Goal: Task Accomplishment & Management: Complete application form

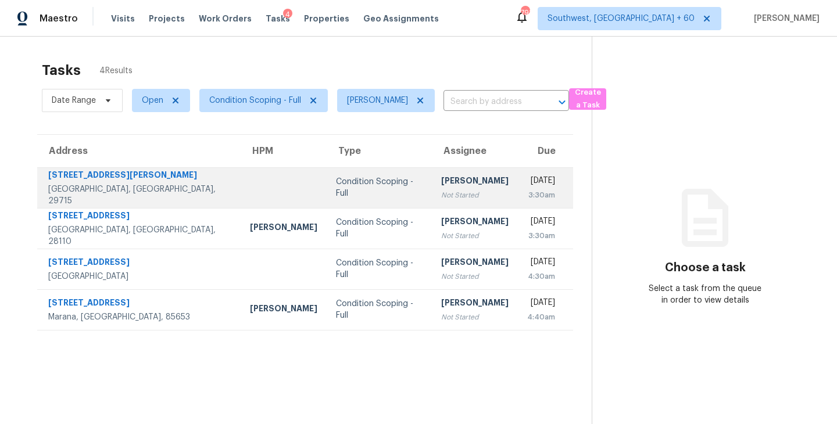
click at [452, 195] on div "Not Started" at bounding box center [474, 196] width 67 height 12
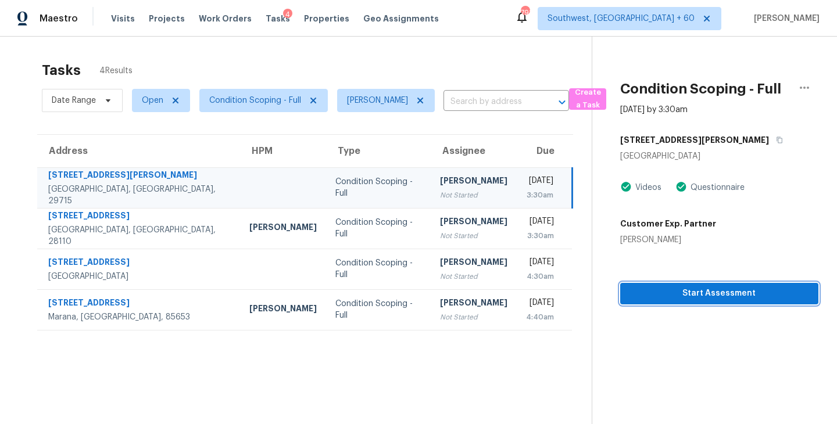
click at [687, 292] on span "Start Assessment" at bounding box center [720, 294] width 180 height 15
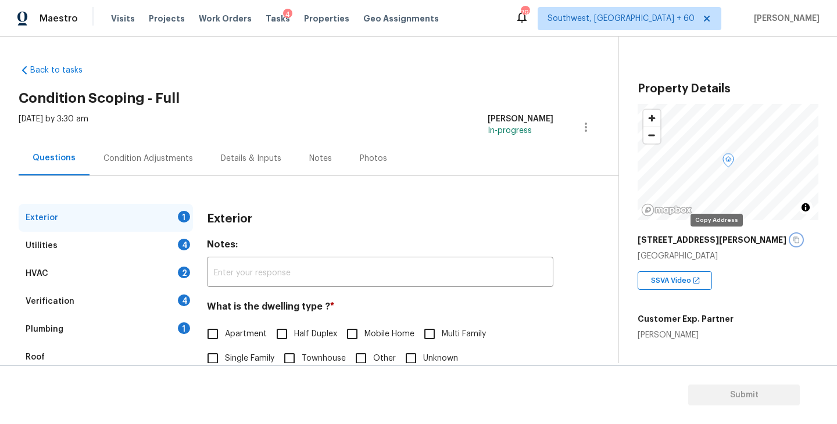
click at [791, 242] on button "button" at bounding box center [796, 240] width 10 height 10
click at [791, 240] on button "button" at bounding box center [796, 240] width 10 height 10
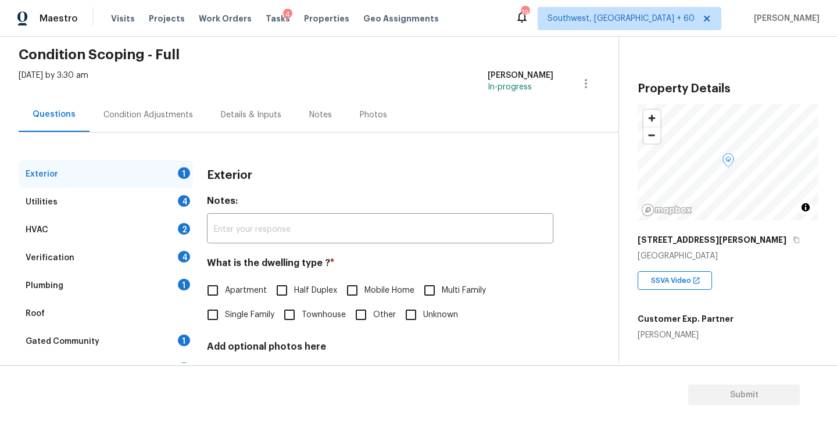
click at [301, 319] on input "Townhouse" at bounding box center [289, 315] width 24 height 24
checkbox input "true"
click at [137, 210] on div "Utilities 4" at bounding box center [106, 202] width 174 height 28
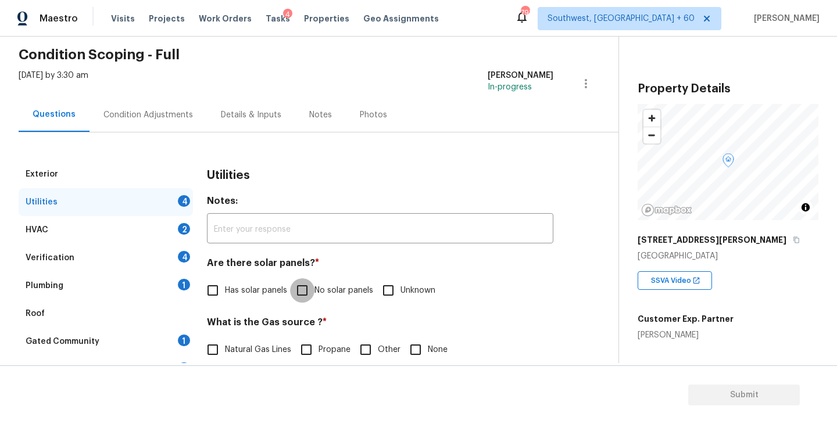
click at [312, 288] on input "No solar panels" at bounding box center [302, 291] width 24 height 24
checkbox input "true"
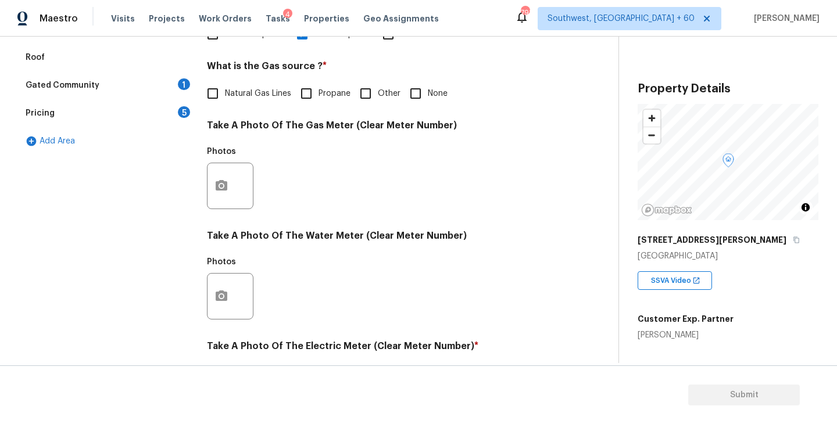
scroll to position [451, 0]
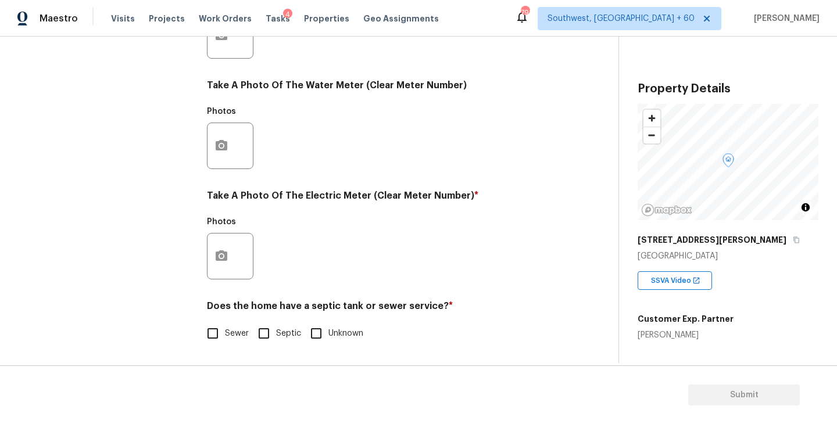
click at [216, 335] on input "Sewer" at bounding box center [213, 334] width 24 height 24
checkbox input "true"
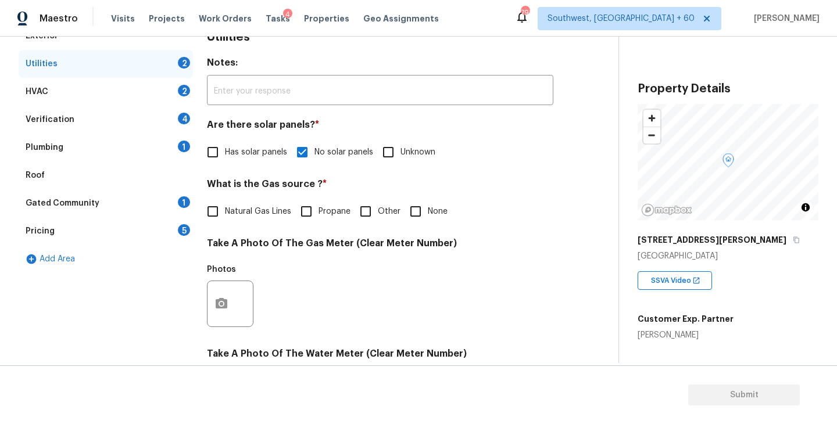
click at [130, 156] on div "Plumbing 1" at bounding box center [106, 148] width 174 height 28
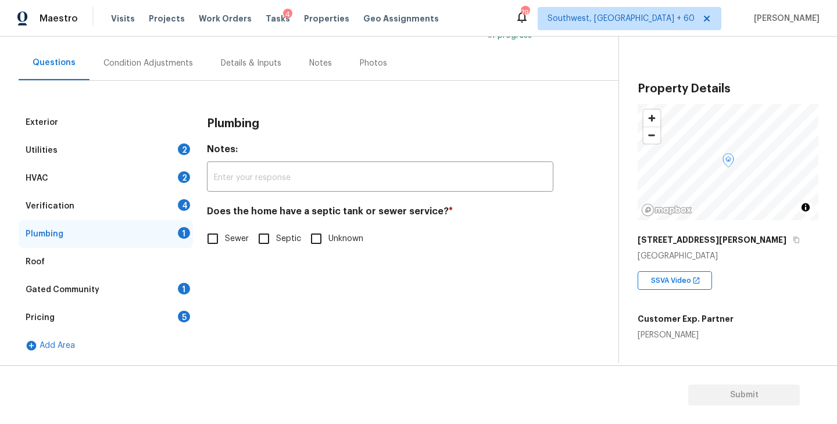
click at [236, 240] on span "Sewer" at bounding box center [237, 239] width 24 height 12
click at [225, 240] on input "Sewer" at bounding box center [213, 239] width 24 height 24
checkbox input "true"
click at [134, 297] on div "Gated Community 1" at bounding box center [106, 290] width 174 height 28
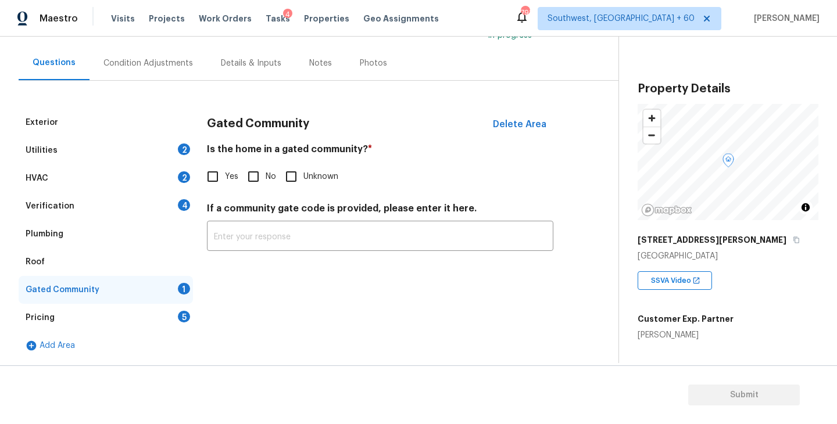
click at [252, 183] on input "No" at bounding box center [253, 177] width 24 height 24
checkbox input "true"
click at [162, 67] on div "Condition Adjustments" at bounding box center [148, 64] width 90 height 12
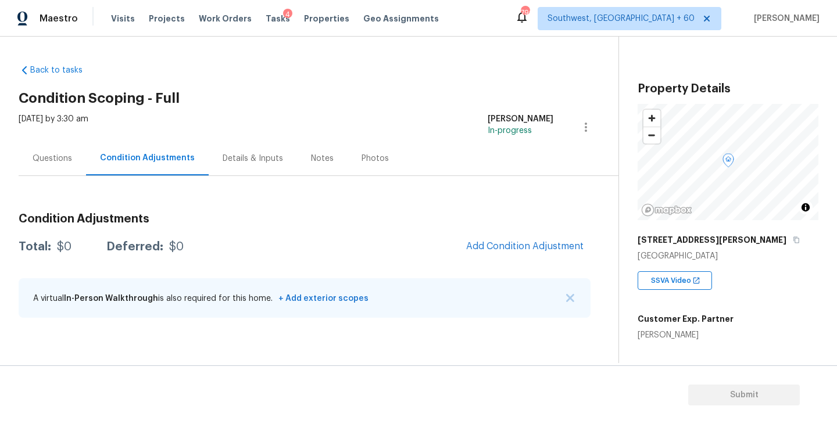
click at [49, 154] on div "Questions" at bounding box center [53, 159] width 40 height 12
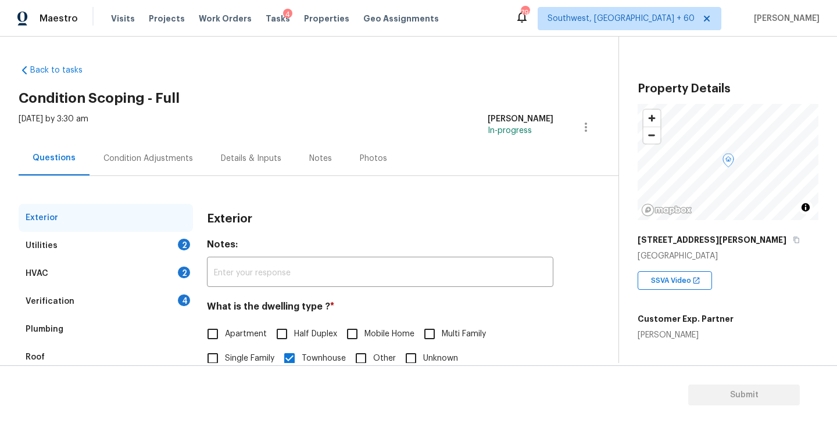
click at [134, 174] on div "Condition Adjustments" at bounding box center [148, 158] width 117 height 34
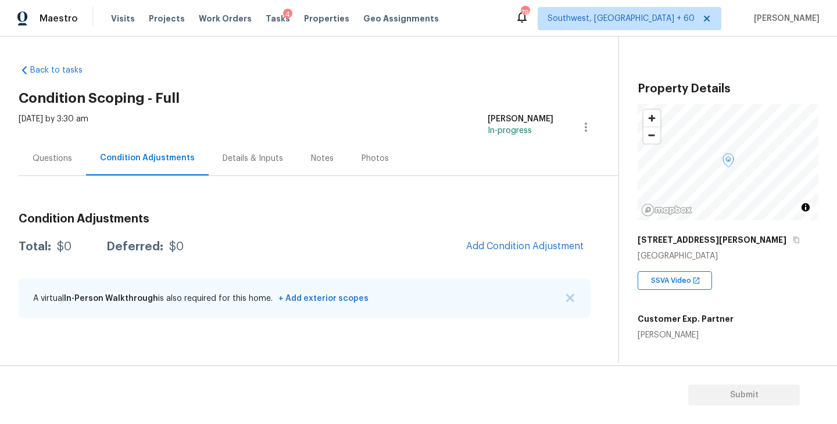
click at [52, 158] on div "Questions" at bounding box center [53, 159] width 40 height 12
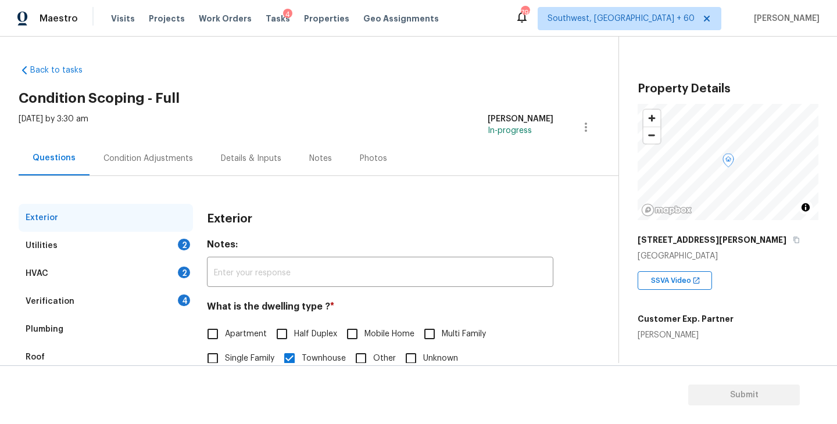
click at [120, 255] on div "Utilities 2" at bounding box center [106, 246] width 174 height 28
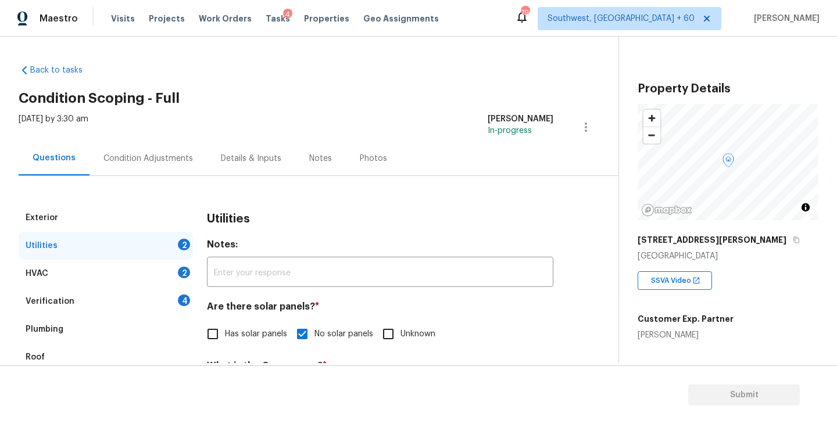
scroll to position [142, 0]
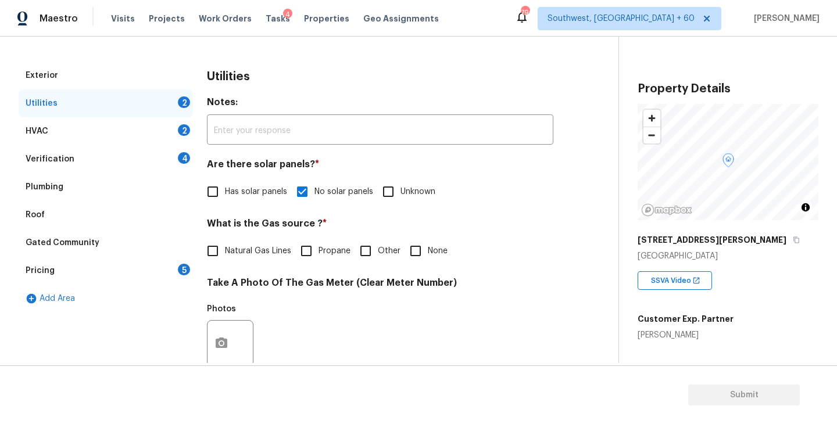
click at [241, 248] on span "Natural Gas Lines" at bounding box center [258, 251] width 66 height 12
click at [225, 248] on input "Natural Gas Lines" at bounding box center [213, 251] width 24 height 24
checkbox input "true"
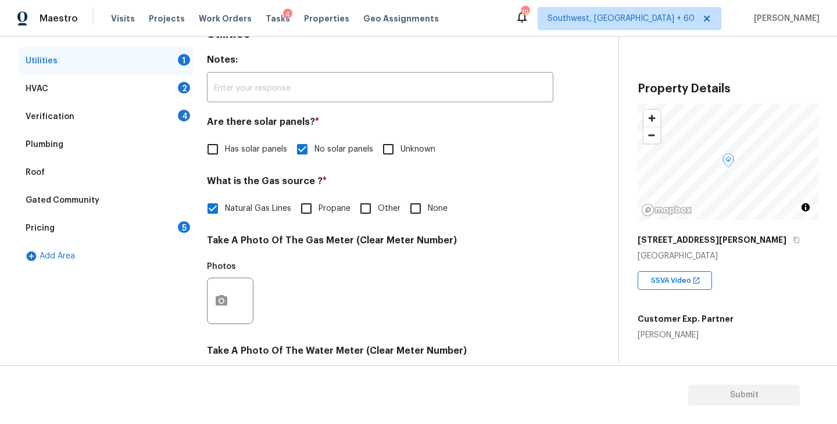
scroll to position [230, 0]
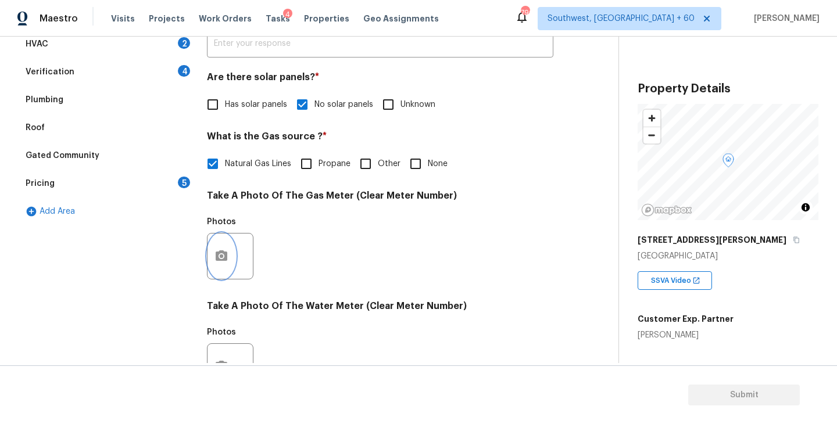
click at [222, 260] on icon "button" at bounding box center [222, 256] width 12 height 10
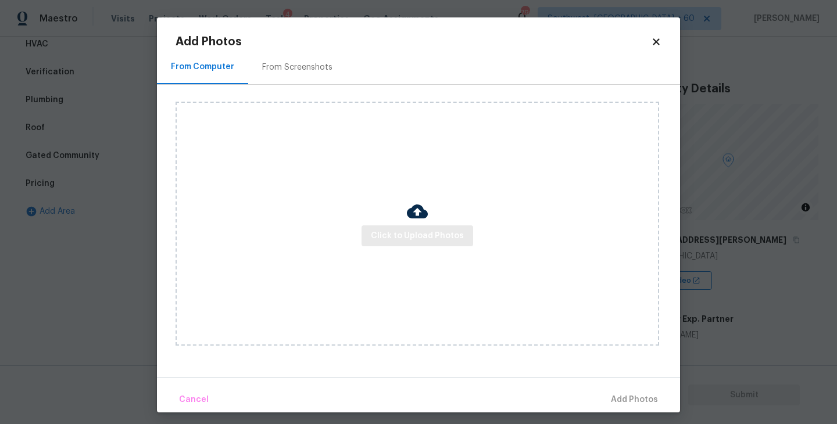
click at [415, 223] on div at bounding box center [417, 213] width 21 height 24
click at [415, 238] on span "Click to Upload Photos" at bounding box center [417, 236] width 93 height 15
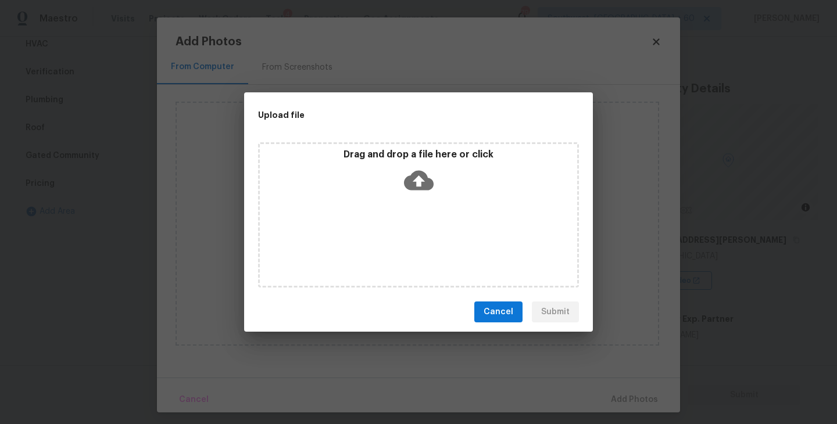
click at [417, 205] on div "Drag and drop a file here or click" at bounding box center [418, 214] width 321 height 145
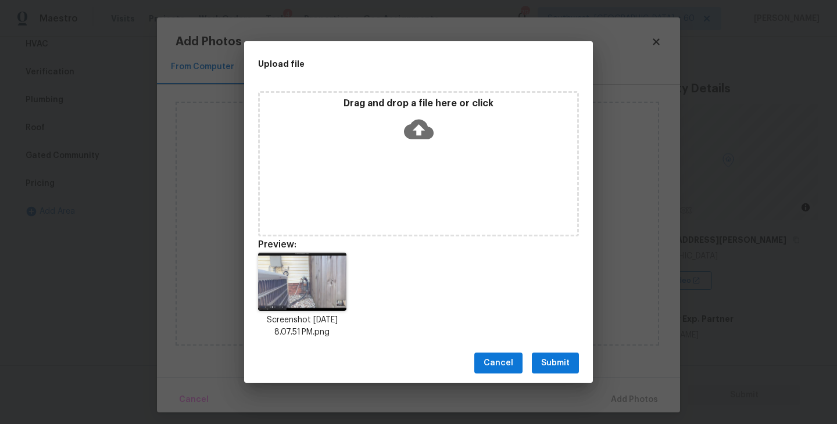
click at [545, 363] on span "Submit" at bounding box center [555, 363] width 28 height 15
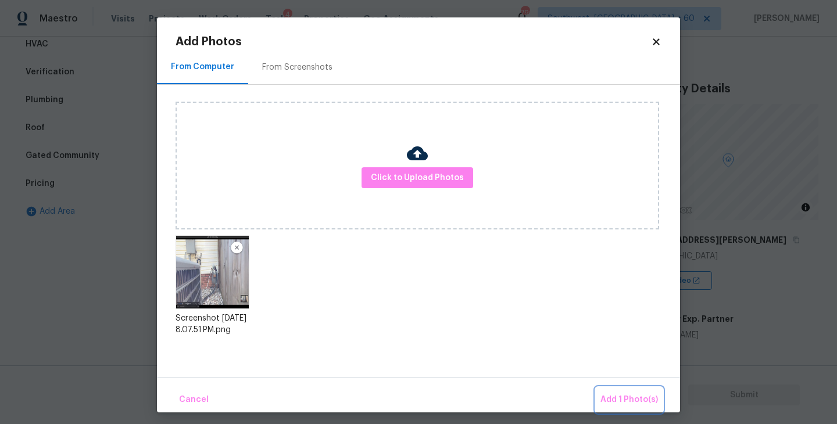
click at [613, 394] on span "Add 1 Photo(s)" at bounding box center [630, 400] width 58 height 15
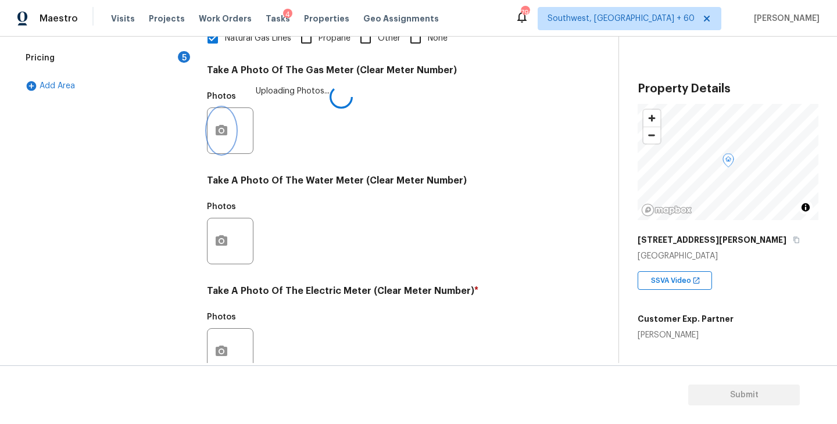
scroll to position [400, 0]
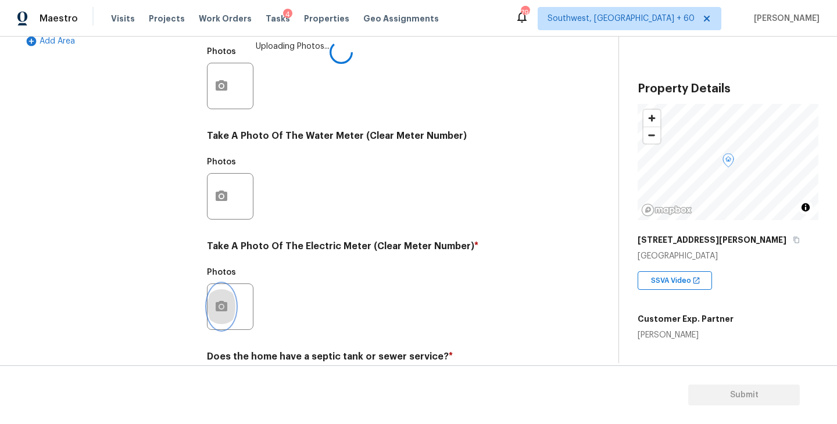
click at [229, 308] on button "button" at bounding box center [222, 306] width 28 height 45
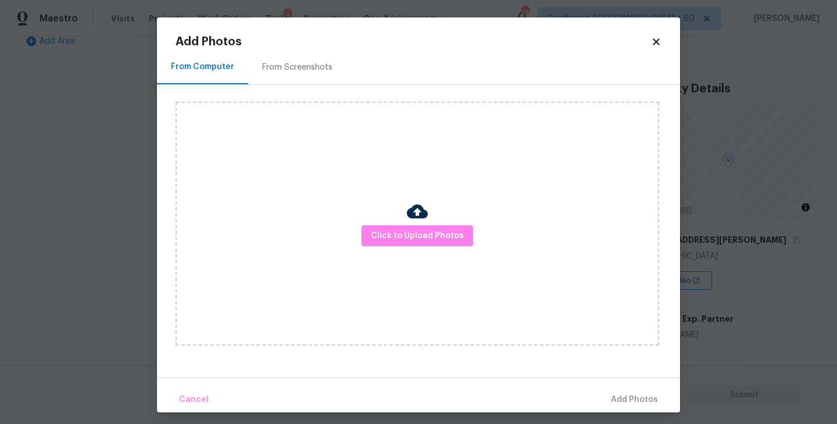
click at [330, 260] on div "Click to Upload Photos" at bounding box center [418, 224] width 484 height 244
click at [392, 244] on button "Click to Upload Photos" at bounding box center [418, 237] width 112 height 22
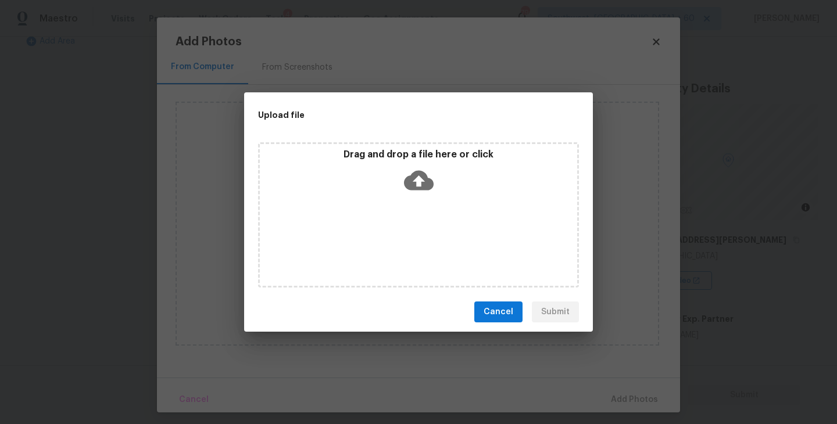
click at [411, 194] on div "Drag and drop a file here or click" at bounding box center [418, 174] width 317 height 50
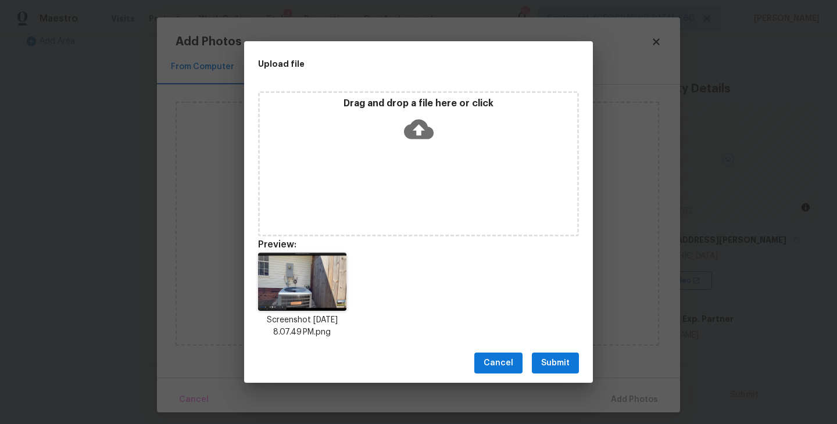
click at [542, 366] on span "Submit" at bounding box center [555, 363] width 28 height 15
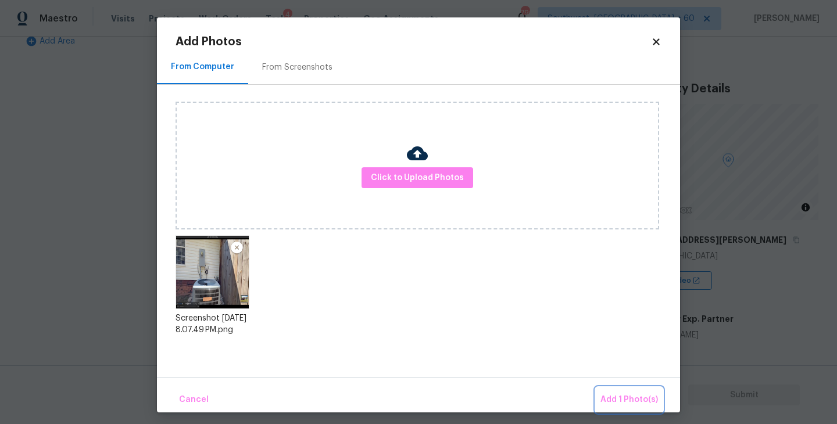
click at [613, 399] on span "Add 1 Photo(s)" at bounding box center [630, 400] width 58 height 15
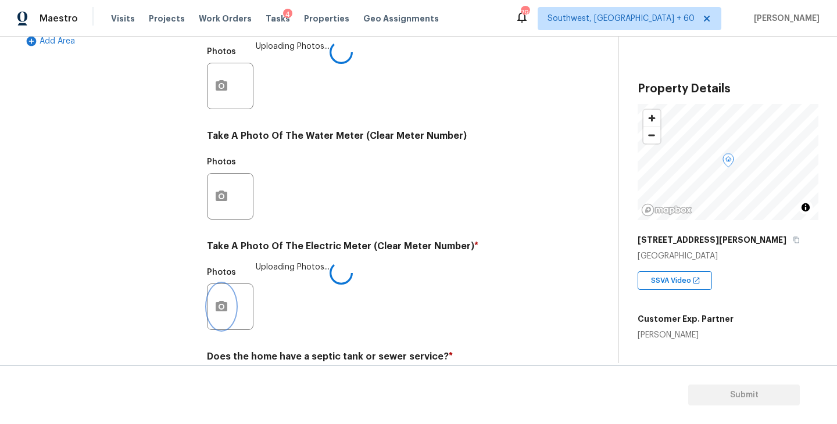
scroll to position [451, 0]
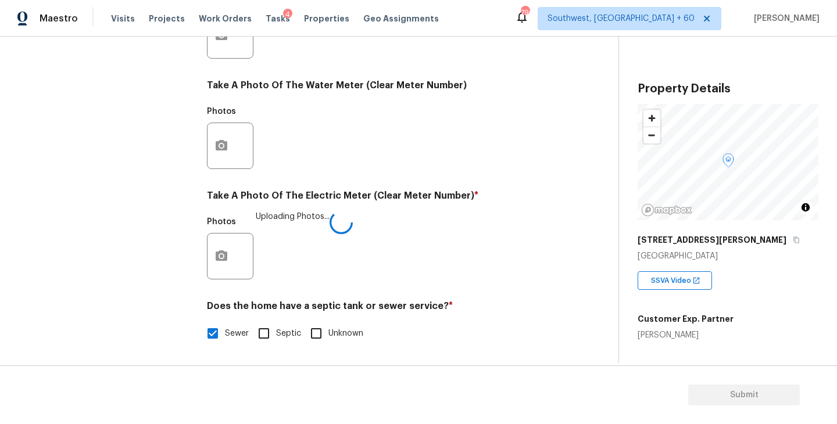
click at [483, 262] on div "Photos Uploading Photos..." at bounding box center [380, 249] width 347 height 76
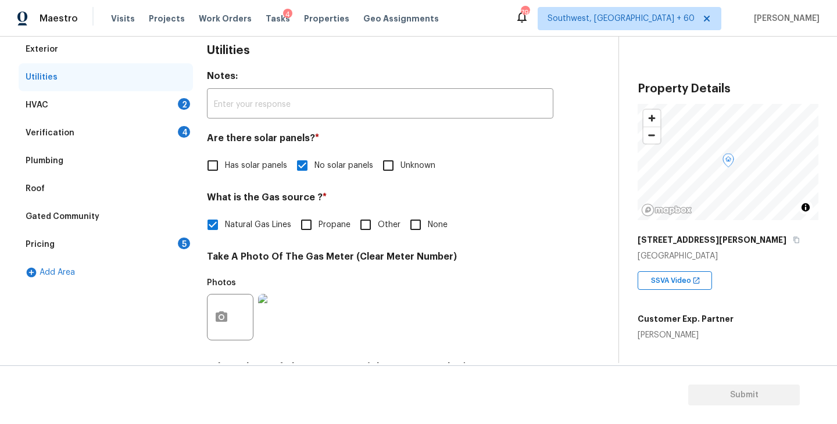
scroll to position [158, 0]
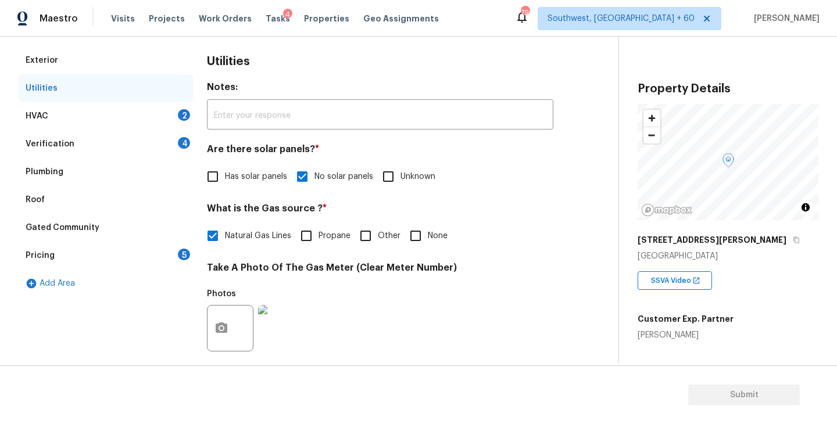
click at [137, 107] on div "HVAC 2" at bounding box center [106, 116] width 174 height 28
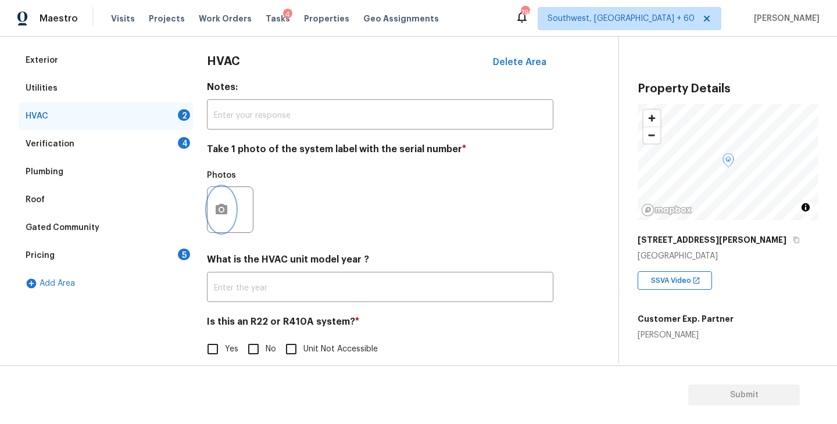
click at [219, 223] on button "button" at bounding box center [222, 209] width 28 height 45
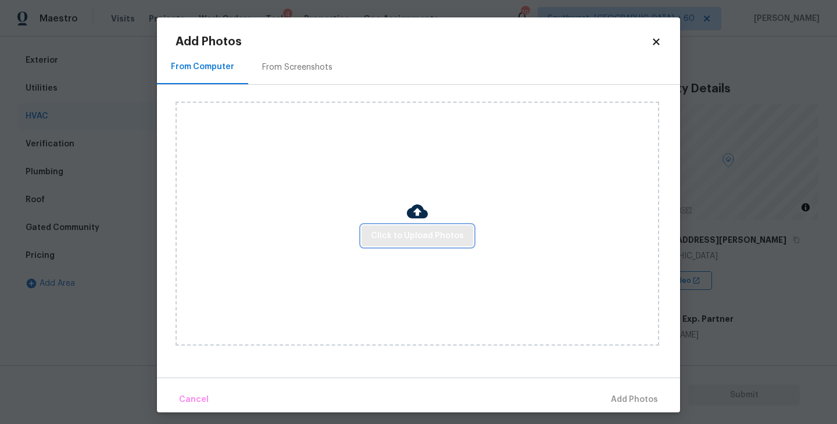
click at [390, 230] on span "Click to Upload Photos" at bounding box center [417, 236] width 93 height 15
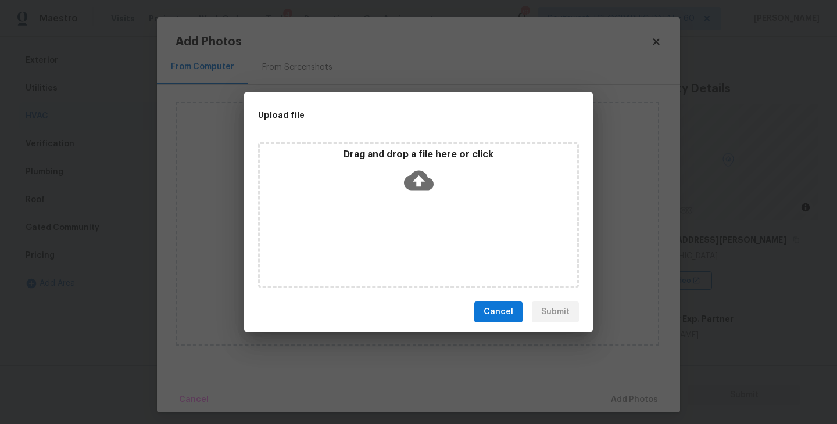
click at [422, 194] on icon at bounding box center [419, 181] width 30 height 30
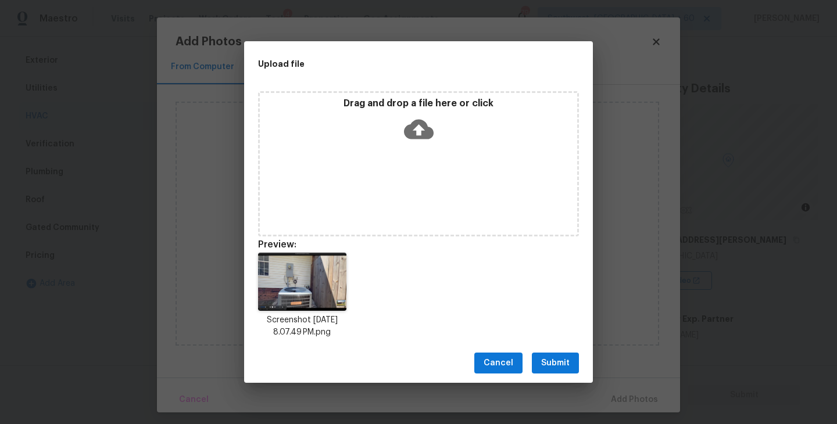
click at [562, 358] on span "Submit" at bounding box center [555, 363] width 28 height 15
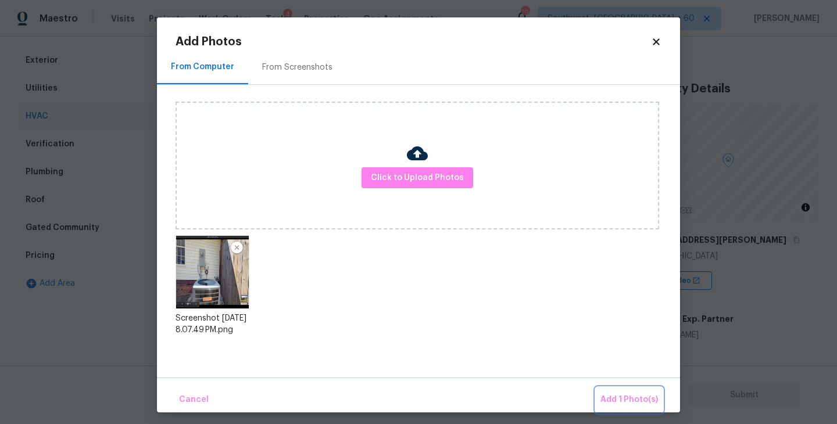
click at [624, 399] on span "Add 1 Photo(s)" at bounding box center [630, 400] width 58 height 15
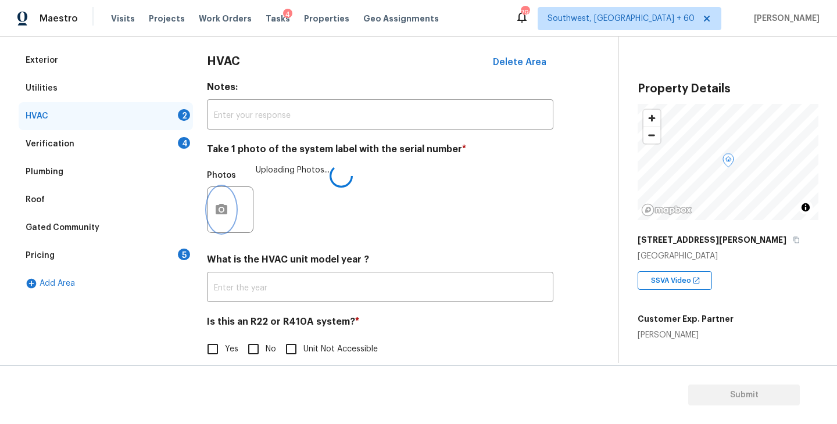
scroll to position [174, 0]
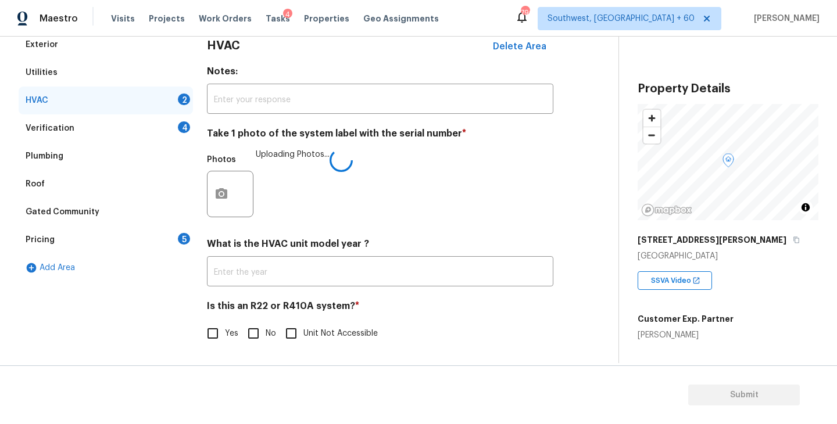
click at [266, 337] on span "No" at bounding box center [271, 334] width 10 height 12
click at [265, 337] on input "No" at bounding box center [253, 334] width 24 height 24
checkbox input "true"
click at [523, 216] on div "Photos Uploading Photos..." at bounding box center [380, 187] width 347 height 76
click at [157, 130] on div "Verification 4" at bounding box center [106, 129] width 174 height 28
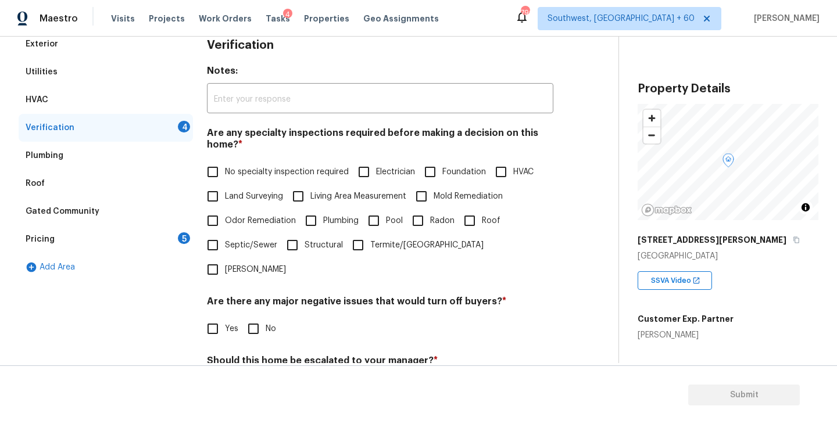
click at [259, 169] on span "No specialty inspection required" at bounding box center [287, 172] width 124 height 12
click at [225, 169] on input "No specialty inspection required" at bounding box center [213, 172] width 24 height 24
checkbox input "true"
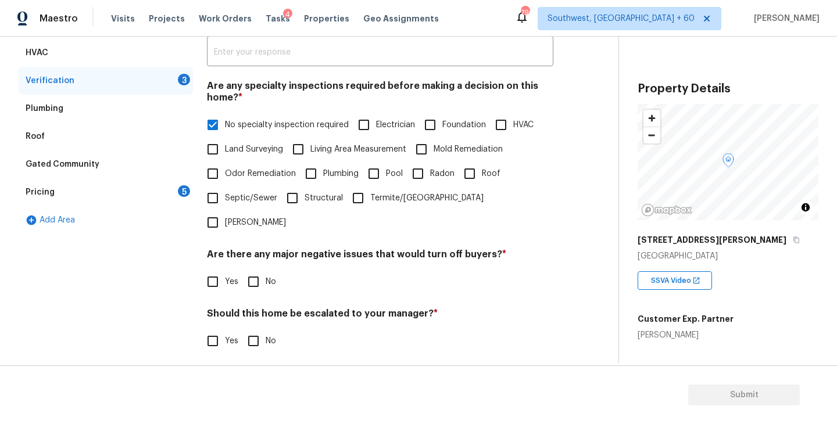
scroll to position [230, 0]
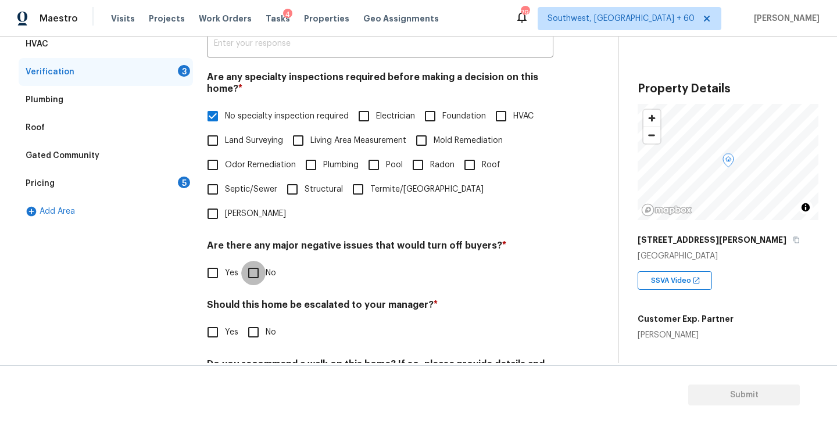
click at [259, 261] on input "No" at bounding box center [253, 273] width 24 height 24
checkbox input "true"
click at [258, 322] on input "No" at bounding box center [253, 334] width 24 height 24
checkbox input "true"
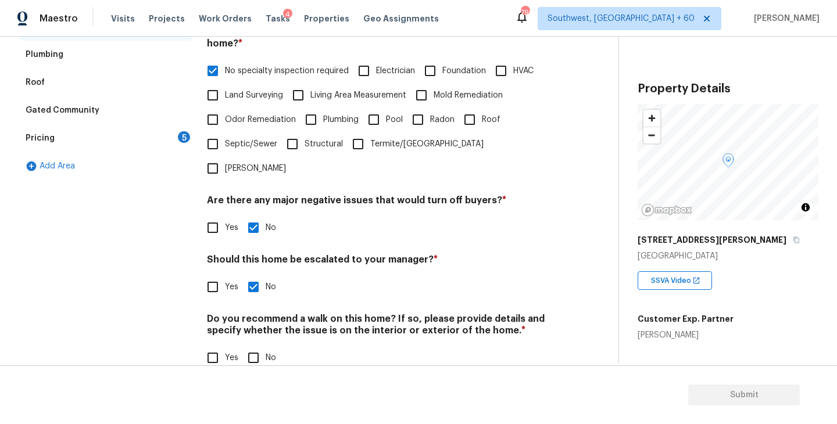
click at [252, 346] on input "No" at bounding box center [253, 358] width 24 height 24
checkbox input "true"
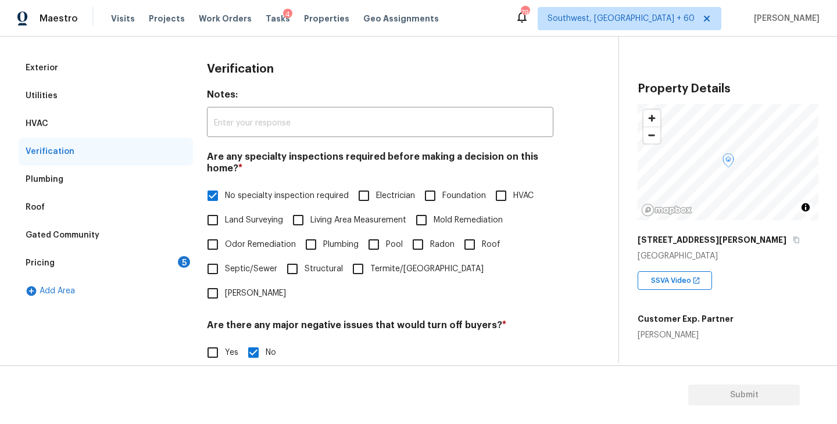
click at [115, 258] on div "Pricing 5" at bounding box center [106, 263] width 174 height 28
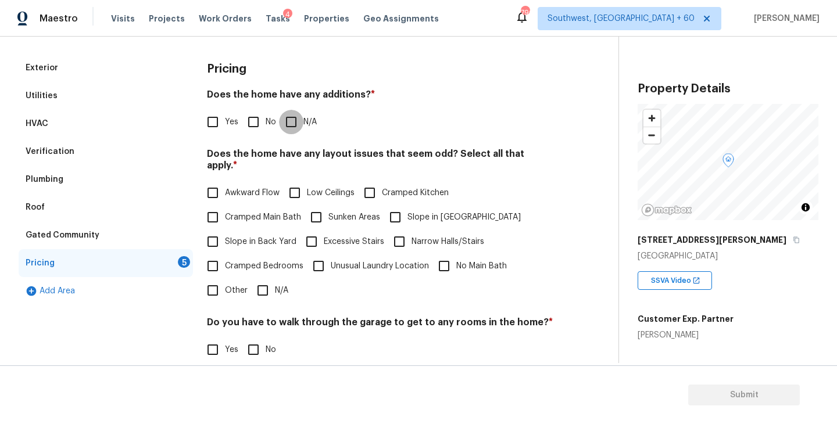
click at [299, 126] on input "N/A" at bounding box center [291, 122] width 24 height 24
checkbox input "true"
click at [413, 215] on label "Slope in Front Yard" at bounding box center [452, 217] width 138 height 24
click at [408, 215] on input "Slope in Front Yard" at bounding box center [395, 217] width 24 height 24
checkbox input "true"
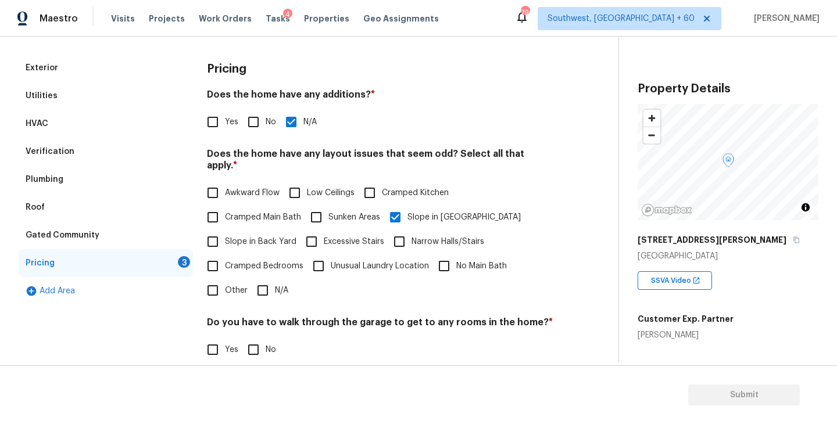
scroll to position [273, 0]
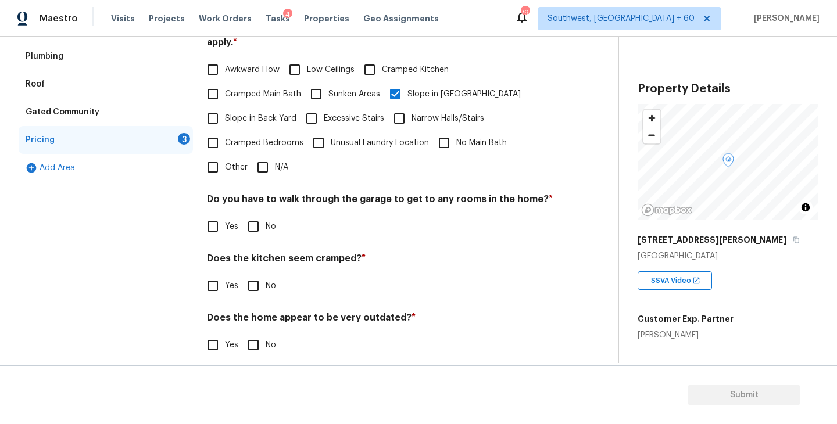
click at [252, 220] on input "No" at bounding box center [253, 227] width 24 height 24
checkbox input "true"
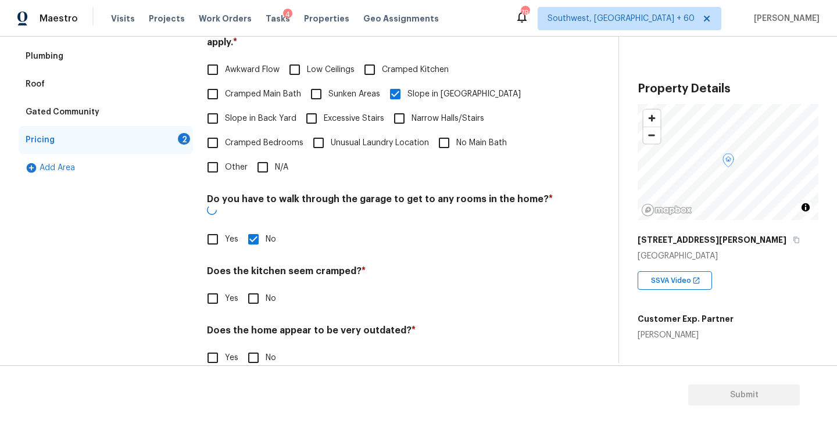
click at [251, 266] on div "Does the kitchen seem cramped? * Yes No" at bounding box center [380, 288] width 347 height 45
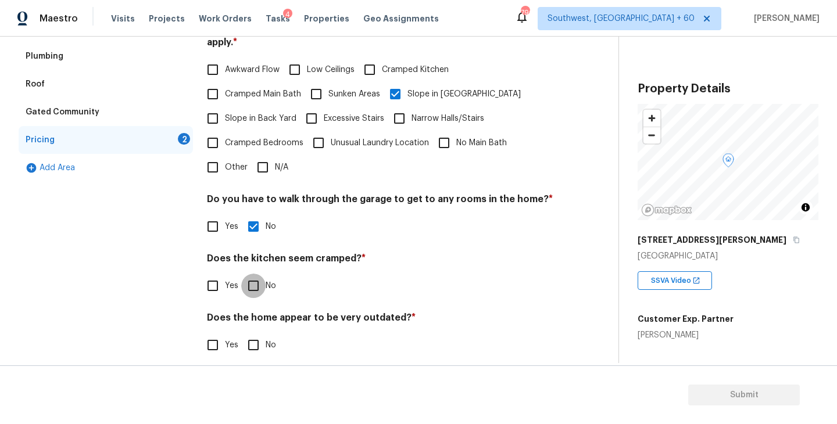
click at [252, 286] on input "No" at bounding box center [253, 286] width 24 height 24
checkbox input "true"
click at [252, 317] on h4 "Does the home appear to be very outdated? *" at bounding box center [380, 321] width 347 height 16
click at [252, 333] on input "No" at bounding box center [253, 345] width 24 height 24
checkbox input "true"
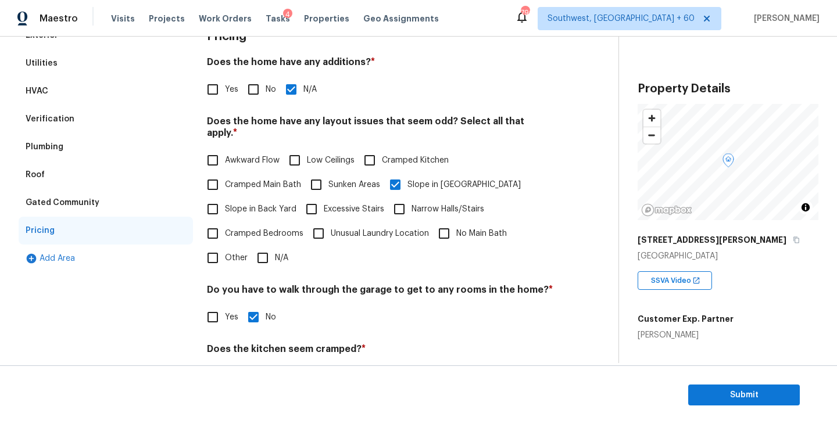
scroll to position [41, 0]
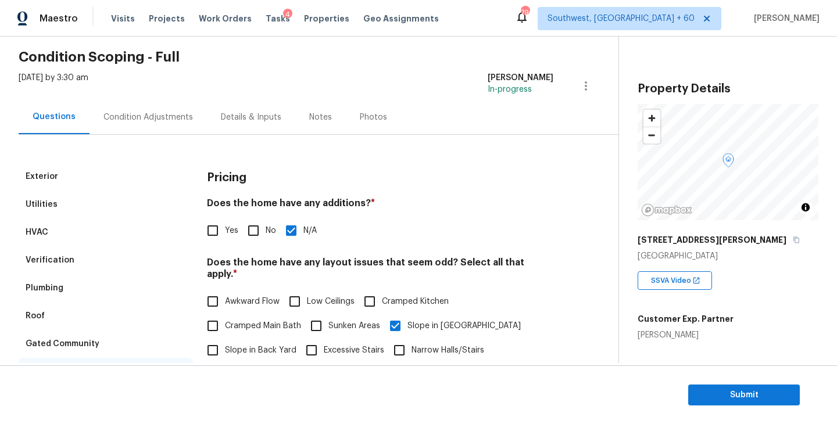
click at [145, 100] on div "Condition Adjustments" at bounding box center [148, 117] width 117 height 34
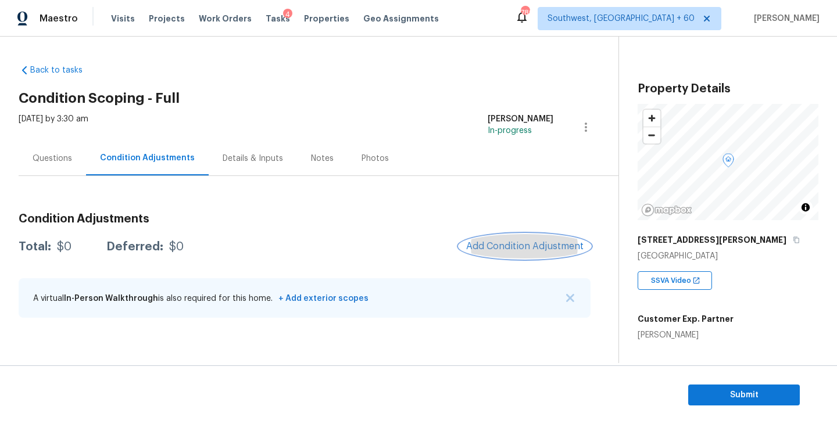
click at [519, 250] on span "Add Condition Adjustment" at bounding box center [524, 246] width 117 height 10
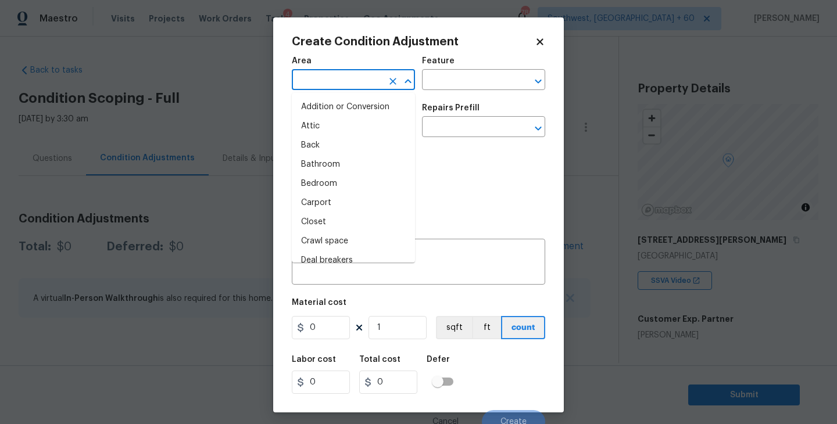
click at [338, 83] on input "text" at bounding box center [337, 81] width 91 height 18
type input "e"
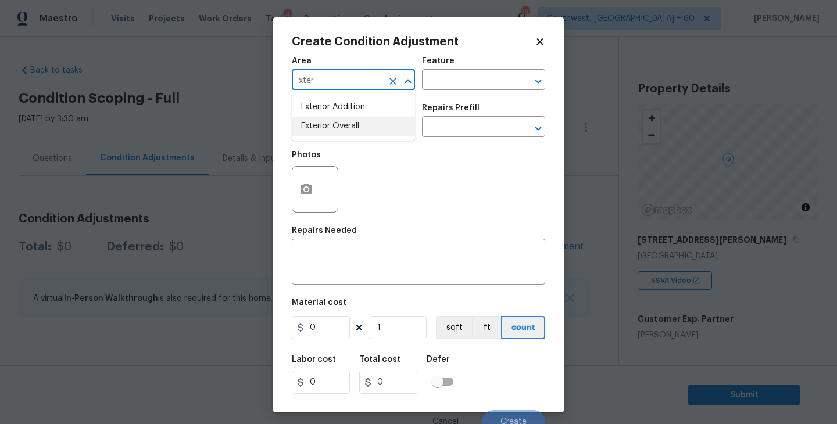
click at [382, 123] on li "Exterior Overall" at bounding box center [353, 126] width 123 height 19
type input "Exterior Overall"
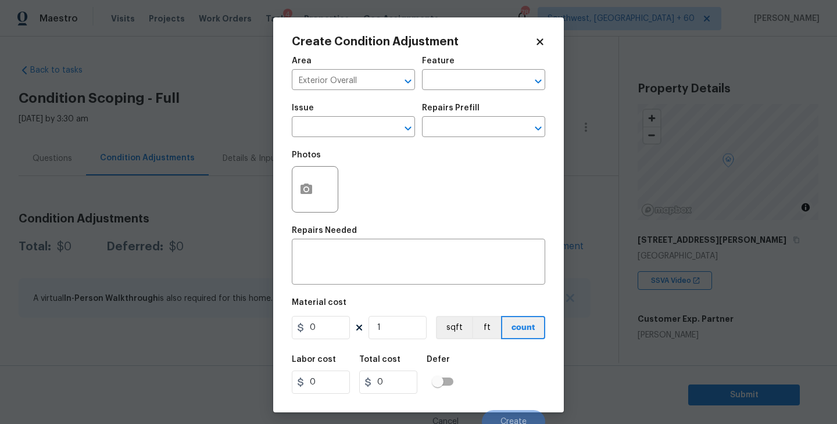
click at [465, 69] on div "Feature" at bounding box center [483, 64] width 123 height 15
click at [446, 82] on input "text" at bounding box center [467, 81] width 91 height 18
click at [441, 131] on li "Deck" at bounding box center [483, 135] width 123 height 19
type input "Deck"
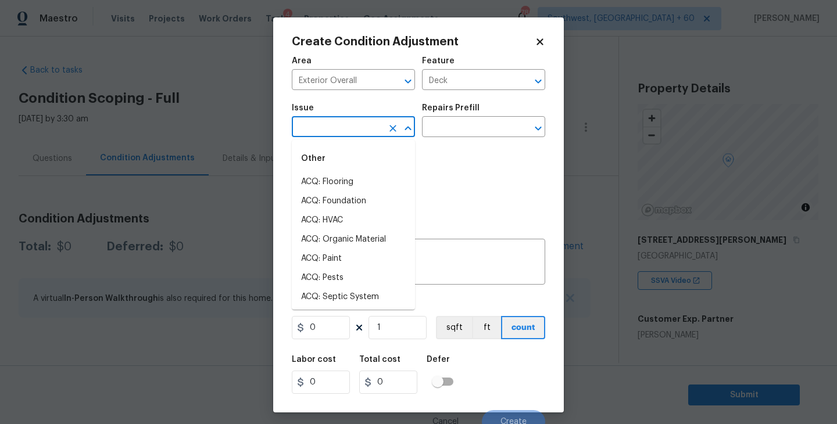
click at [334, 127] on input "text" at bounding box center [337, 128] width 91 height 18
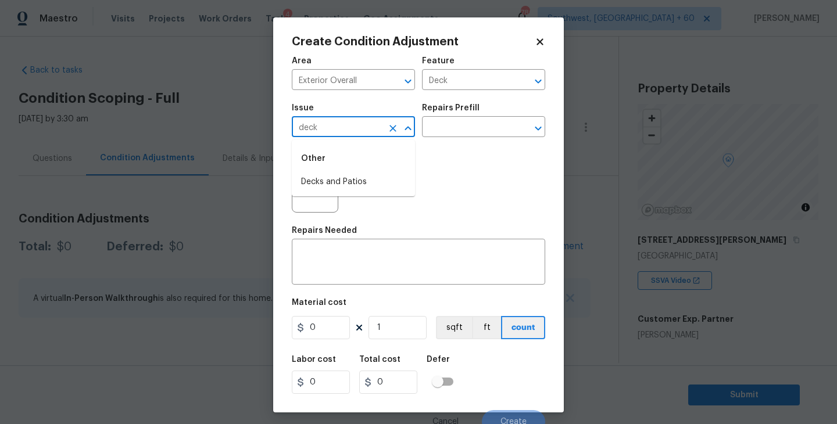
drag, startPoint x: 334, startPoint y: 127, endPoint x: 333, endPoint y: 163, distance: 35.5
click at [333, 154] on body "Maestro Visits Projects Work Orders Tasks 4 Properties Geo Assignments 789 Sout…" at bounding box center [418, 212] width 837 height 424
click at [334, 173] on li "Decks and Patios" at bounding box center [353, 182] width 123 height 19
type input "Decks and Patios"
click at [333, 248] on div "x ​" at bounding box center [419, 263] width 254 height 43
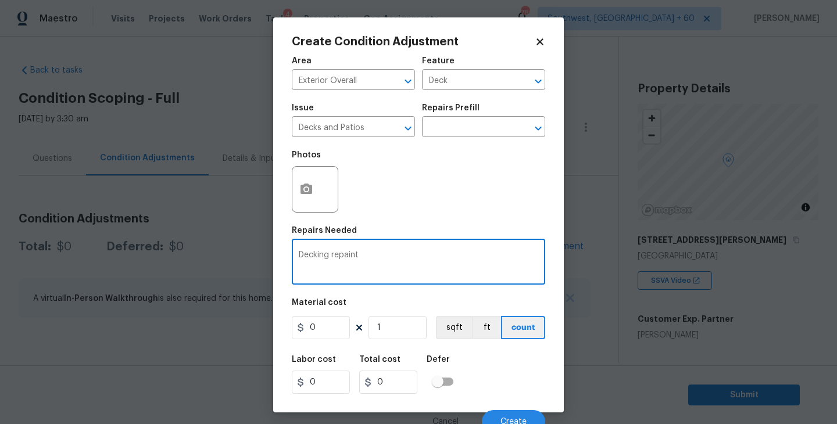
type textarea "Decking repaint"
drag, startPoint x: 333, startPoint y: 248, endPoint x: 333, endPoint y: 329, distance: 81.4
click at [333, 324] on div "Area Exterior Overall ​ Feature Deck ​ Issue Decks and Patios ​ Repairs Prefill…" at bounding box center [419, 242] width 254 height 384
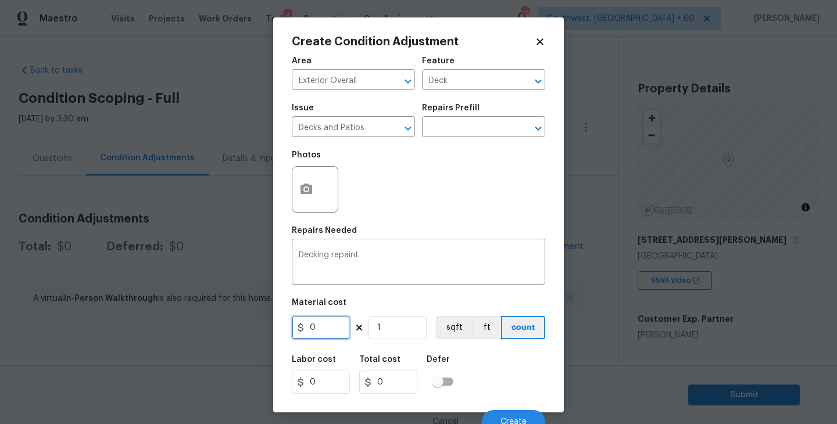
click at [334, 329] on input "0" at bounding box center [321, 327] width 58 height 23
drag, startPoint x: 334, startPoint y: 329, endPoint x: 249, endPoint y: 329, distance: 84.9
click at [249, 329] on div "Create Condition Adjustment Area Exterior Overall ​ Feature Deck ​ Issue Decks …" at bounding box center [418, 212] width 837 height 424
type input "800"
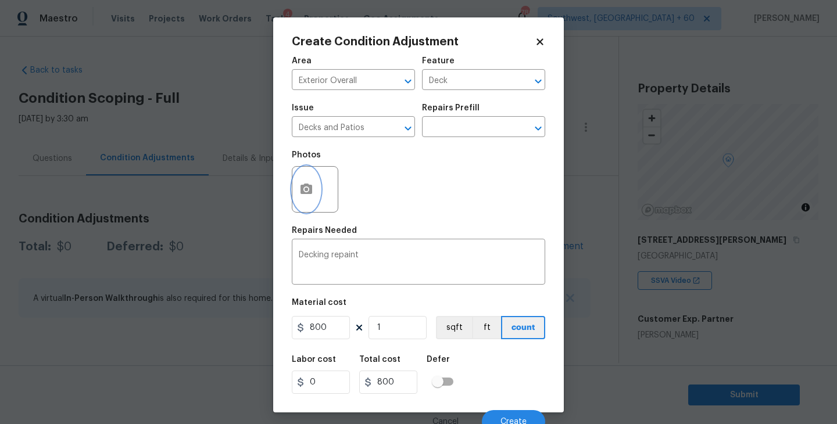
click at [315, 199] on button "button" at bounding box center [306, 189] width 28 height 45
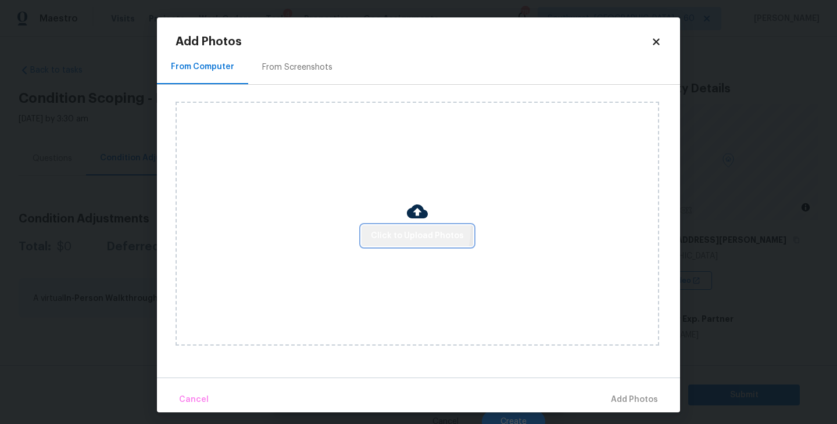
click at [383, 229] on button "Click to Upload Photos" at bounding box center [418, 237] width 112 height 22
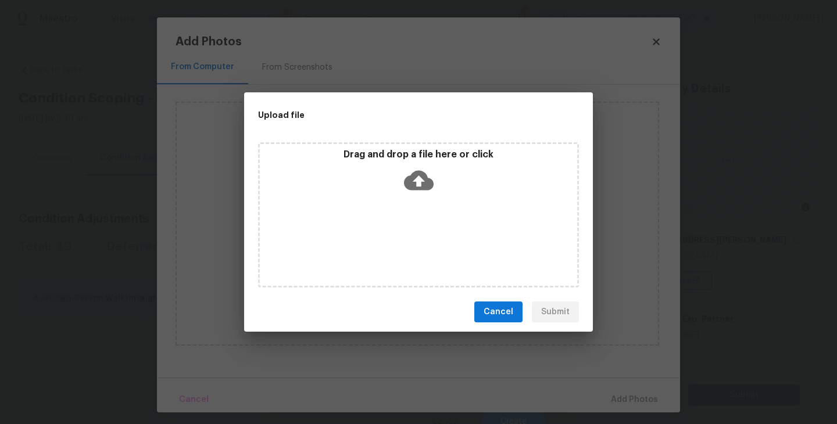
click at [408, 176] on icon at bounding box center [419, 181] width 30 height 20
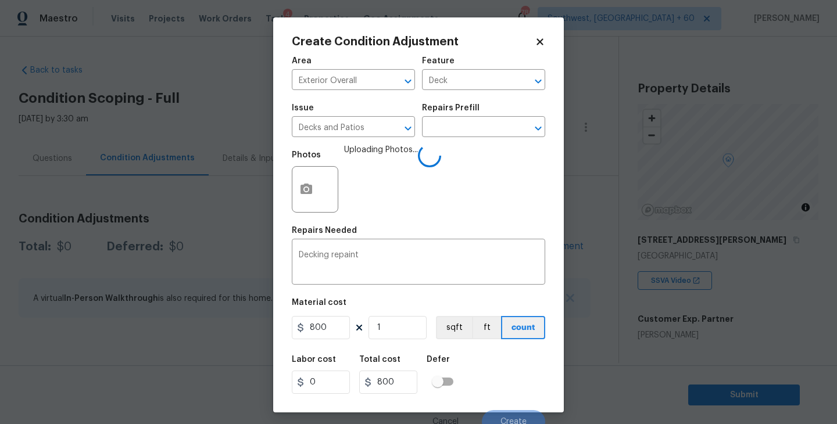
scroll to position [10, 0]
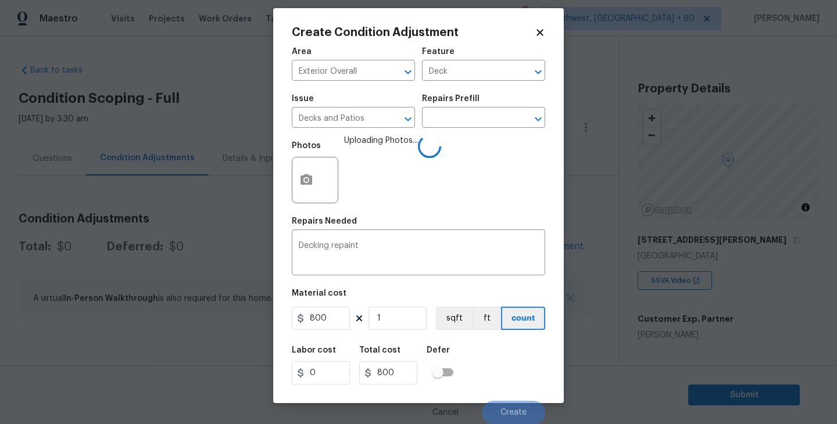
click at [495, 349] on div "Labor cost 0 Total cost 800 Defer" at bounding box center [419, 366] width 254 height 52
click at [495, 362] on div "Labor cost 0 Total cost 800 Defer" at bounding box center [419, 366] width 254 height 52
click at [509, 382] on div "Labor cost 0 Total cost 800 Defer" at bounding box center [419, 366] width 254 height 52
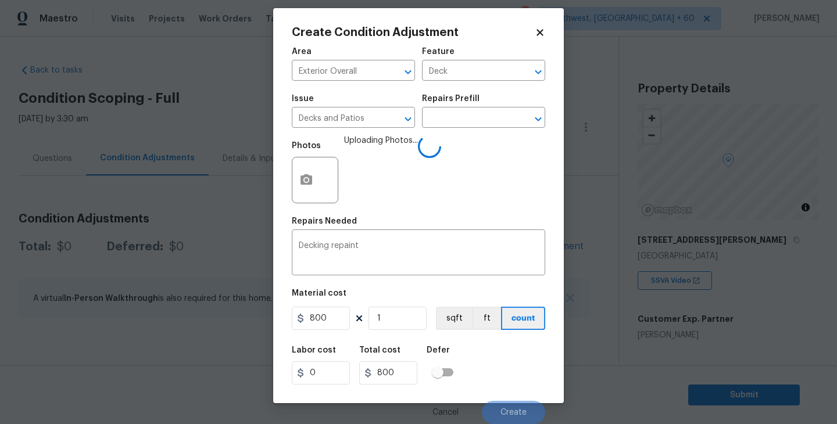
click at [508, 381] on div "Labor cost 0 Total cost 800 Defer" at bounding box center [419, 366] width 254 height 52
click at [512, 359] on div "Labor cost 0 Total cost 800 Defer" at bounding box center [419, 366] width 254 height 52
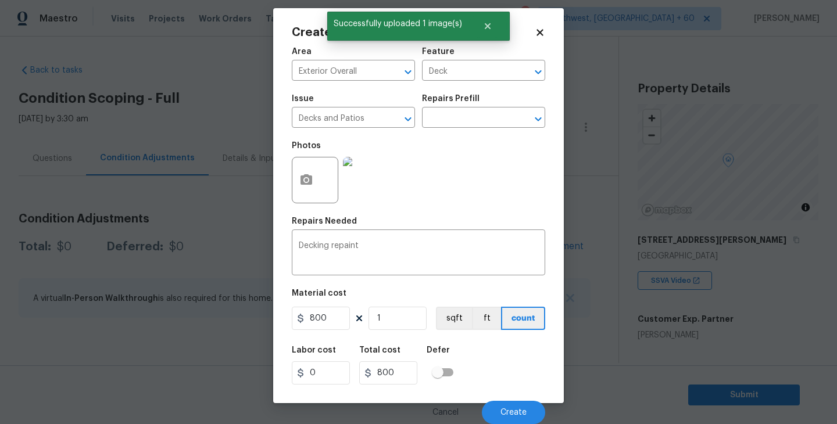
click at [512, 360] on div "Labor cost 0 Total cost 800 Defer" at bounding box center [419, 366] width 254 height 52
click at [515, 402] on button "Create" at bounding box center [513, 412] width 63 height 23
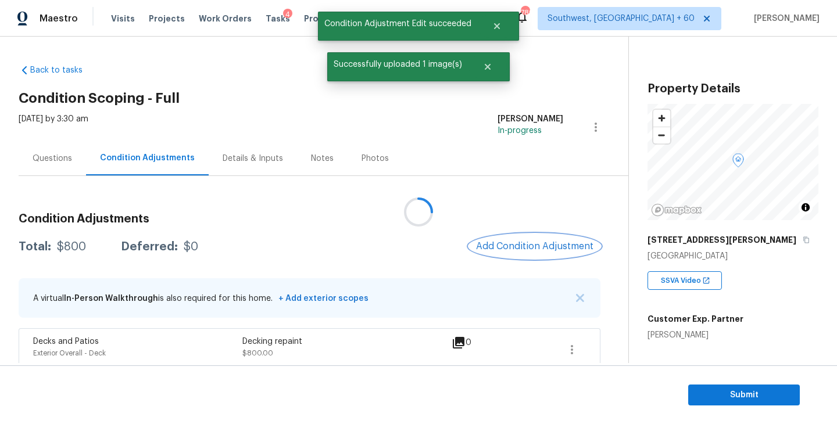
scroll to position [0, 0]
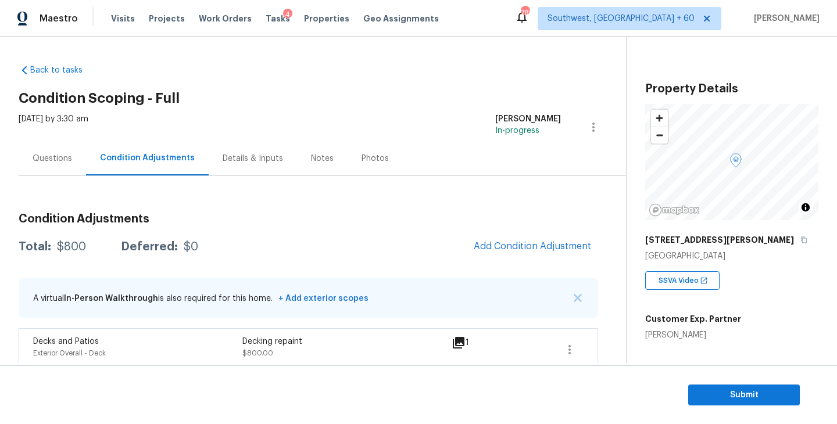
click at [41, 167] on div "Questions" at bounding box center [52, 158] width 67 height 34
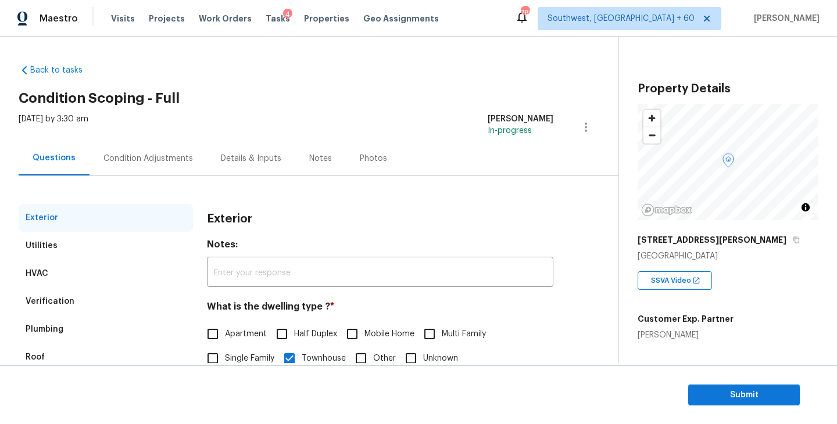
click at [148, 167] on div "Condition Adjustments" at bounding box center [148, 158] width 117 height 34
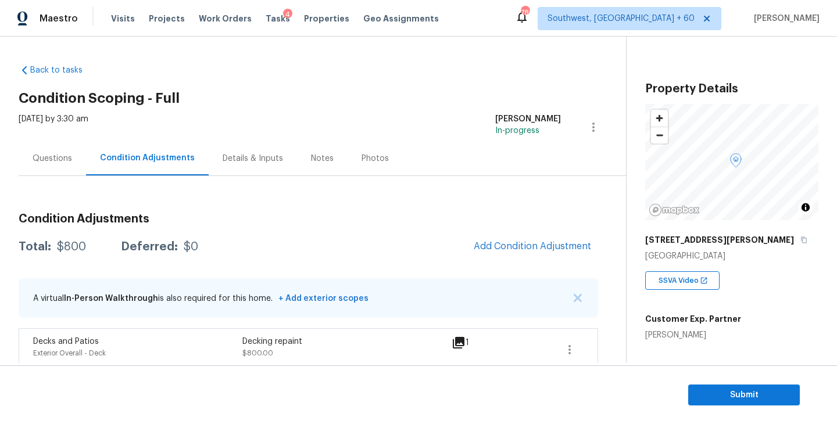
scroll to position [12, 0]
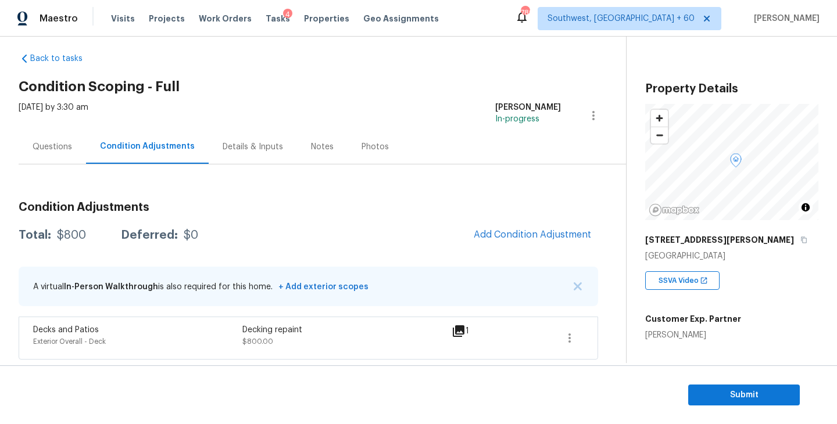
click at [402, 94] on div "Back to tasks Condition Scoping - Full [DATE] by 3:30 am [PERSON_NAME] In-progr…" at bounding box center [323, 204] width 608 height 320
click at [447, 90] on h2 "Condition Scoping - Full" at bounding box center [323, 87] width 608 height 12
click at [287, 82] on h2 "Condition Scoping - Full" at bounding box center [323, 87] width 608 height 12
click at [373, 95] on div "Back to tasks Condition Scoping - Full [DATE] by 3:30 am [PERSON_NAME] In-progr…" at bounding box center [323, 204] width 608 height 320
click at [527, 214] on div "Condition Adjustments Total: $800 Deferred: $0 Add Condition Adjustment A virtu…" at bounding box center [309, 275] width 580 height 167
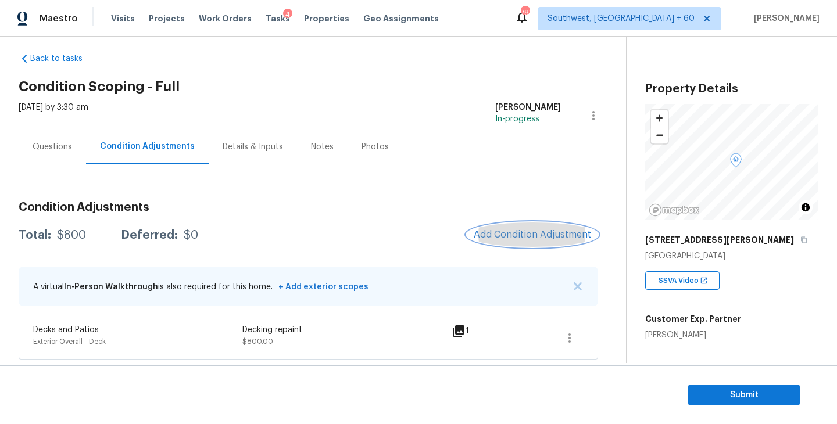
click at [509, 233] on span "Add Condition Adjustment" at bounding box center [532, 235] width 117 height 10
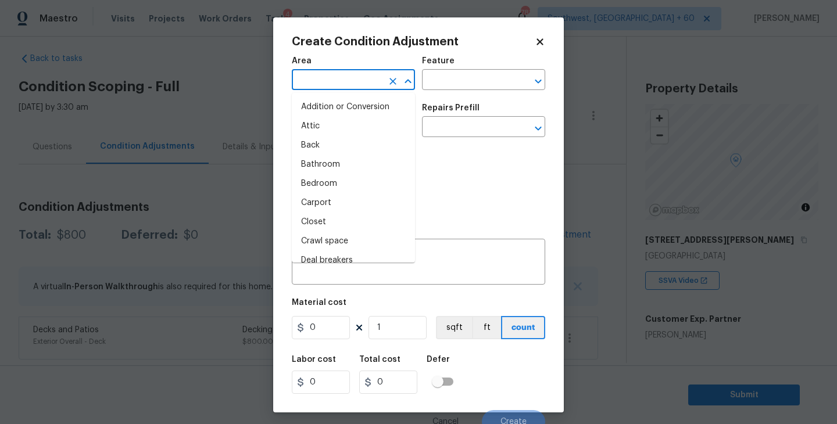
click at [352, 88] on input "text" at bounding box center [337, 81] width 91 height 18
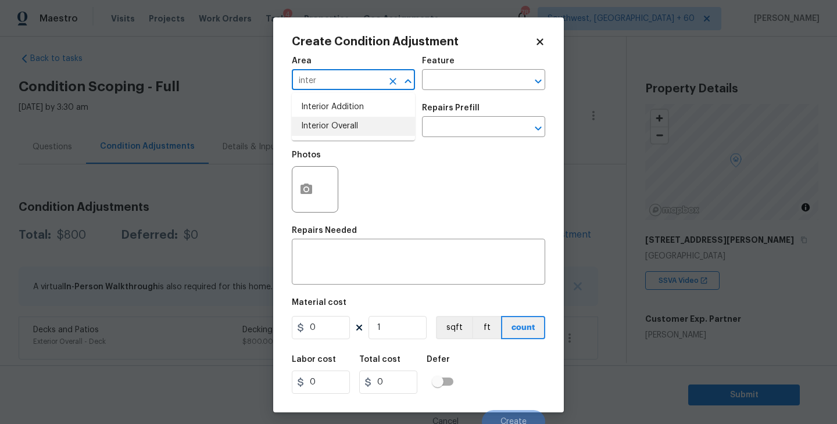
click at [351, 134] on li "Interior Overall" at bounding box center [353, 126] width 123 height 19
type input "Interior Overall"
click at [454, 84] on input "text" at bounding box center [467, 81] width 91 height 18
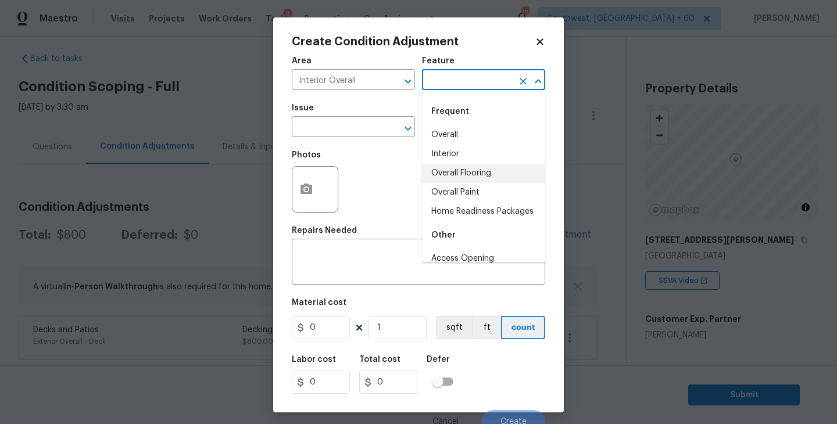
click at [467, 190] on li "Overall Paint" at bounding box center [483, 192] width 123 height 19
type input "Overall Paint"
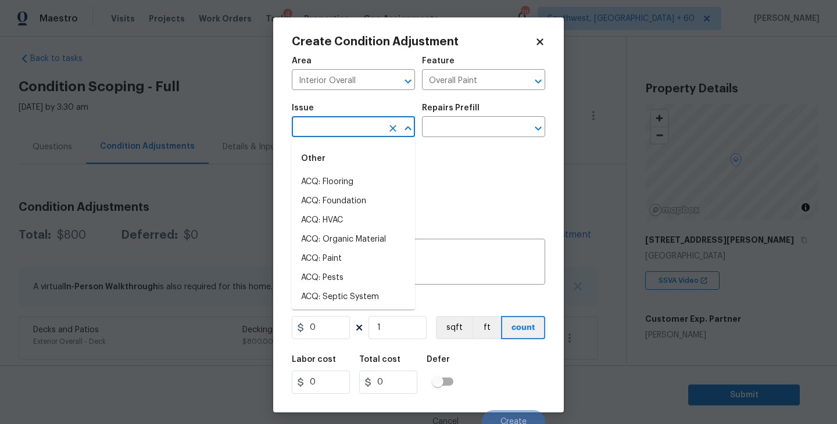
click at [360, 134] on input "text" at bounding box center [337, 128] width 91 height 18
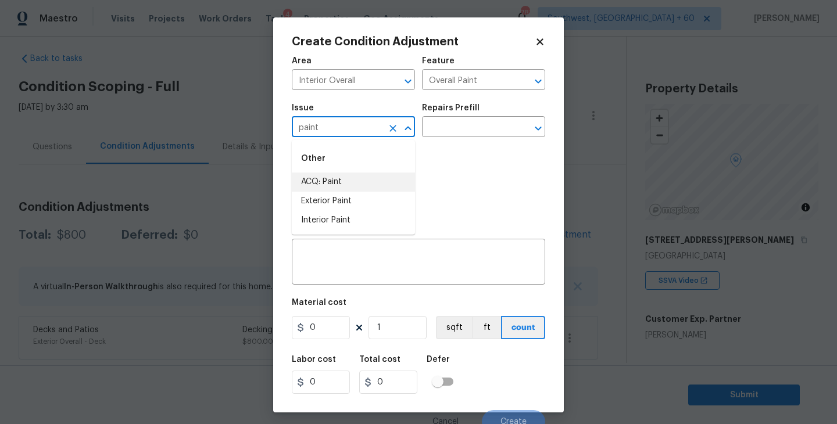
click at [360, 184] on li "ACQ: Paint" at bounding box center [353, 182] width 123 height 19
type input "ACQ: Paint"
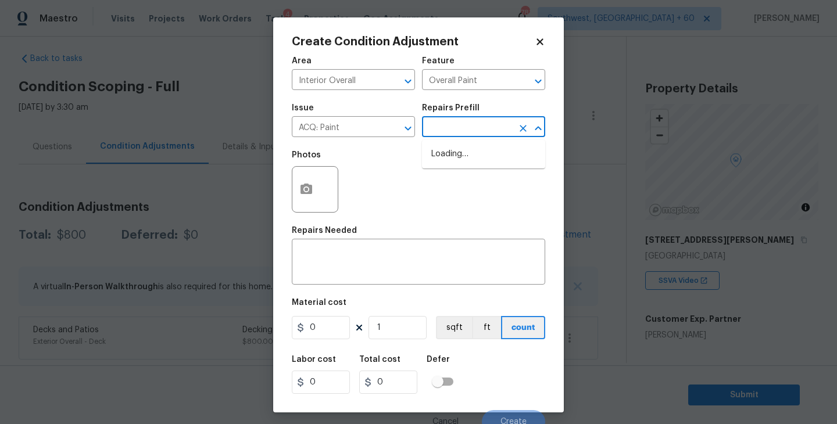
click at [469, 130] on input "text" at bounding box center [467, 128] width 91 height 18
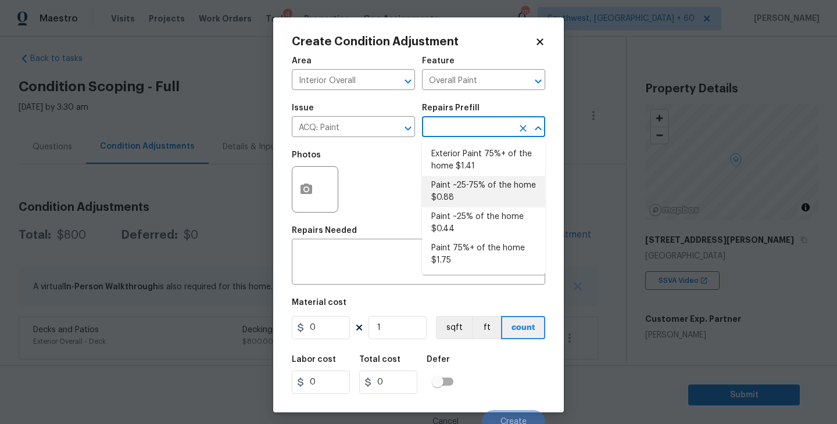
click at [478, 208] on li "Paint ~25% of the home $0.44" at bounding box center [483, 223] width 123 height 31
type input "Acquisition"
type textarea "Acquisition Scope: ~25% of the home needs interior paint"
type input "0.44"
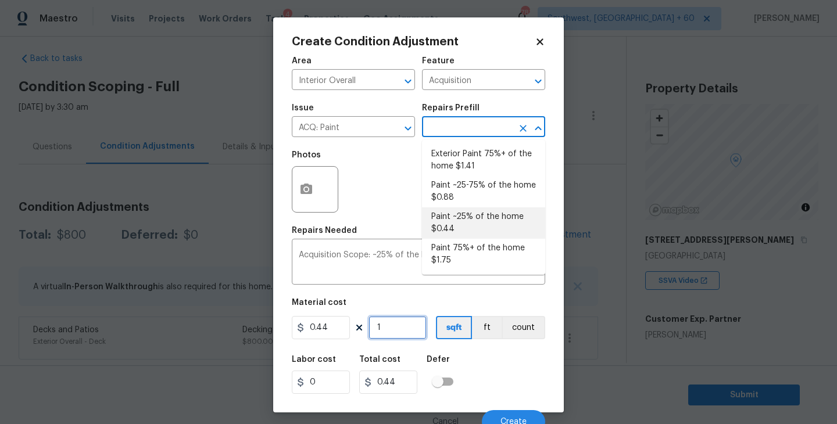
click at [403, 335] on input "1" at bounding box center [398, 327] width 58 height 23
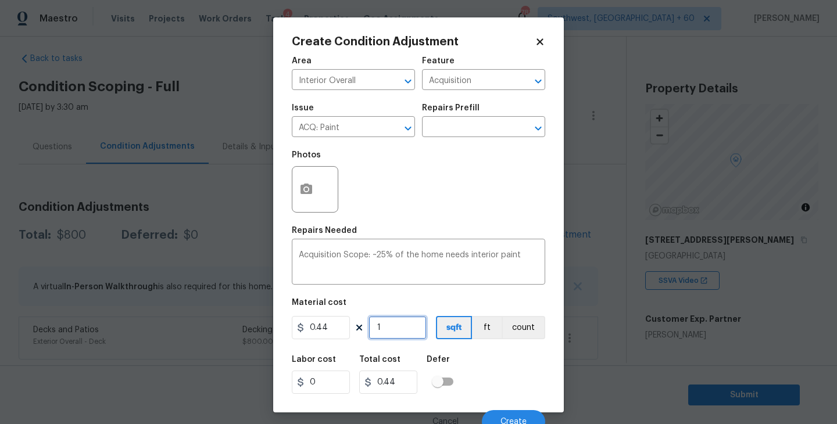
type input "12"
type input "5.28"
type input "129"
type input "56.76"
type input "1293"
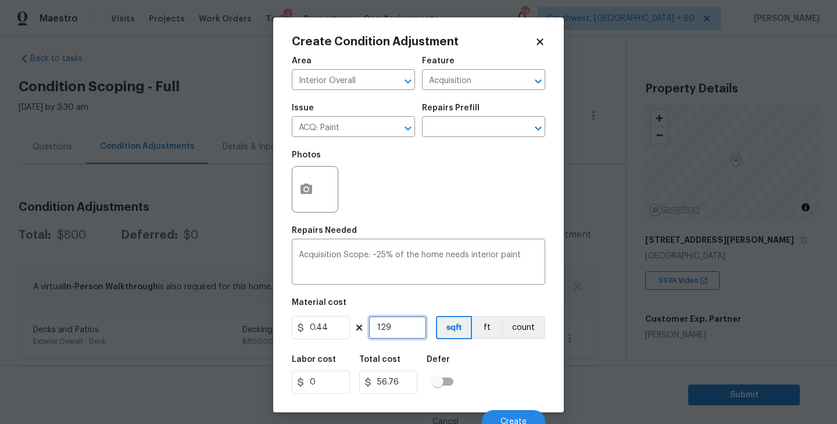
type input "568.92"
type input "1293"
click at [472, 359] on div "Labor cost 0 Total cost 568.92 Defer" at bounding box center [419, 375] width 254 height 52
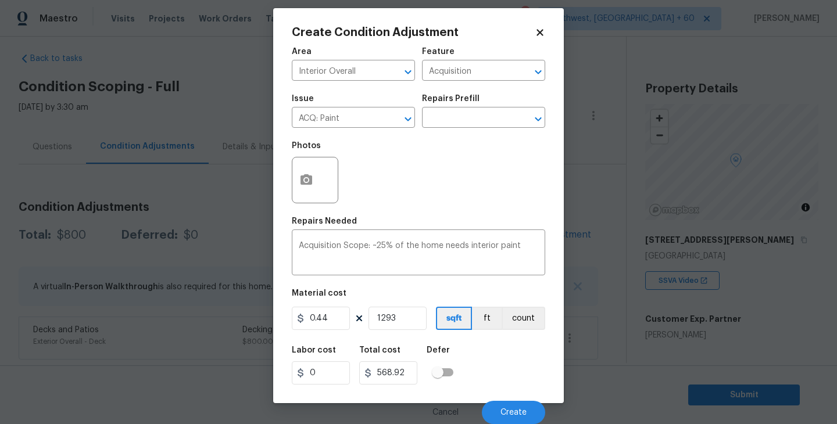
click at [502, 398] on div "Cancel Create" at bounding box center [419, 408] width 254 height 33
click at [505, 407] on button "Create" at bounding box center [513, 412] width 63 height 23
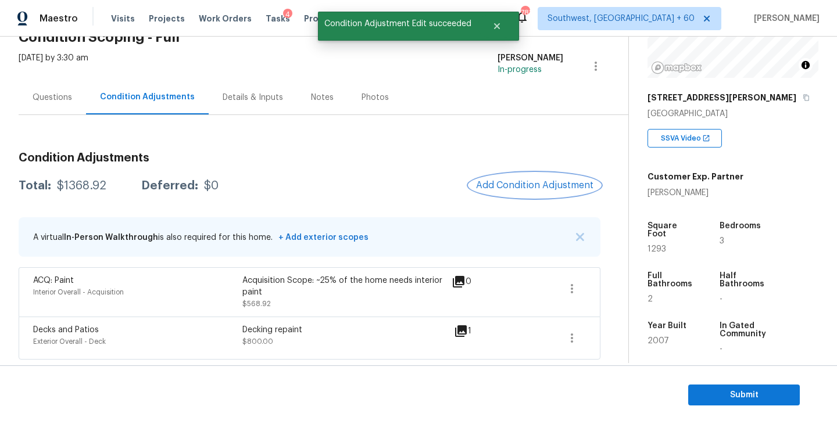
scroll to position [181, 0]
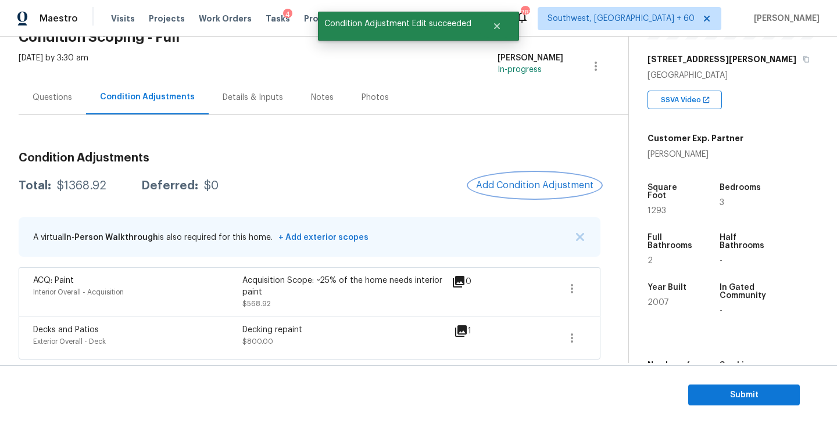
click at [534, 194] on button "Add Condition Adjustment" at bounding box center [534, 185] width 131 height 24
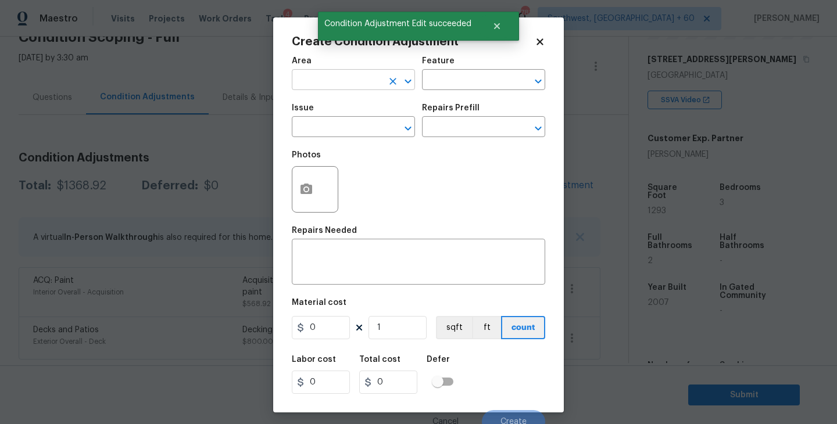
click at [351, 87] on input "text" at bounding box center [337, 81] width 91 height 18
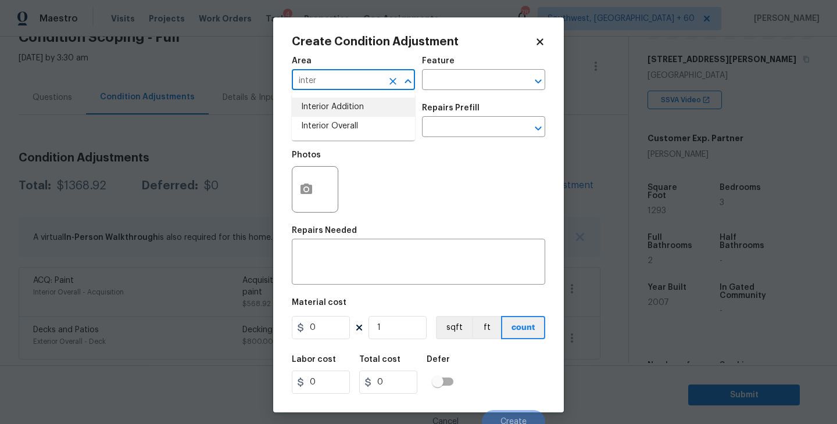
click at [355, 117] on li "Interior Overall" at bounding box center [353, 126] width 123 height 19
type input "Interior Overall"
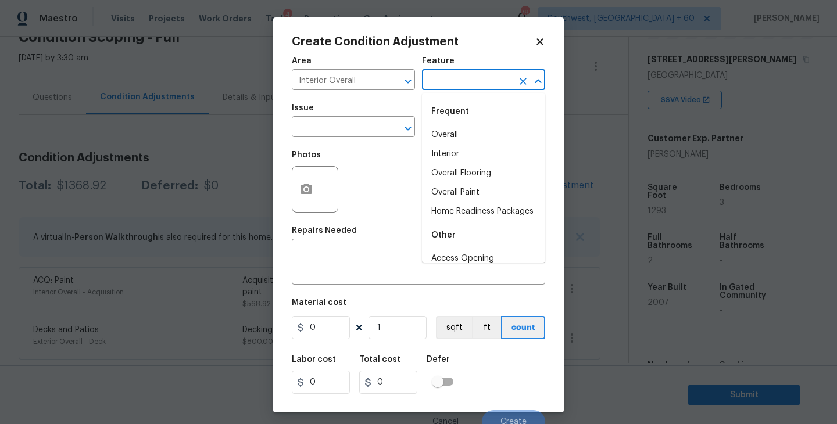
click at [477, 81] on input "text" at bounding box center [467, 81] width 91 height 18
click at [469, 166] on li "Overall Flooring" at bounding box center [483, 173] width 123 height 19
type input "Overall Flooring"
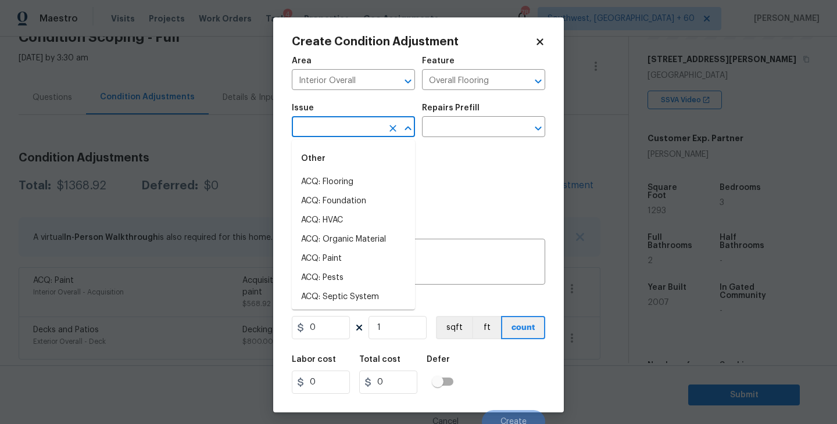
click at [357, 127] on input "text" at bounding box center [337, 128] width 91 height 18
click at [335, 189] on li "ACQ: Flooring" at bounding box center [353, 182] width 123 height 19
type input "ACQ: Flooring"
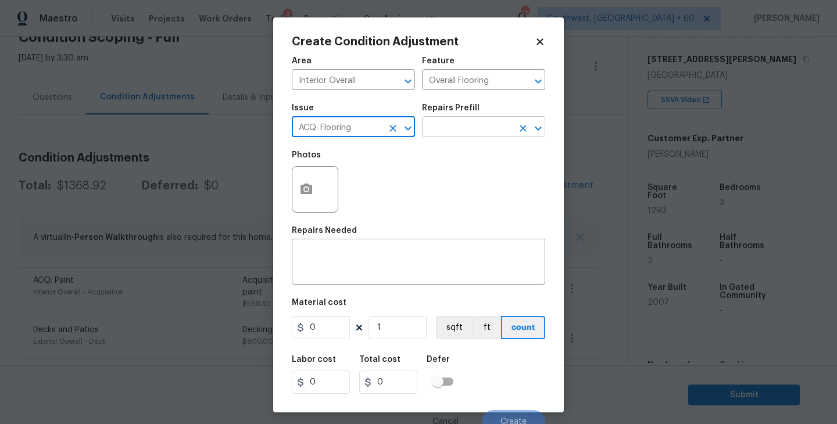
click at [454, 131] on input "text" at bounding box center [467, 128] width 91 height 18
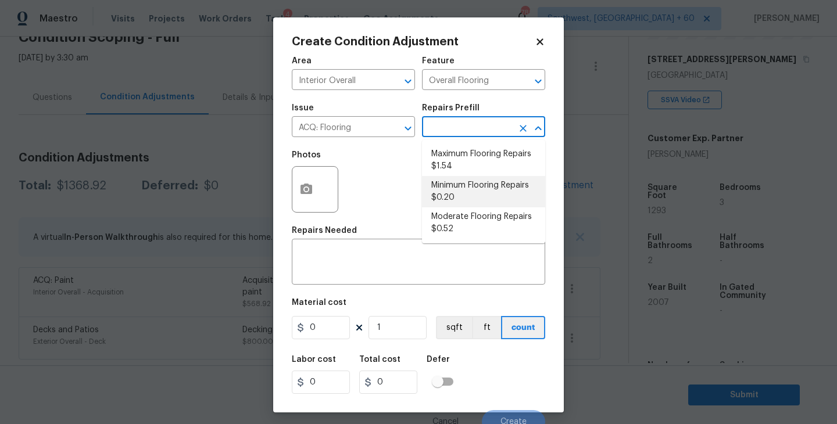
click at [457, 195] on li "Minimum Flooring Repairs $0.20" at bounding box center [483, 191] width 123 height 31
type input "Acquisition"
type textarea "Acquisition Scope: Minimum flooring repairs"
type input "0.2"
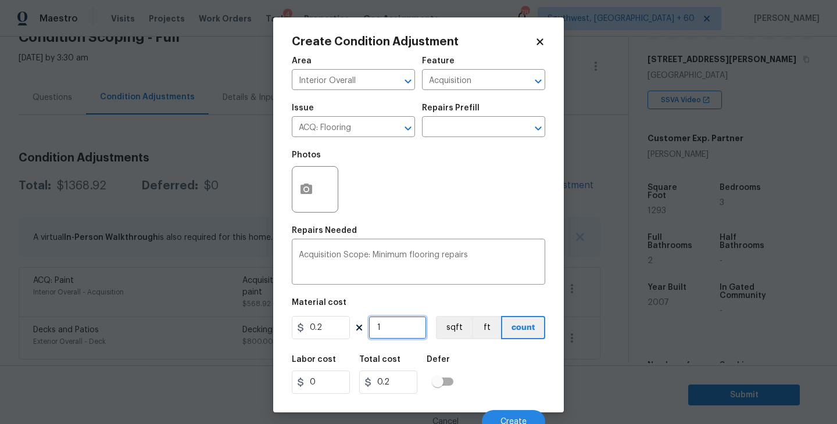
click at [402, 327] on input "1" at bounding box center [398, 327] width 58 height 23
type input "12"
type input "2.4"
type input "129"
type input "25.8"
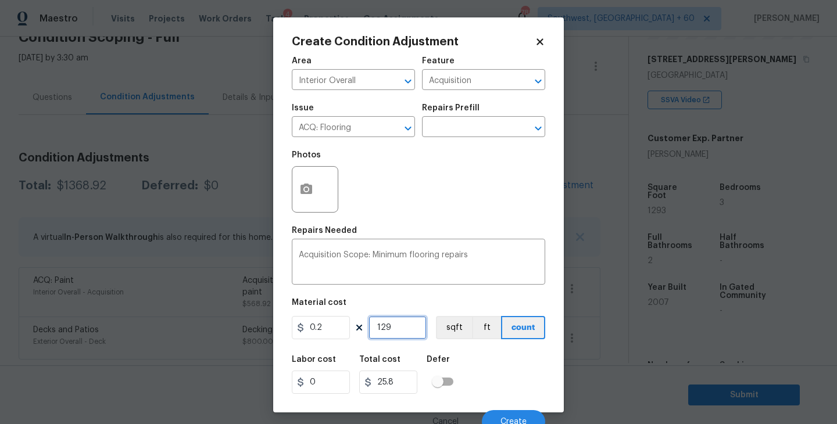
type input "1293"
type input "258.6"
type input "1293"
click at [444, 336] on button "sqft" at bounding box center [454, 327] width 36 height 23
click at [473, 353] on div "Labor cost 0 Total cost 258.6 Defer" at bounding box center [419, 375] width 254 height 52
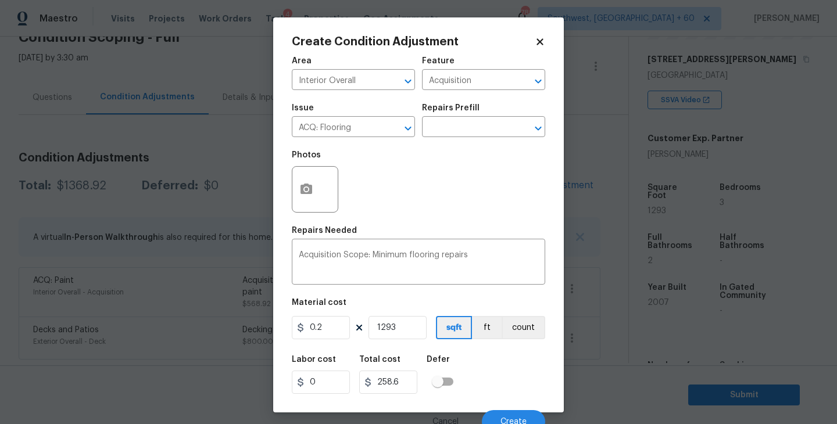
scroll to position [10, 0]
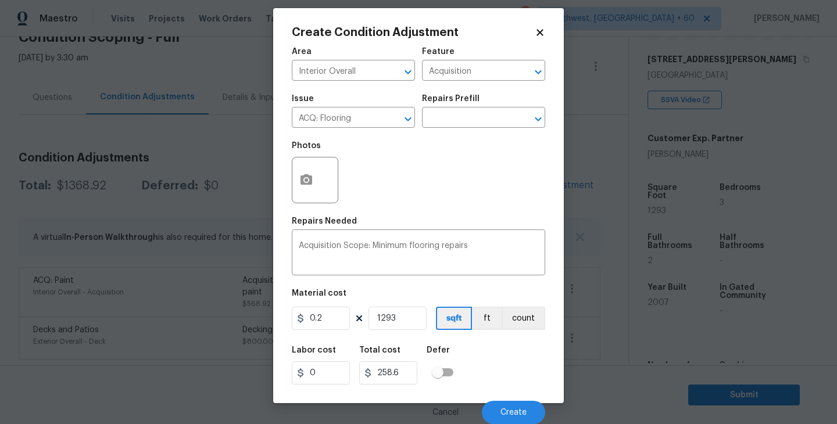
click at [510, 370] on div "Labor cost 0 Total cost 258.6 Defer" at bounding box center [419, 366] width 254 height 52
click at [506, 407] on button "Create" at bounding box center [513, 412] width 63 height 23
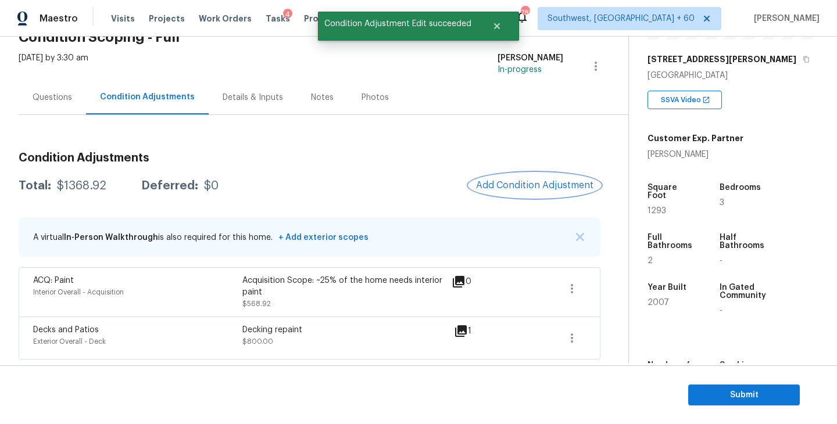
scroll to position [0, 0]
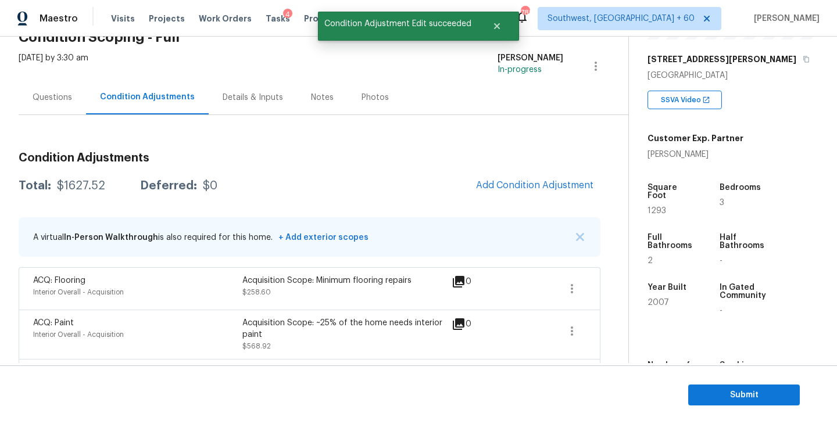
click at [355, 301] on div "Acquisition Scope: Minimum flooring repairs $258.60" at bounding box center [346, 289] width 209 height 28
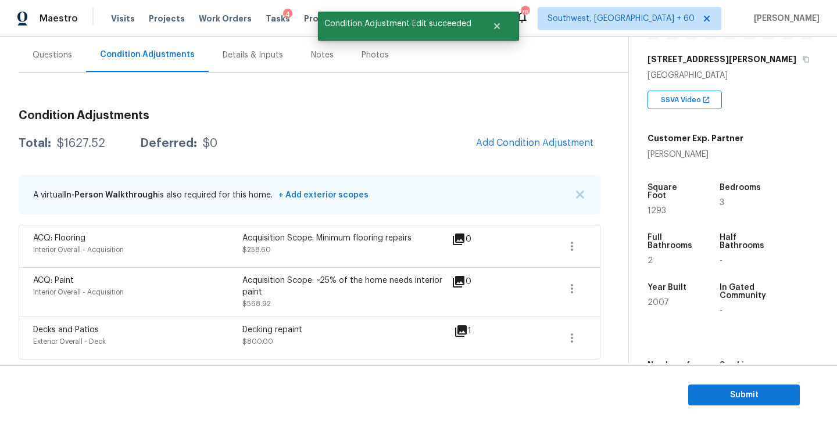
click at [51, 58] on div "Questions" at bounding box center [53, 55] width 40 height 12
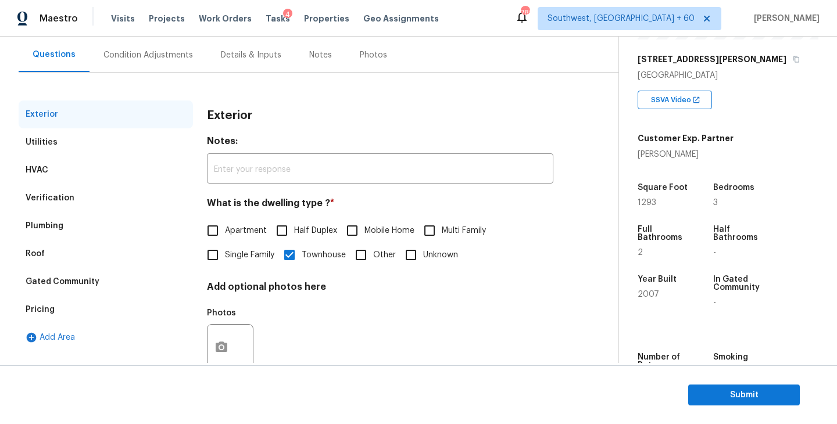
click at [172, 58] on div "Condition Adjustments" at bounding box center [148, 55] width 90 height 12
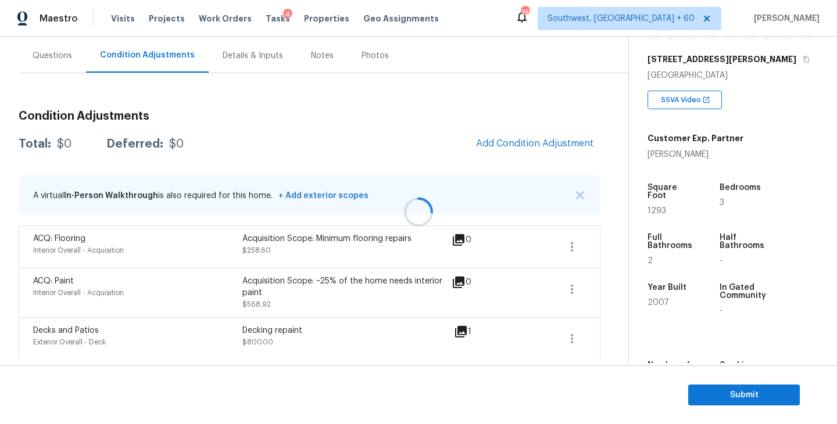
scroll to position [103, 0]
click at [346, 142] on div "Total: $1627.52 Deferred: $0 Add Condition Adjustment" at bounding box center [310, 144] width 582 height 26
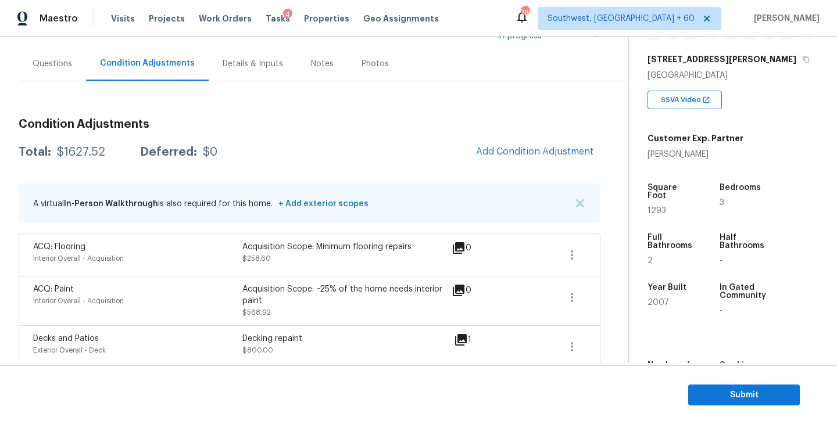
scroll to position [153, 0]
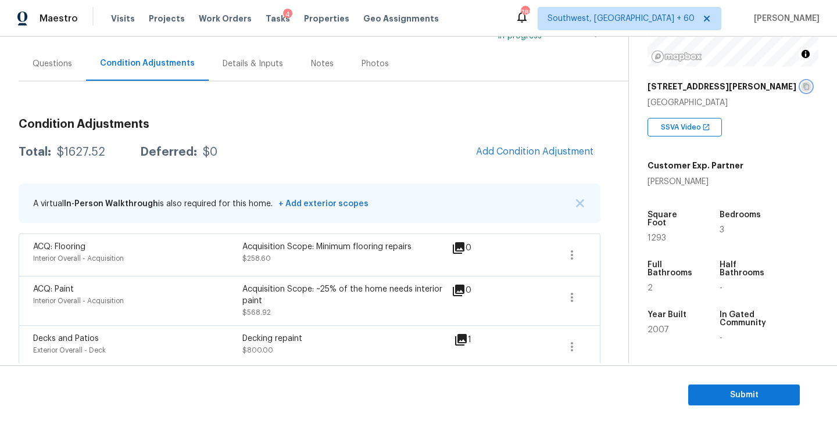
click at [804, 87] on icon "button" at bounding box center [807, 87] width 6 height 6
click at [254, 107] on div "Condition Adjustments Total: $1627.52 Deferred: $0 Add Condition Adjustment A v…" at bounding box center [310, 224] width 582 height 287
click at [332, 85] on div "Condition Adjustments Total: $1627.52 Deferred: $0 Add Condition Adjustment A v…" at bounding box center [310, 224] width 582 height 287
click at [80, 150] on div "$1627.52" at bounding box center [81, 153] width 48 height 12
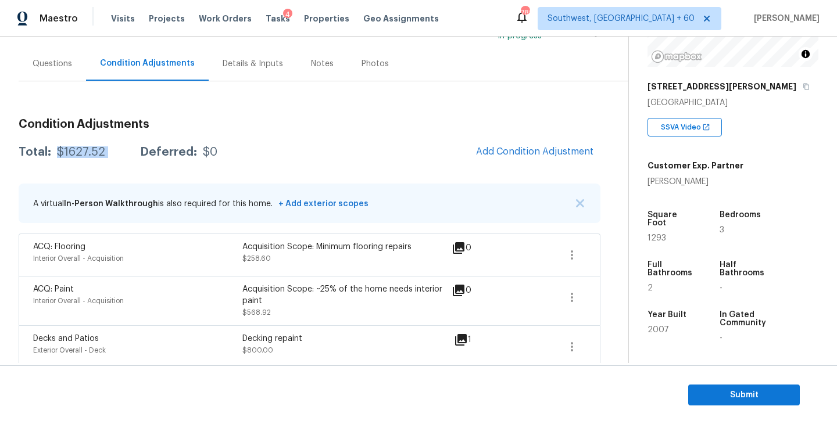
click at [80, 150] on div "$1627.52" at bounding box center [81, 153] width 48 height 12
copy div "$1627.52"
click at [413, 198] on div "A virtual In-Person Walkthrough is also required for this home. + Add exterior …" at bounding box center [310, 204] width 582 height 40
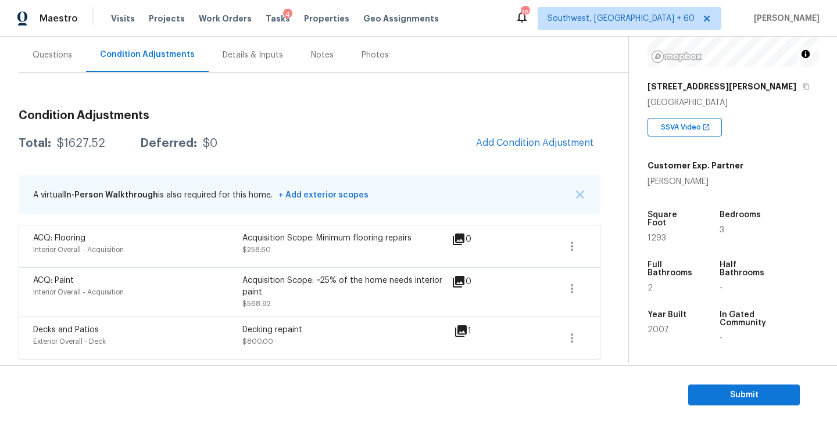
click at [686, 377] on section "Submit" at bounding box center [418, 395] width 837 height 59
click at [705, 392] on span "Submit" at bounding box center [744, 395] width 93 height 15
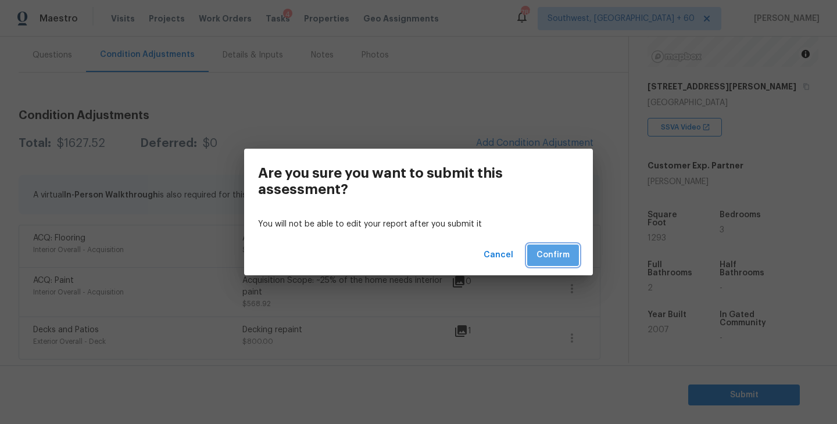
click at [558, 252] on span "Confirm" at bounding box center [553, 255] width 33 height 15
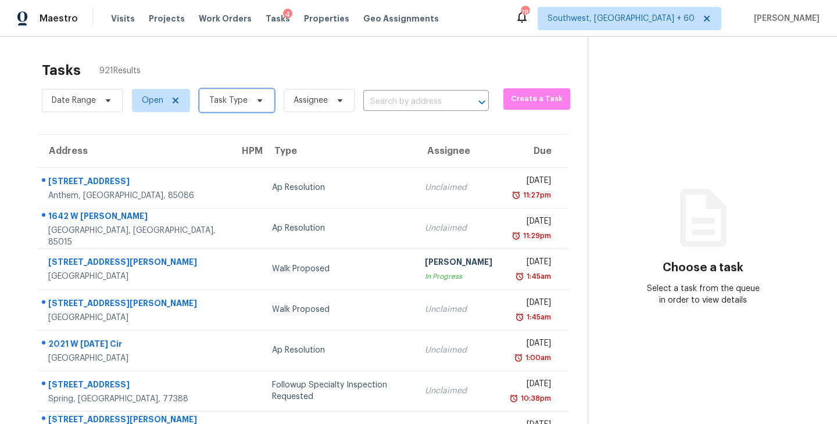
click at [248, 106] on span "Task Type" at bounding box center [236, 100] width 75 height 23
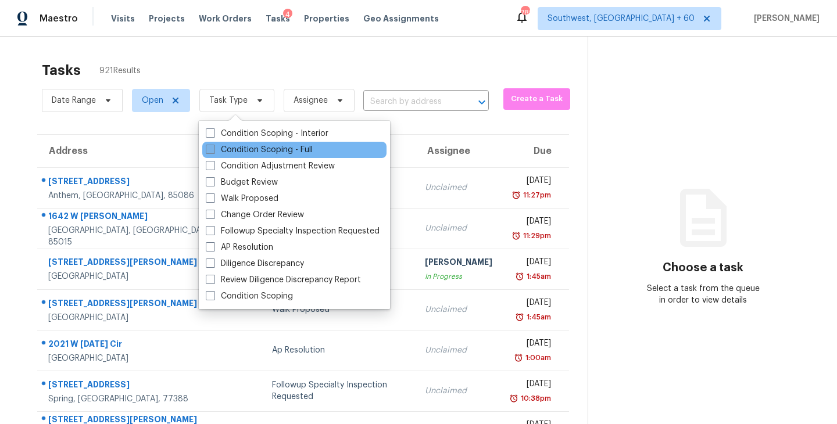
click at [266, 151] on label "Condition Scoping - Full" at bounding box center [259, 150] width 107 height 12
click at [213, 151] on input "Condition Scoping - Full" at bounding box center [210, 148] width 8 height 8
checkbox input "true"
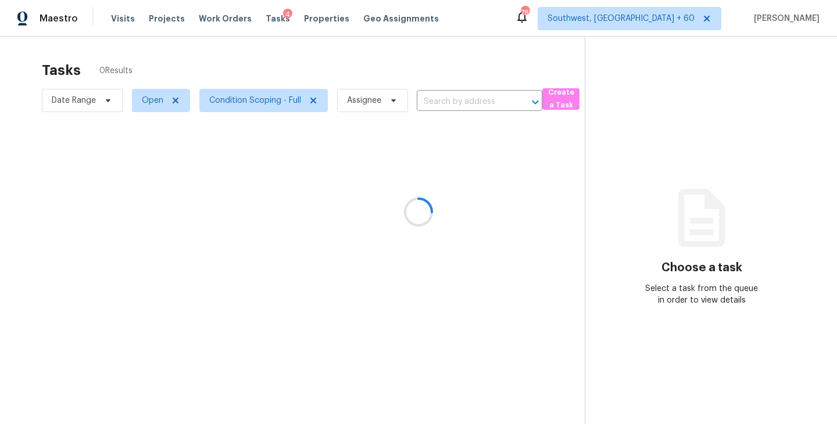
click at [362, 103] on div at bounding box center [418, 212] width 837 height 424
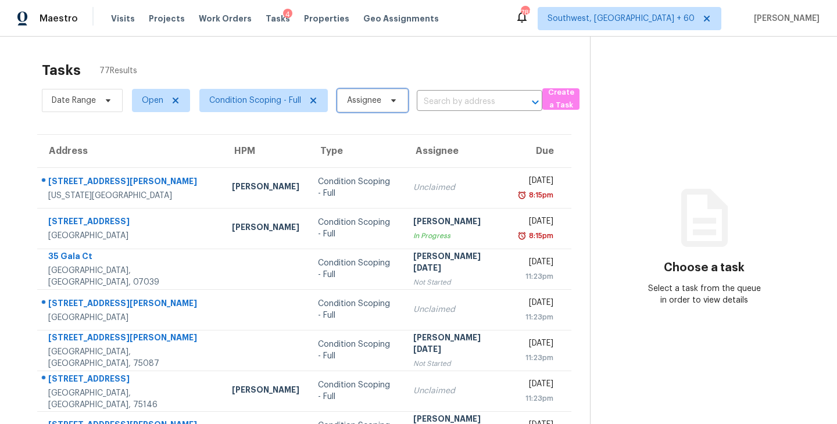
click at [342, 109] on span "Assignee" at bounding box center [372, 100] width 71 height 23
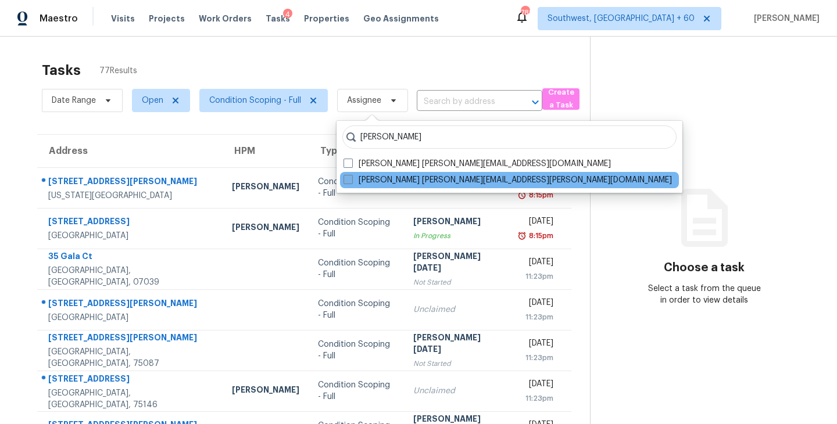
type input "[PERSON_NAME]"
click at [396, 185] on label "[PERSON_NAME] [PERSON_NAME][EMAIL_ADDRESS][PERSON_NAME][DOMAIN_NAME]" at bounding box center [508, 180] width 329 height 12
click at [351, 182] on input "[PERSON_NAME] [PERSON_NAME][EMAIL_ADDRESS][PERSON_NAME][DOMAIN_NAME]" at bounding box center [348, 178] width 8 height 8
checkbox input "true"
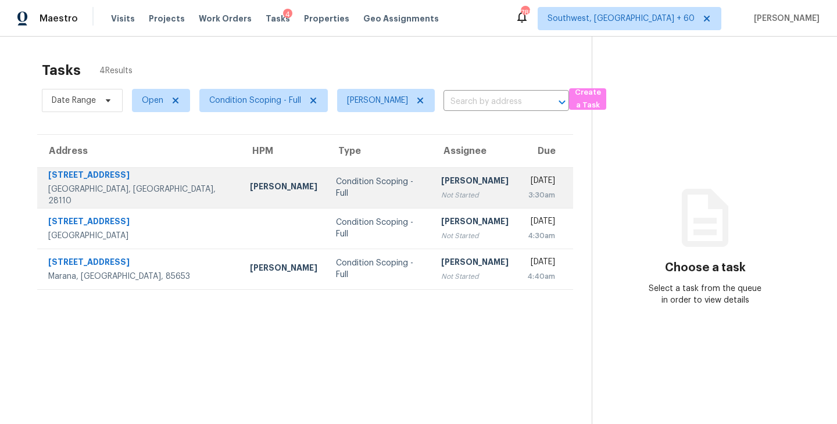
click at [432, 198] on td "[PERSON_NAME] Not Started" at bounding box center [475, 187] width 86 height 41
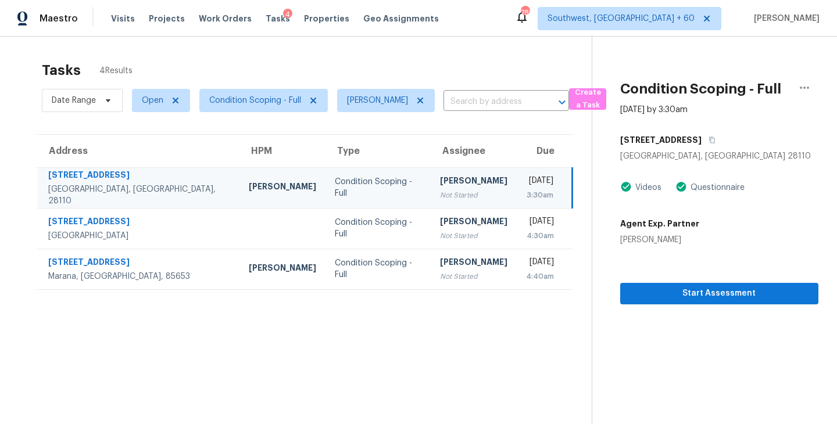
click at [440, 185] on div "[PERSON_NAME]" at bounding box center [473, 182] width 67 height 15
click at [634, 293] on span "Start Assessment" at bounding box center [720, 294] width 180 height 15
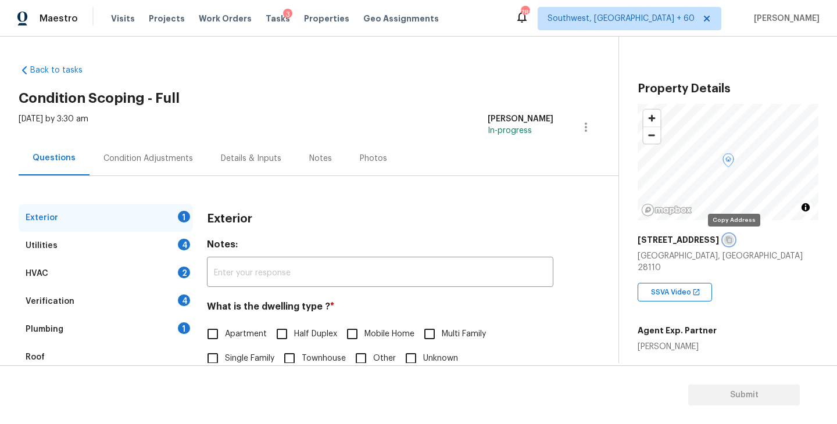
click at [731, 240] on icon "button" at bounding box center [729, 240] width 6 height 6
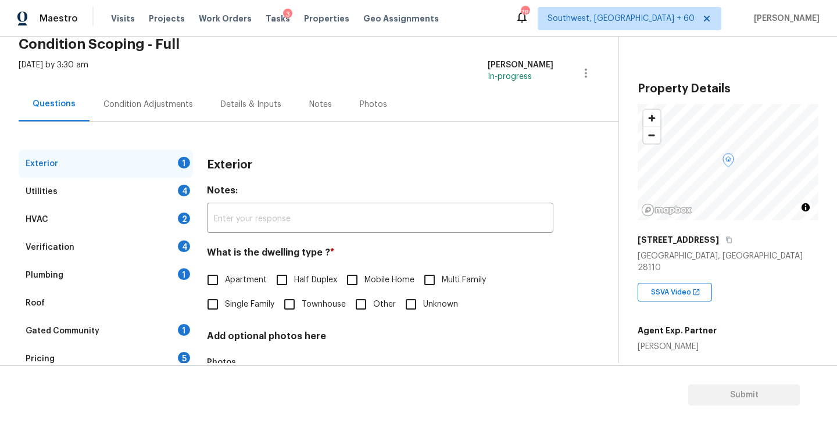
click at [236, 303] on span "Single Family" at bounding box center [249, 305] width 49 height 12
click at [225, 303] on input "Single Family" at bounding box center [213, 304] width 24 height 24
checkbox input "true"
click at [142, 187] on div "Utilities 4" at bounding box center [106, 192] width 174 height 28
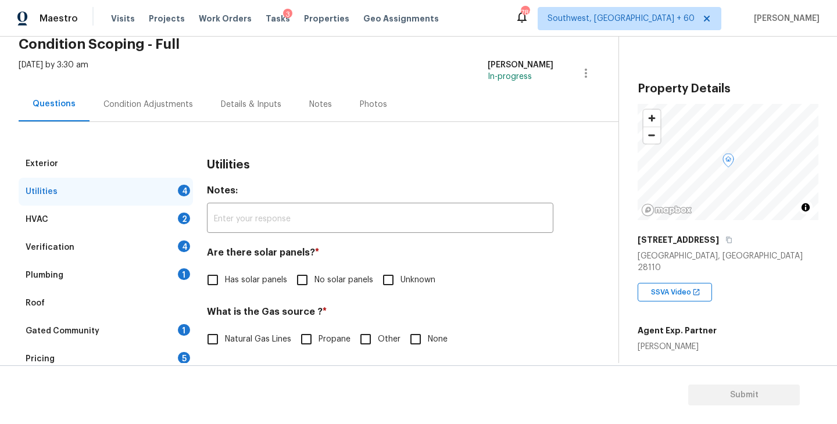
click at [323, 286] on span "No solar panels" at bounding box center [344, 280] width 59 height 12
click at [315, 286] on input "No solar panels" at bounding box center [302, 280] width 24 height 24
checkbox input "true"
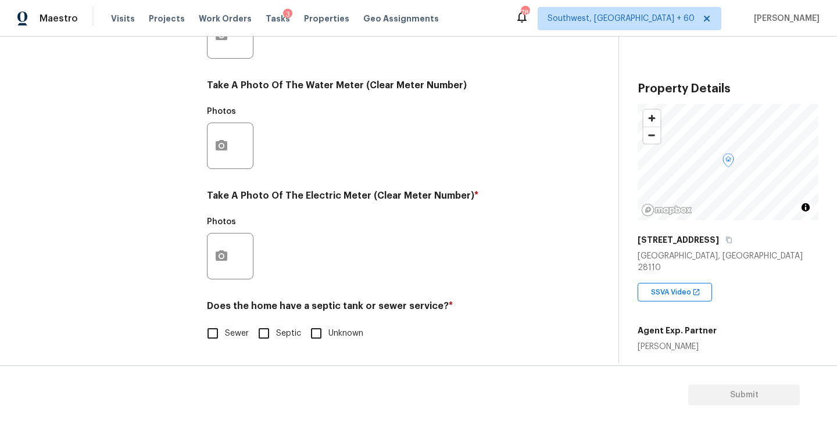
click at [270, 329] on input "Septic" at bounding box center [264, 334] width 24 height 24
checkbox input "true"
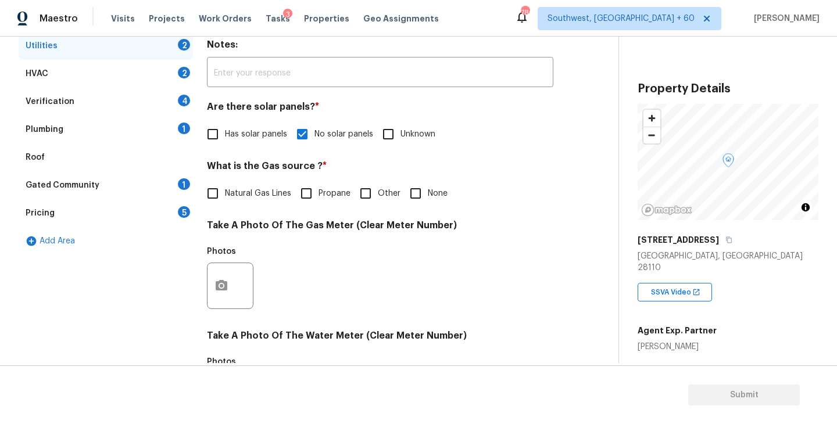
scroll to position [100, 0]
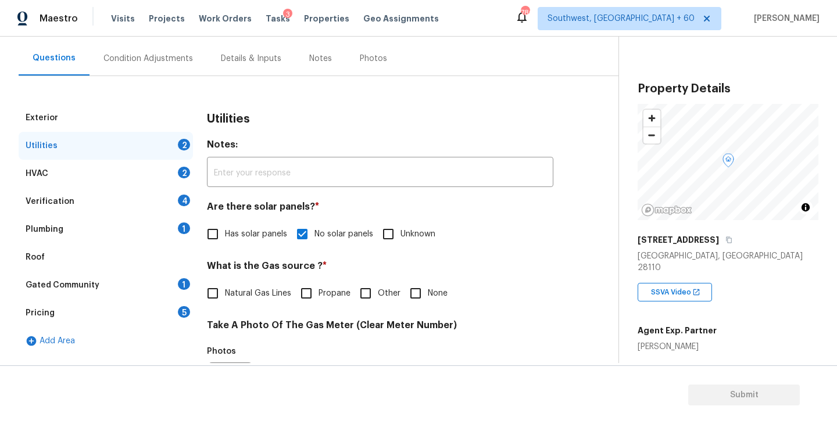
click at [123, 235] on div "Plumbing 1" at bounding box center [106, 230] width 174 height 28
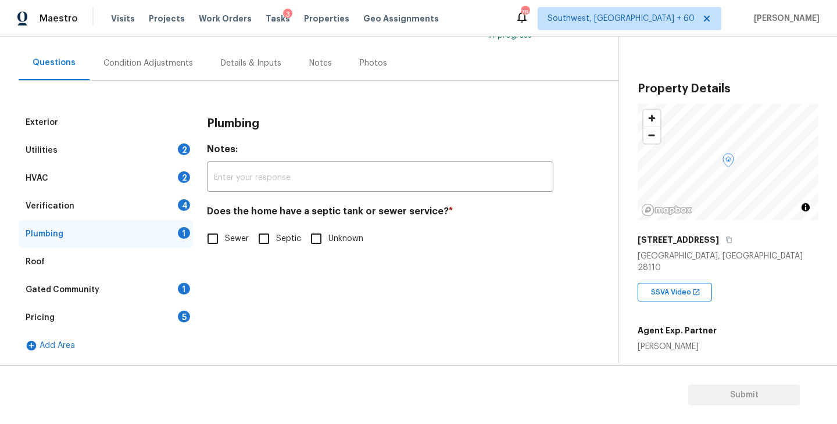
scroll to position [95, 0]
click at [269, 239] on input "Septic" at bounding box center [264, 239] width 24 height 24
checkbox input "true"
click at [141, 283] on div "Gated Community 1" at bounding box center [106, 290] width 174 height 28
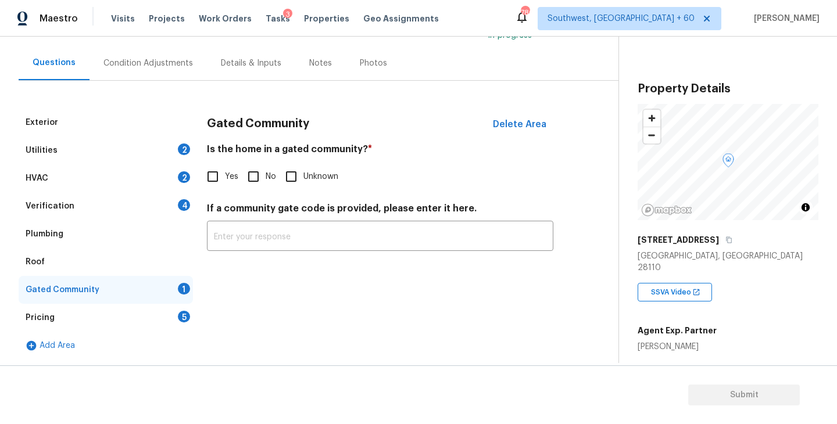
click at [270, 178] on span "No" at bounding box center [271, 177] width 10 height 12
click at [266, 178] on input "No" at bounding box center [253, 177] width 24 height 24
checkbox input "true"
click at [159, 62] on div "Condition Adjustments" at bounding box center [148, 64] width 90 height 12
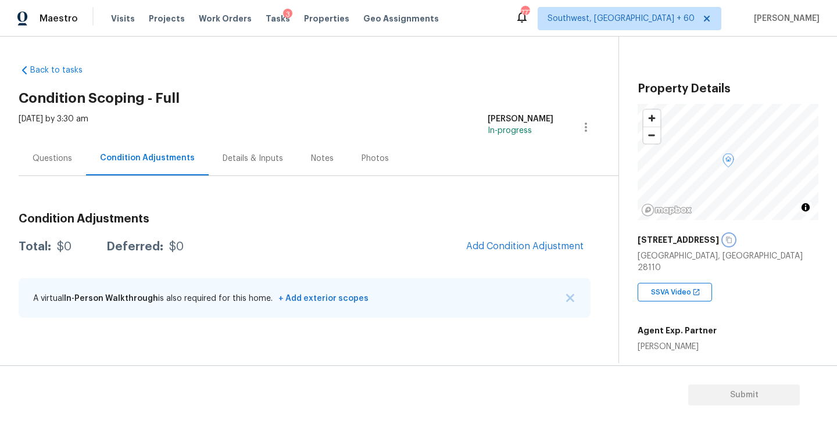
click at [733, 240] on icon "button" at bounding box center [729, 240] width 7 height 7
click at [658, 341] on div "[PERSON_NAME]" at bounding box center [677, 347] width 79 height 12
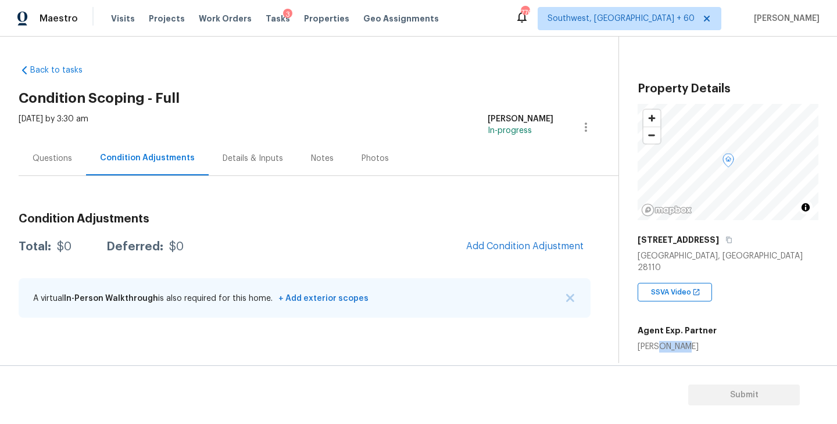
click at [658, 341] on div "[PERSON_NAME]" at bounding box center [677, 347] width 79 height 12
copy div "[PERSON_NAME]"
click at [337, 263] on div "Condition Adjustments Total: $0 Deferred: $0 Add Condition Adjustment A virtual…" at bounding box center [305, 266] width 572 height 124
click at [734, 240] on button "button" at bounding box center [729, 240] width 10 height 10
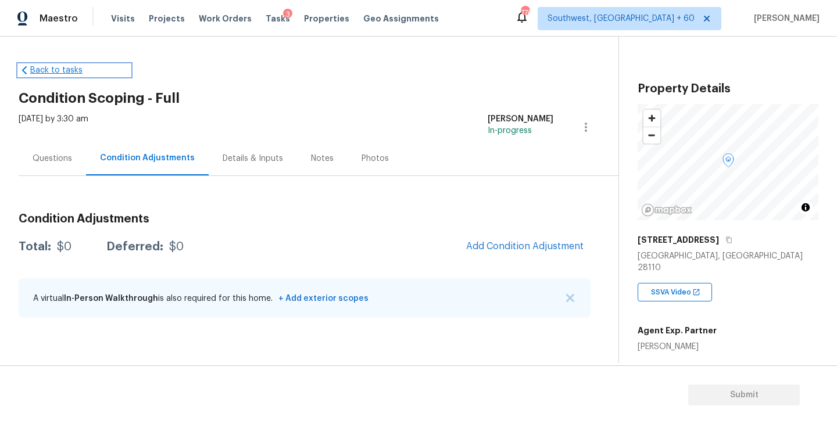
click at [60, 70] on link "Back to tasks" at bounding box center [75, 71] width 112 height 12
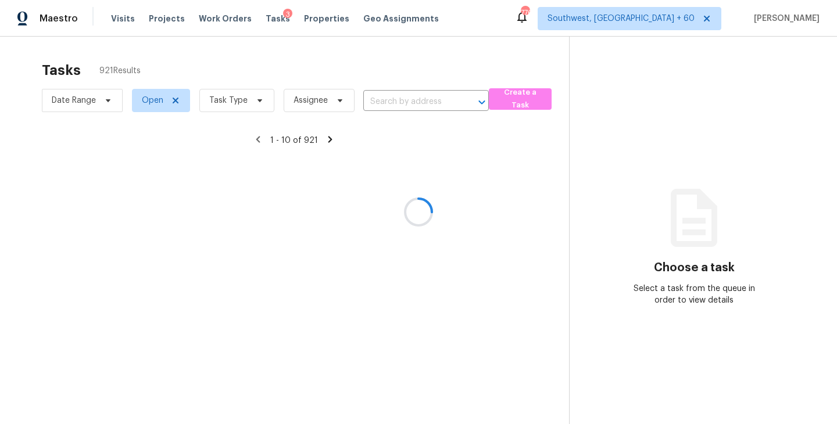
click at [249, 101] on div at bounding box center [418, 212] width 837 height 424
click at [247, 99] on div at bounding box center [418, 212] width 837 height 424
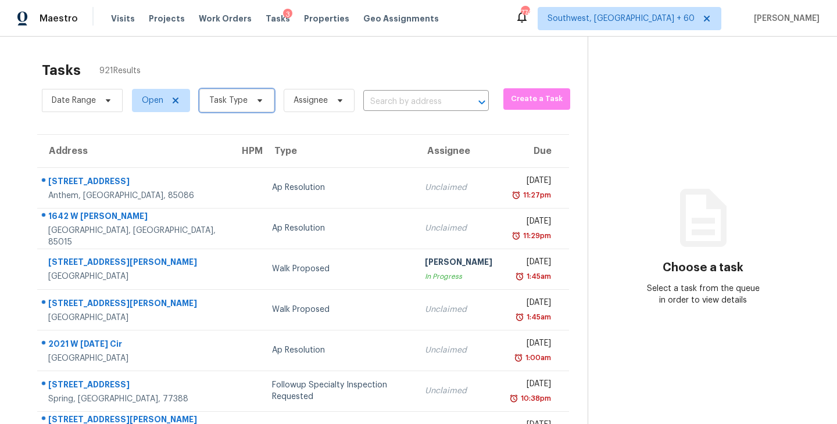
click at [247, 102] on span "Task Type" at bounding box center [236, 100] width 75 height 23
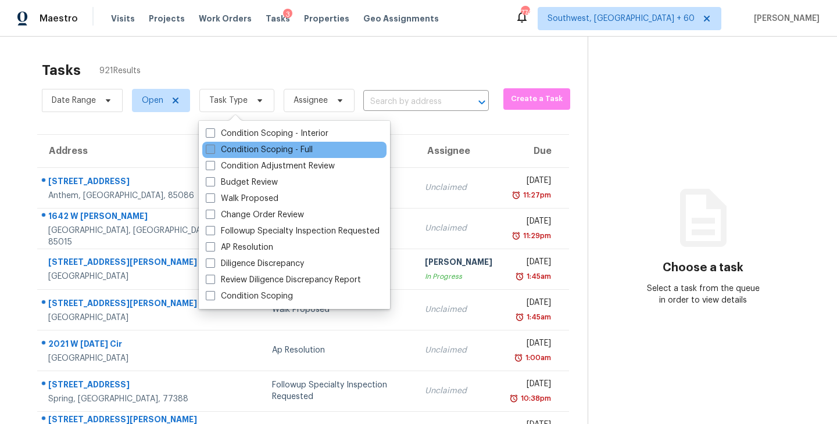
click at [292, 149] on label "Condition Scoping - Full" at bounding box center [259, 150] width 107 height 12
click at [213, 149] on input "Condition Scoping - Full" at bounding box center [210, 148] width 8 height 8
checkbox input "true"
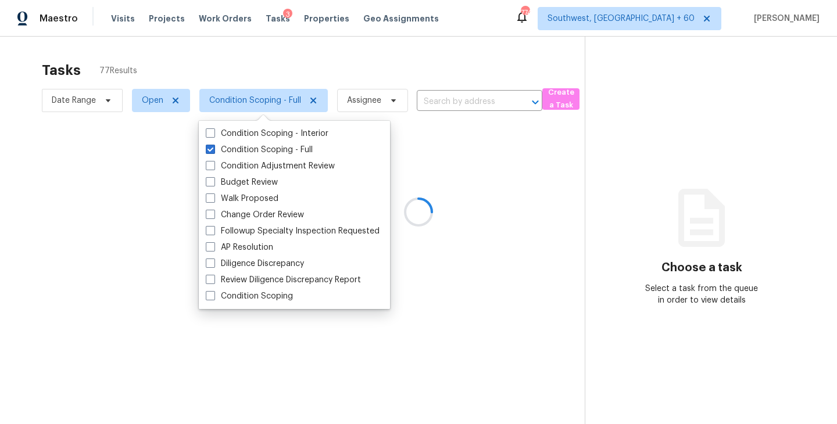
click at [406, 68] on div at bounding box center [418, 212] width 837 height 424
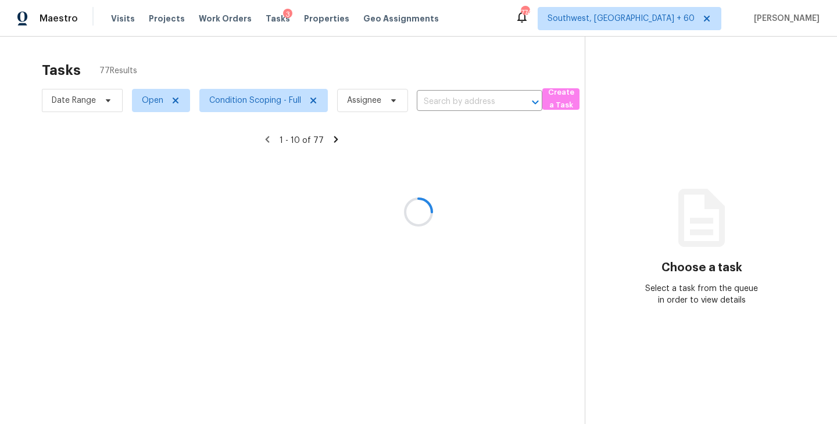
click at [368, 103] on div at bounding box center [418, 212] width 837 height 424
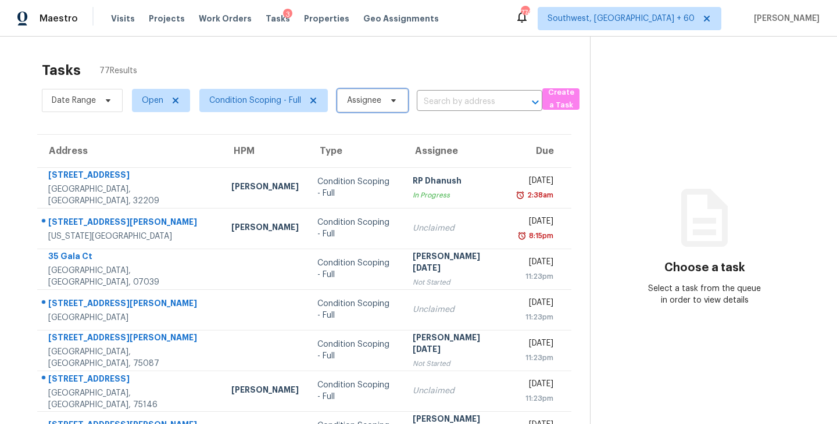
click at [368, 103] on span "Assignee" at bounding box center [364, 101] width 34 height 12
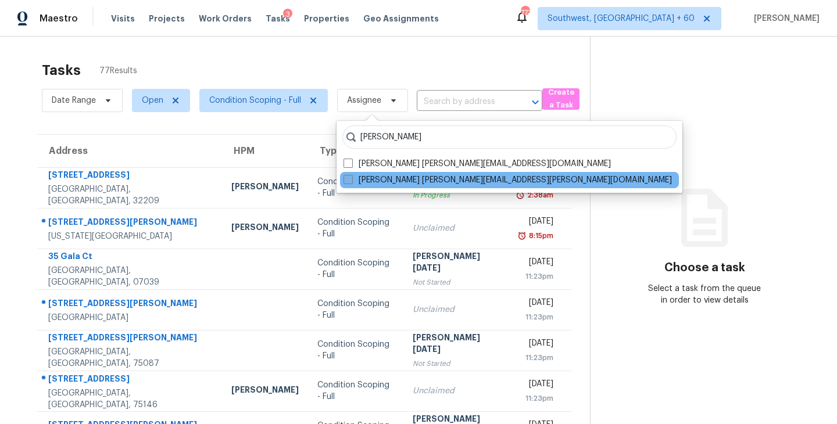
type input "[PERSON_NAME]"
click at [363, 177] on label "[PERSON_NAME] [PERSON_NAME][EMAIL_ADDRESS][PERSON_NAME][DOMAIN_NAME]" at bounding box center [508, 180] width 329 height 12
click at [351, 177] on input "[PERSON_NAME] [PERSON_NAME][EMAIL_ADDRESS][PERSON_NAME][DOMAIN_NAME]" at bounding box center [348, 178] width 8 height 8
checkbox input "true"
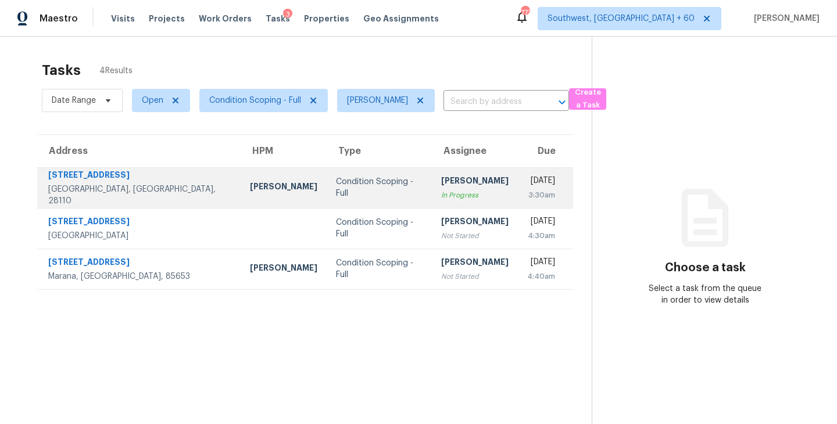
click at [432, 190] on td "[PERSON_NAME] In Progress" at bounding box center [475, 187] width 86 height 41
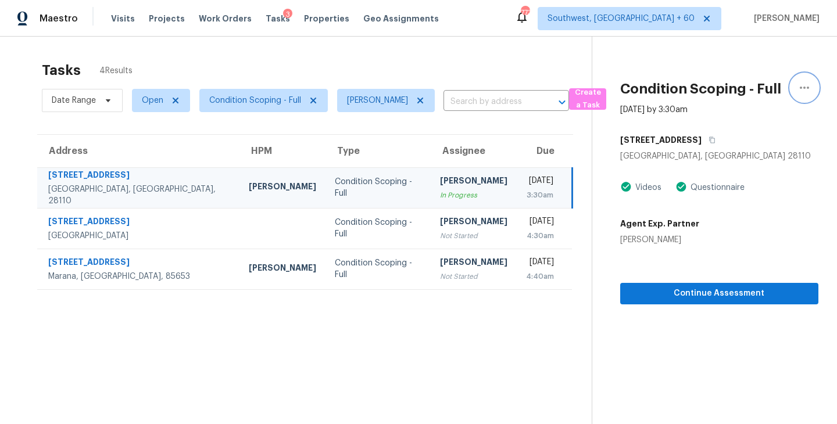
click at [808, 85] on icon "button" at bounding box center [805, 88] width 14 height 14
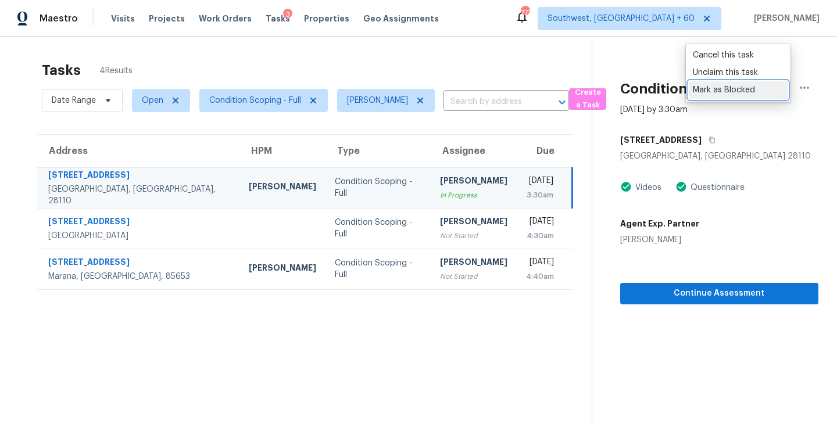
click at [730, 89] on div "Mark as Blocked" at bounding box center [738, 90] width 91 height 12
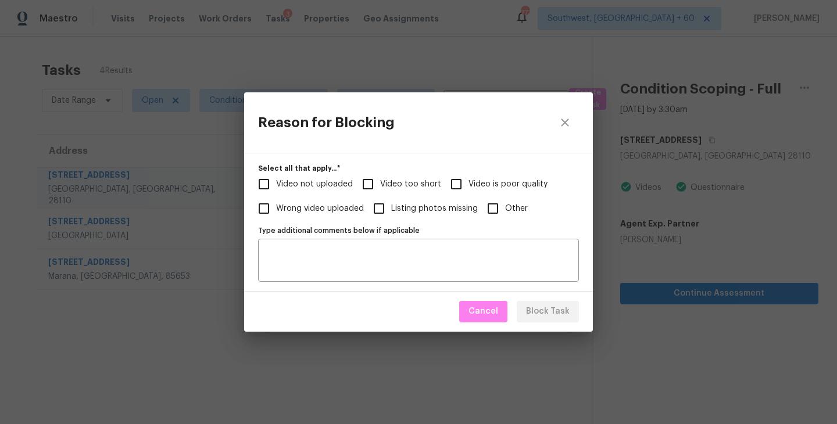
click at [399, 185] on span "Video too short" at bounding box center [410, 184] width 61 height 12
click at [380, 185] on input "Video too short" at bounding box center [368, 184] width 24 height 24
checkbox input "true"
click at [318, 183] on span "Video not uploaded" at bounding box center [314, 184] width 77 height 12
click at [276, 183] on input "Video not uploaded" at bounding box center [264, 184] width 24 height 24
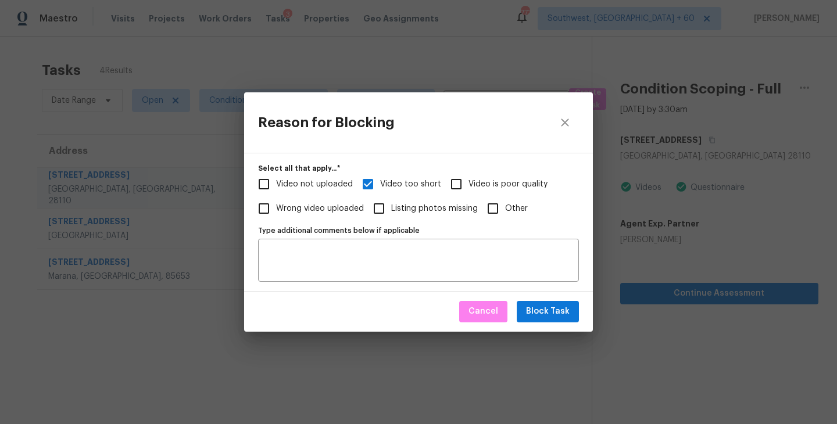
checkbox input "true"
click at [388, 182] on span "Video too short" at bounding box center [410, 184] width 61 height 12
click at [380, 182] on input "Video too short" at bounding box center [368, 184] width 24 height 24
checkbox input "false"
click at [398, 261] on textarea "Type additional comments below if applicable" at bounding box center [418, 260] width 307 height 24
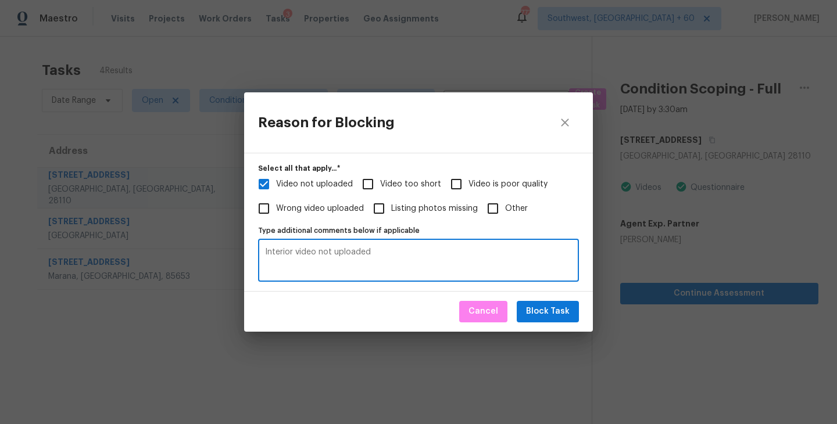
type textarea "Interior video not uploaded"
click at [547, 310] on span "Block Task" at bounding box center [548, 312] width 44 height 15
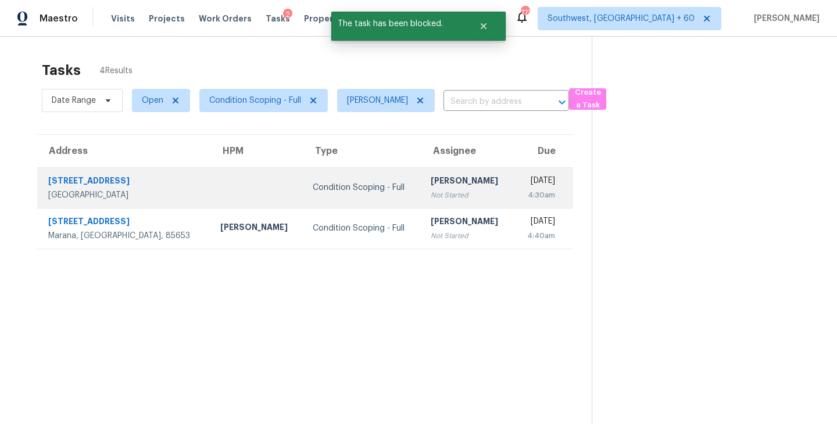
click at [434, 199] on div "Not Started" at bounding box center [468, 196] width 74 height 12
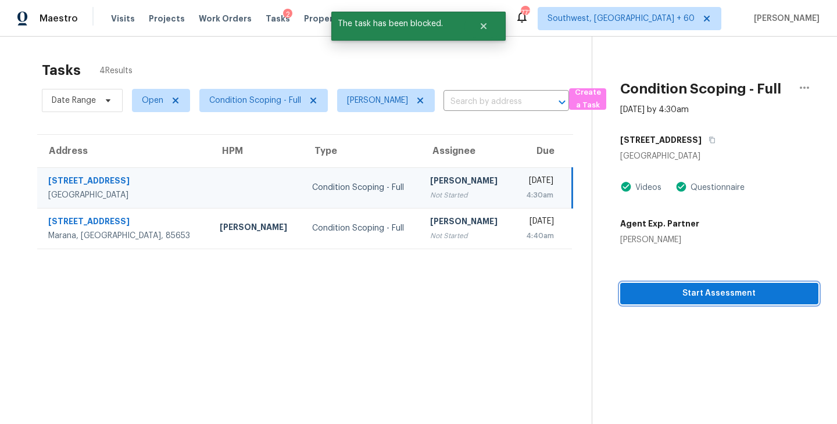
click at [654, 295] on span "Start Assessment" at bounding box center [720, 294] width 180 height 15
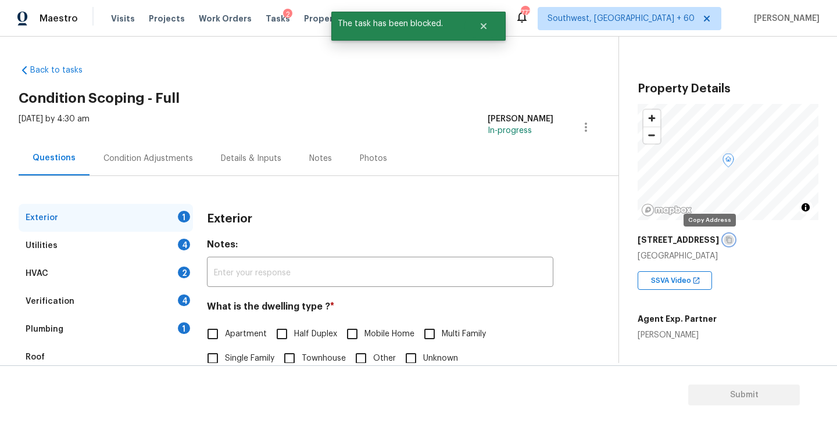
click at [724, 238] on button "button" at bounding box center [729, 240] width 10 height 10
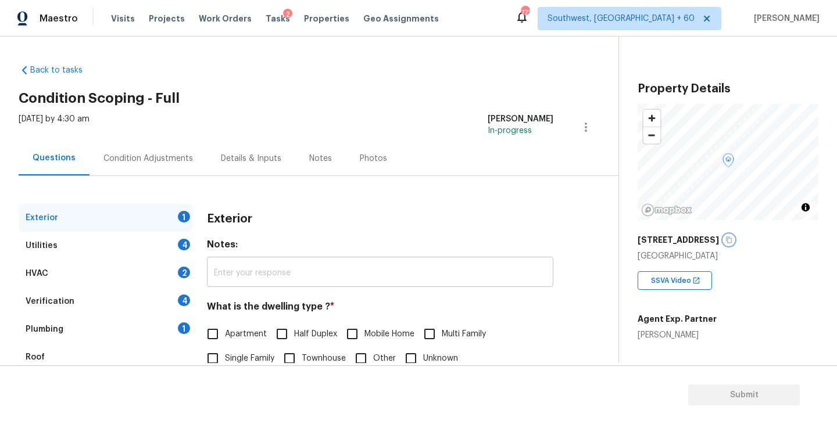
scroll to position [69, 0]
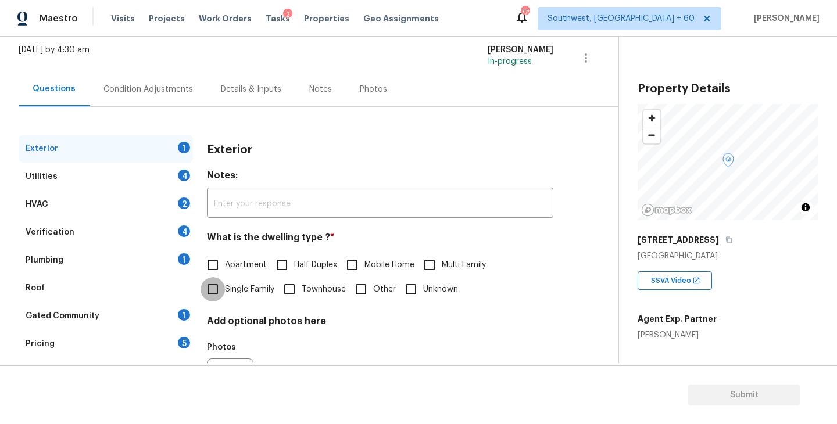
click at [220, 290] on input "Single Family" at bounding box center [213, 289] width 24 height 24
checkbox input "true"
click at [149, 179] on div "Utilities 4" at bounding box center [106, 177] width 174 height 28
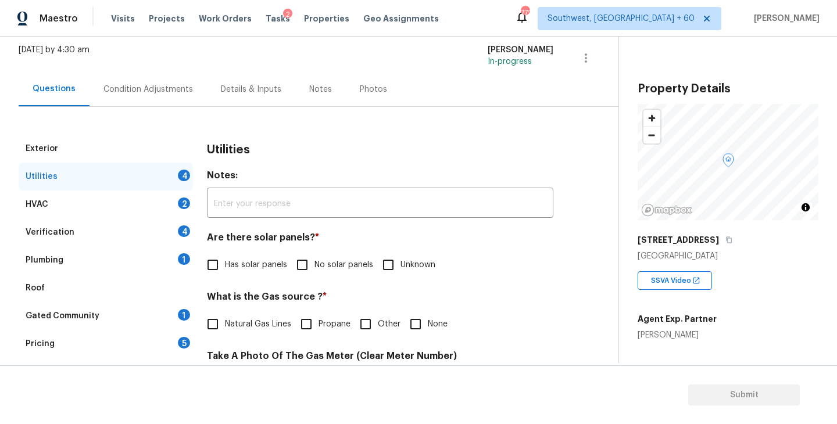
click at [313, 274] on input "No solar panels" at bounding box center [302, 265] width 24 height 24
checkbox input "true"
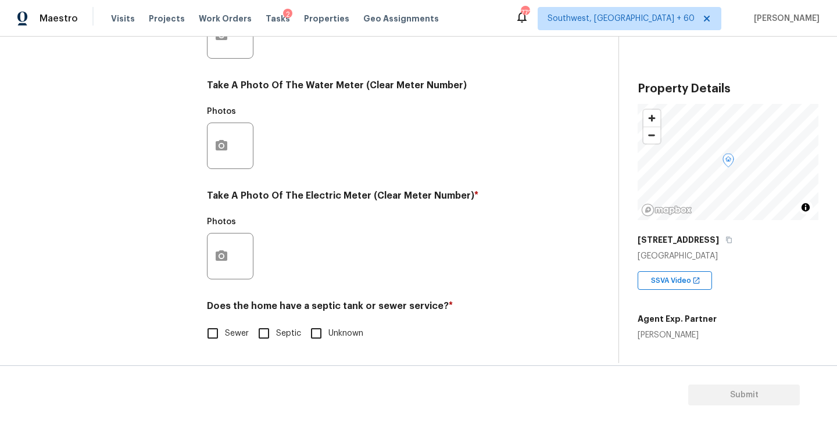
click at [227, 335] on span "Sewer" at bounding box center [237, 334] width 24 height 12
click at [225, 335] on input "Sewer" at bounding box center [213, 334] width 24 height 24
checkbox input "true"
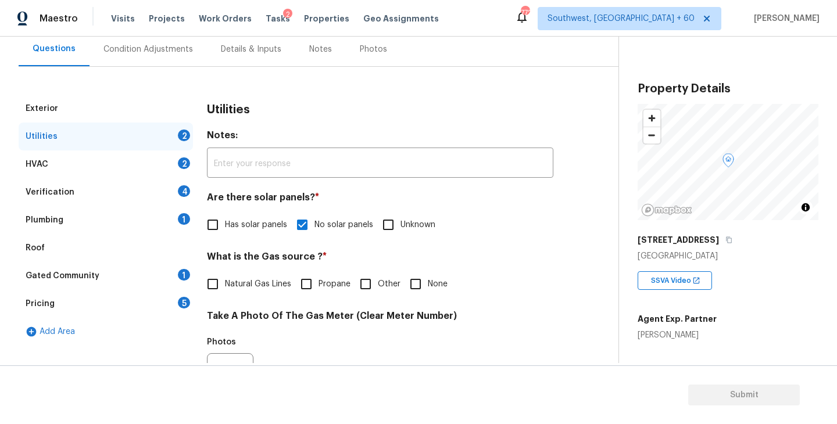
click at [123, 233] on div "Plumbing 1" at bounding box center [106, 220] width 174 height 28
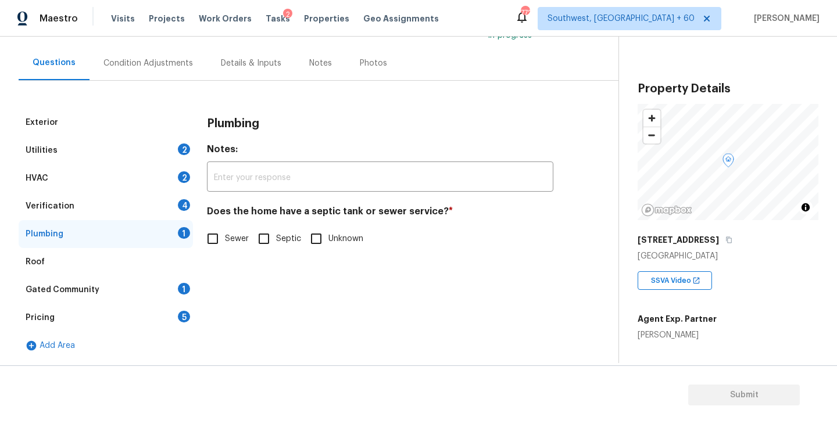
click at [215, 241] on input "Sewer" at bounding box center [213, 239] width 24 height 24
checkbox input "true"
click at [133, 295] on div "Gated Community 1" at bounding box center [106, 290] width 174 height 28
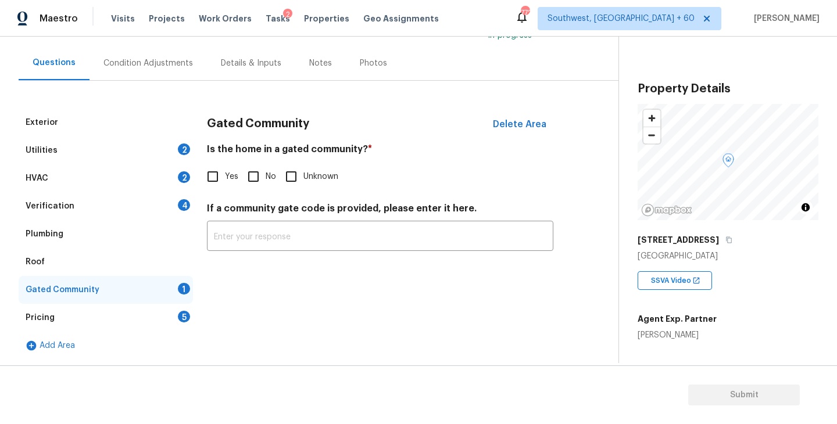
click at [274, 170] on label "No" at bounding box center [258, 177] width 35 height 24
click at [266, 170] on input "No" at bounding box center [253, 177] width 24 height 24
checkbox input "true"
click at [167, 69] on div "Condition Adjustments" at bounding box center [148, 63] width 117 height 34
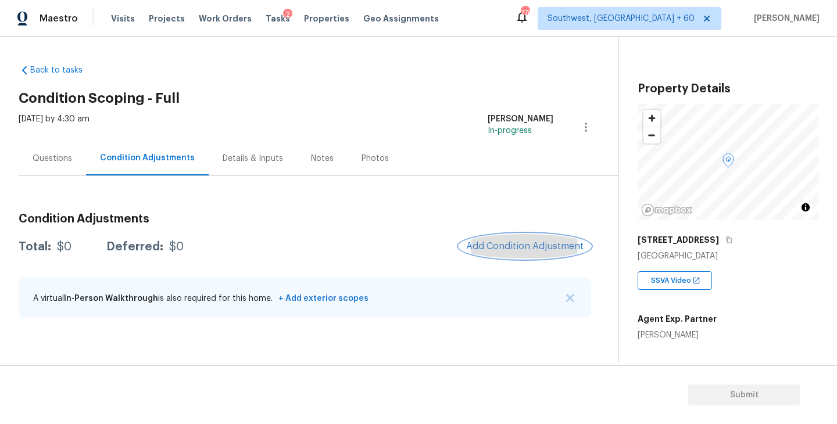
click at [507, 238] on button "Add Condition Adjustment" at bounding box center [524, 246] width 131 height 24
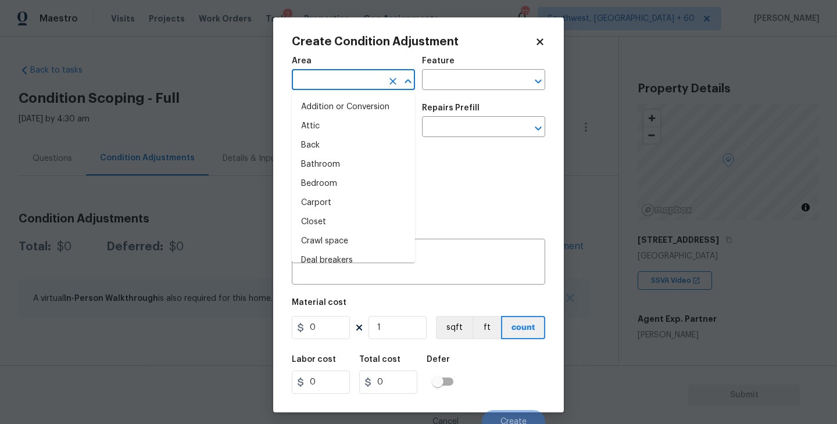
click at [347, 81] on input "text" at bounding box center [337, 81] width 91 height 18
type input "i"
type input "nte"
click at [355, 121] on li "Attic" at bounding box center [353, 126] width 123 height 19
type input "Attic"
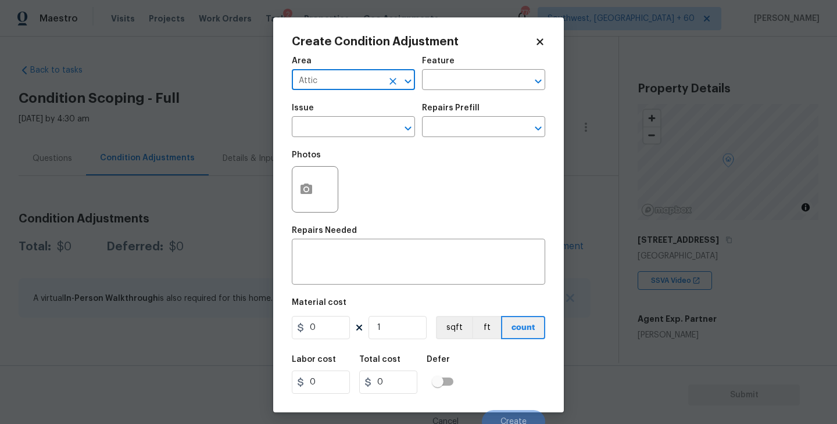
click at [387, 80] on icon "Clear" at bounding box center [393, 82] width 12 height 12
click at [326, 119] on li "Interior Overall" at bounding box center [353, 126] width 123 height 19
type input "Interior Overall"
click at [472, 77] on input "text" at bounding box center [467, 81] width 91 height 18
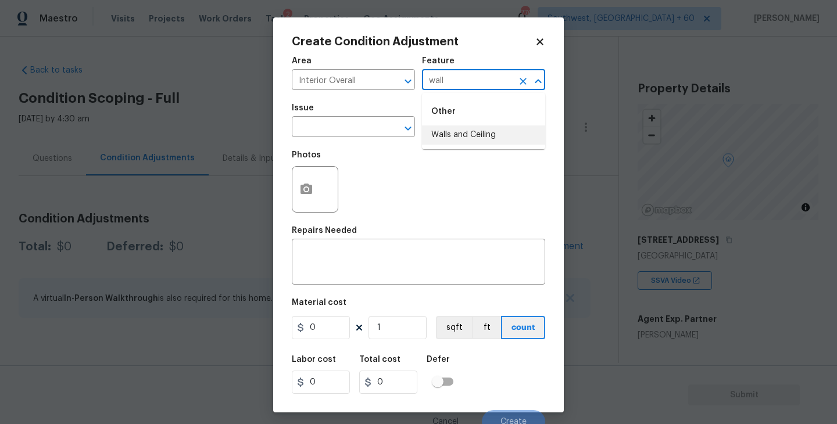
click at [458, 135] on li "Walls and Ceiling" at bounding box center [483, 135] width 123 height 19
type input "Walls and Ceiling"
click at [352, 139] on span "Issue ​" at bounding box center [353, 120] width 123 height 47
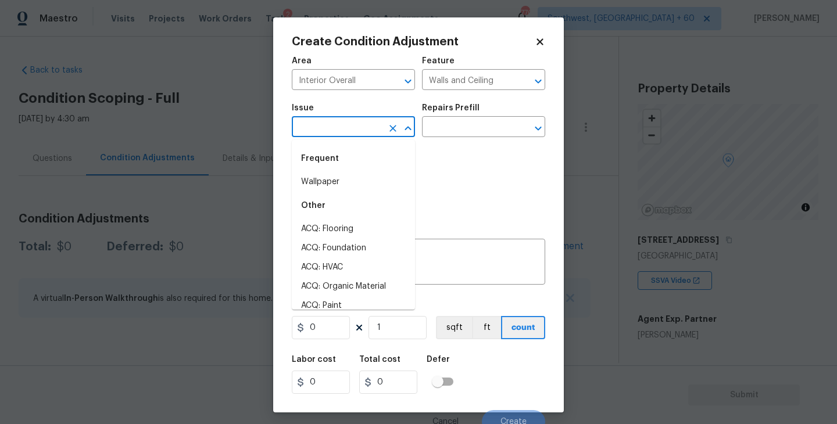
click at [335, 137] on input "text" at bounding box center [337, 128] width 91 height 18
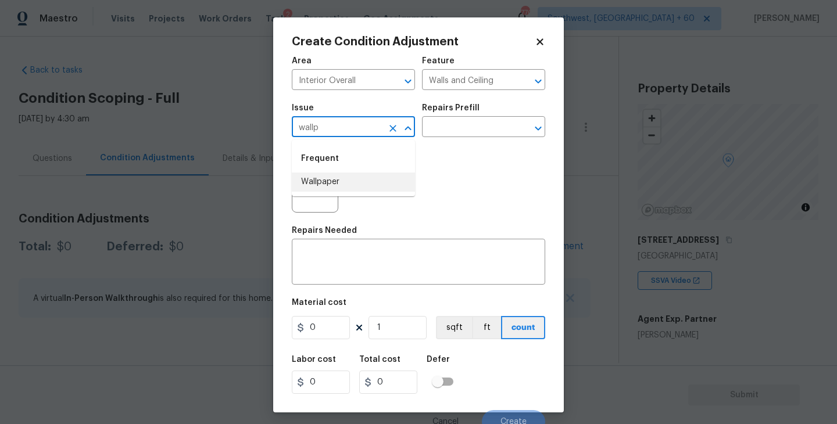
click at [326, 186] on li "Wallpaper" at bounding box center [353, 182] width 123 height 19
type input "Wallpaper"
click at [433, 157] on div "Photos" at bounding box center [419, 182] width 254 height 76
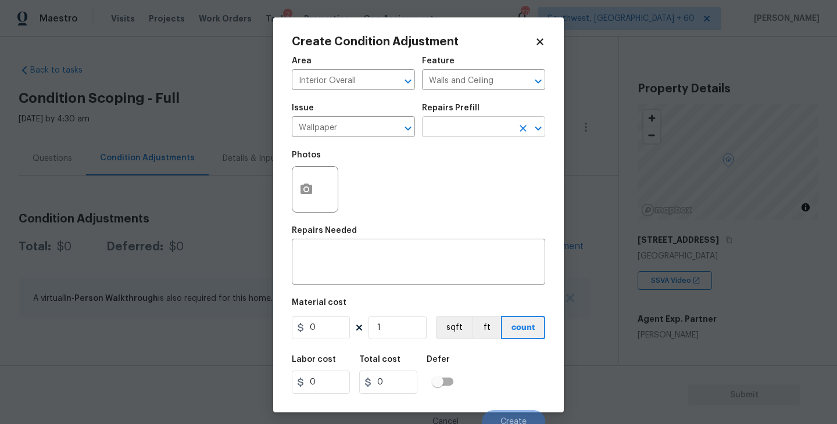
click at [467, 135] on input "text" at bounding box center [467, 128] width 91 height 18
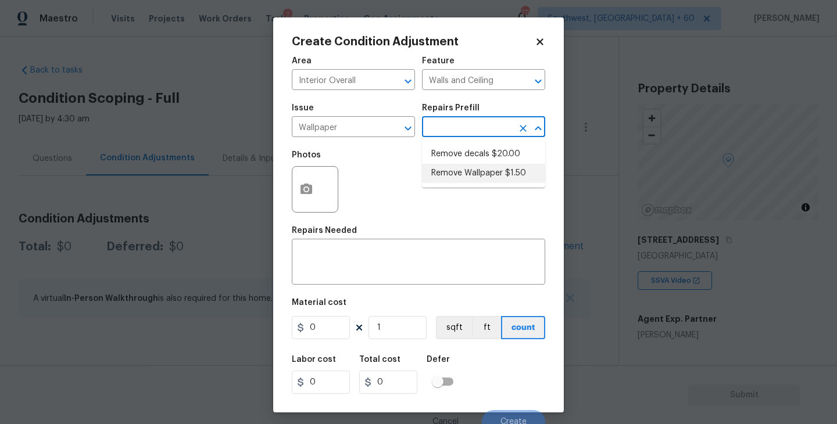
click at [480, 180] on li "Remove Wallpaper $1.50" at bounding box center [483, 173] width 123 height 19
type textarea "Remove wallpaper and texture walls to best match existing conditions"
type input "1.5"
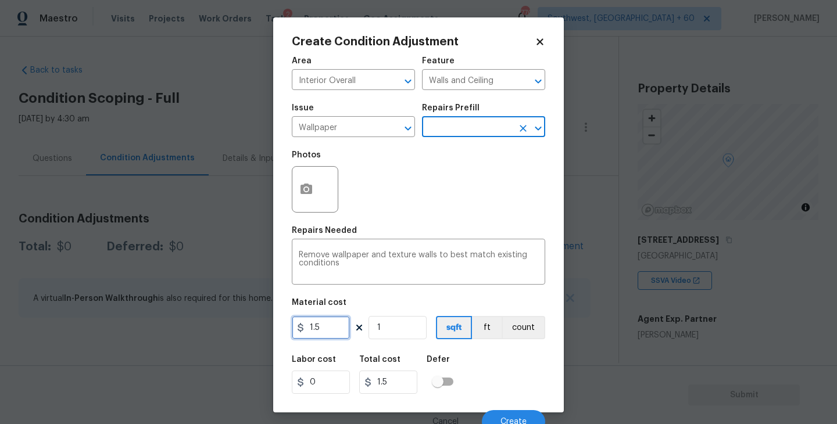
drag, startPoint x: 335, startPoint y: 325, endPoint x: 249, endPoint y: 325, distance: 86.6
click at [249, 325] on div "Create Condition Adjustment Area Interior Overall ​ Feature Walls and Ceiling ​…" at bounding box center [418, 212] width 837 height 424
type input "200"
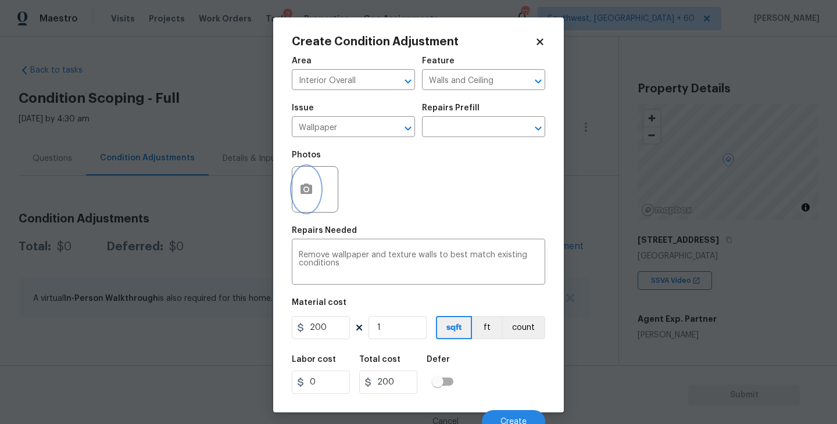
click at [308, 194] on icon "button" at bounding box center [307, 189] width 12 height 10
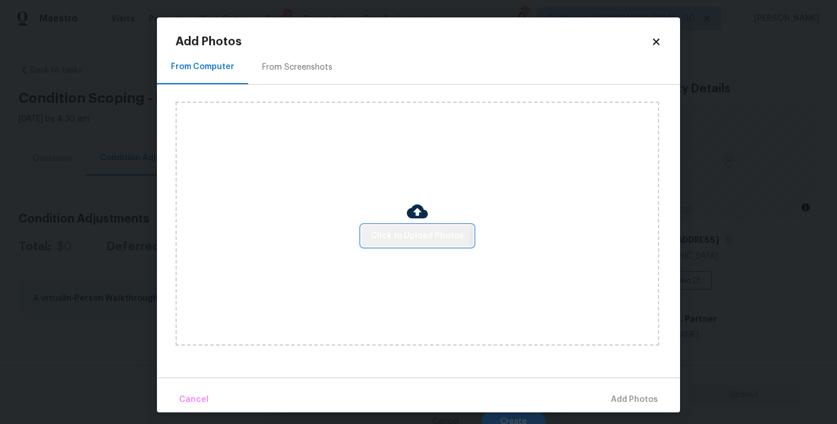
click at [372, 227] on button "Click to Upload Photos" at bounding box center [418, 237] width 112 height 22
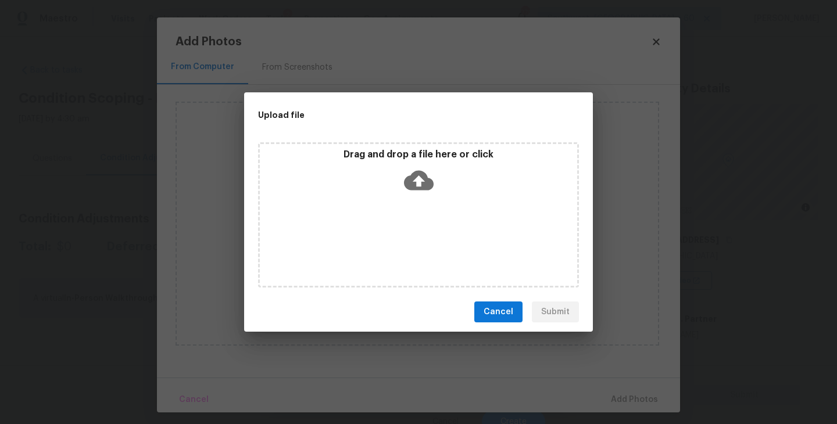
click at [411, 192] on icon at bounding box center [419, 181] width 30 height 30
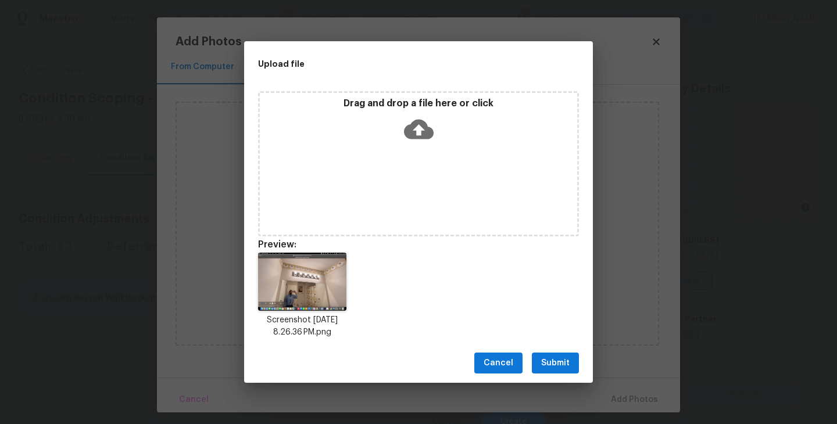
click at [555, 353] on button "Submit" at bounding box center [555, 364] width 47 height 22
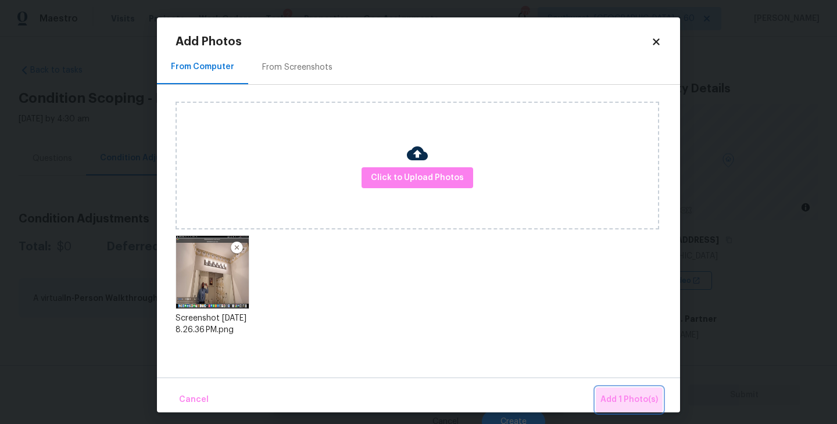
click at [642, 389] on button "Add 1 Photo(s)" at bounding box center [629, 400] width 67 height 25
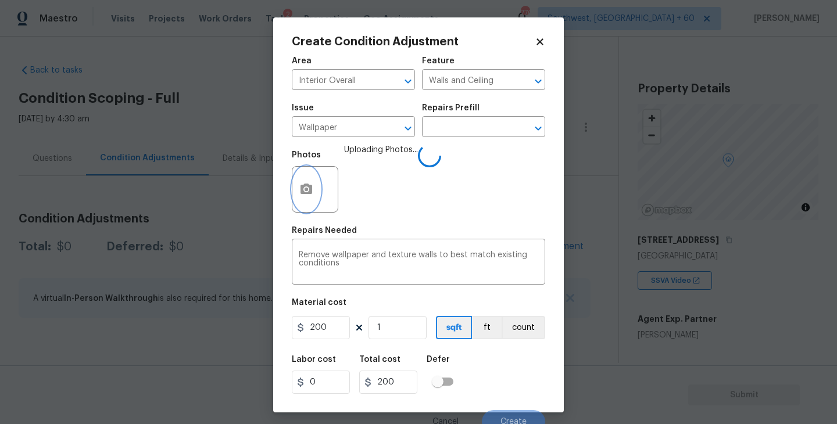
scroll to position [10, 0]
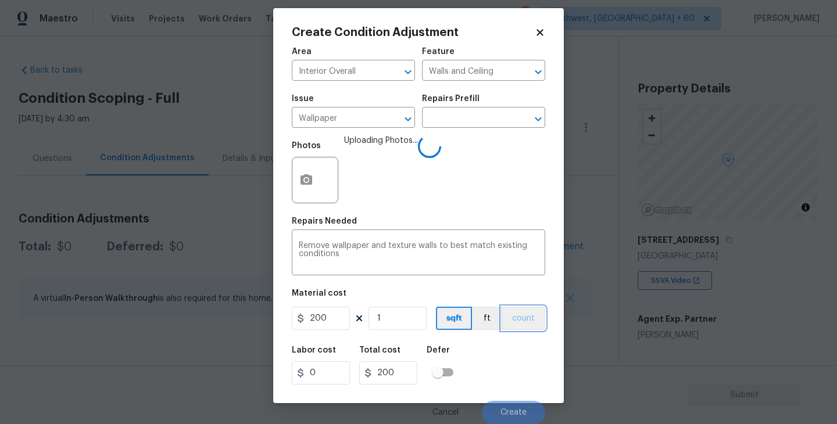
click at [523, 320] on button "count" at bounding box center [524, 318] width 44 height 23
click at [509, 348] on div "Labor cost 0 Total cost 200 Defer" at bounding box center [419, 366] width 254 height 52
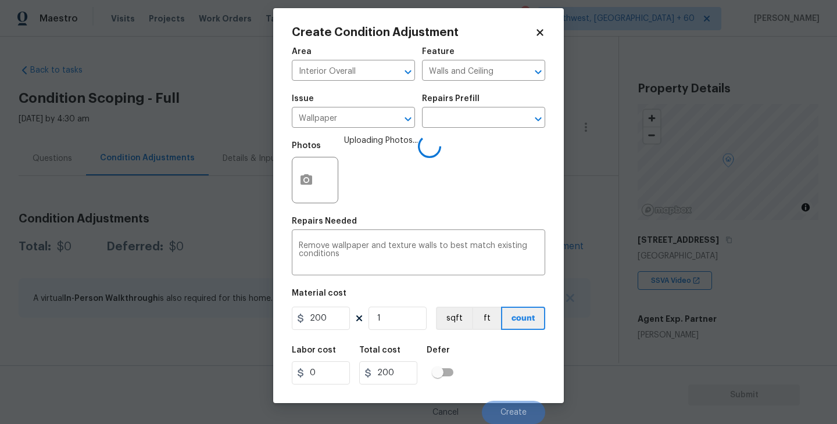
click at [508, 349] on div "Labor cost 0 Total cost 200 Defer" at bounding box center [419, 366] width 254 height 52
click at [511, 363] on div "Labor cost 0 Total cost 200 Defer" at bounding box center [419, 366] width 254 height 52
click at [509, 363] on div "Labor cost 0 Total cost 200 Defer" at bounding box center [419, 366] width 254 height 52
click at [509, 374] on div "Labor cost 0 Total cost 200 Defer" at bounding box center [419, 366] width 254 height 52
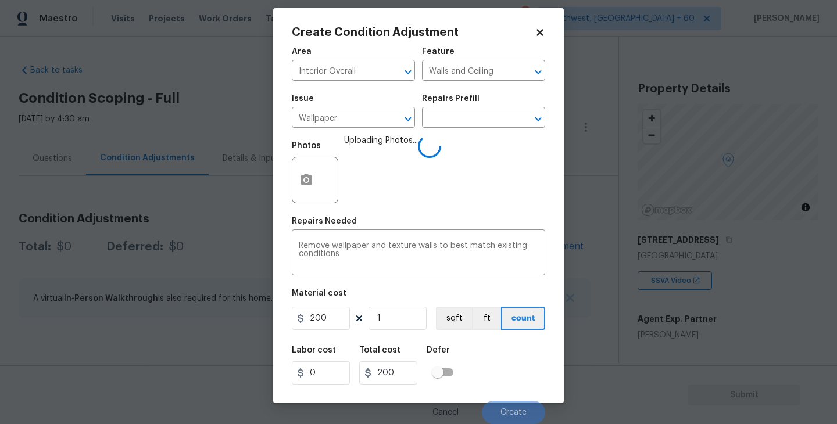
click at [510, 384] on div "Labor cost 0 Total cost 200 Defer" at bounding box center [419, 366] width 254 height 52
click at [508, 381] on div "Labor cost 0 Total cost 200 Defer" at bounding box center [419, 366] width 254 height 52
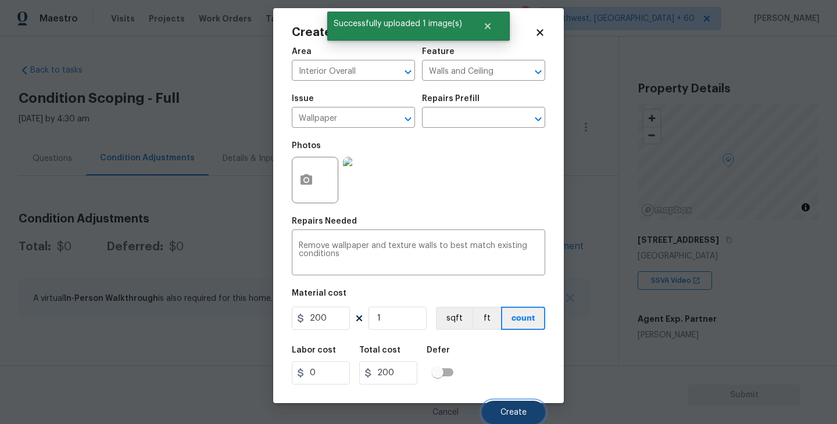
click at [512, 410] on span "Create" at bounding box center [514, 413] width 26 height 9
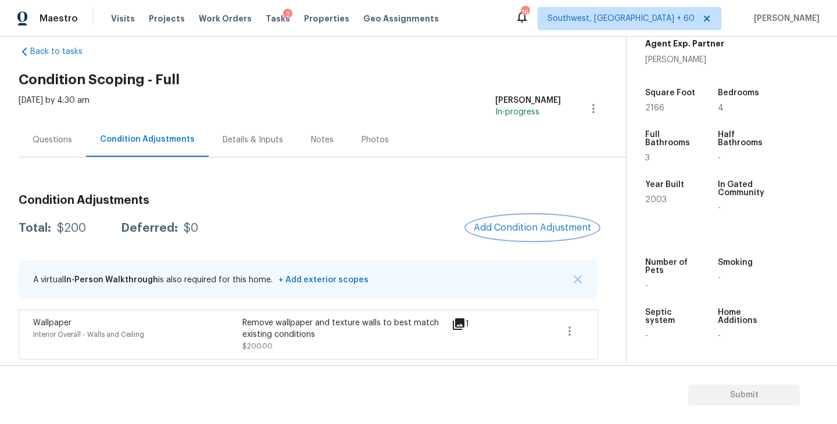
scroll to position [206, 0]
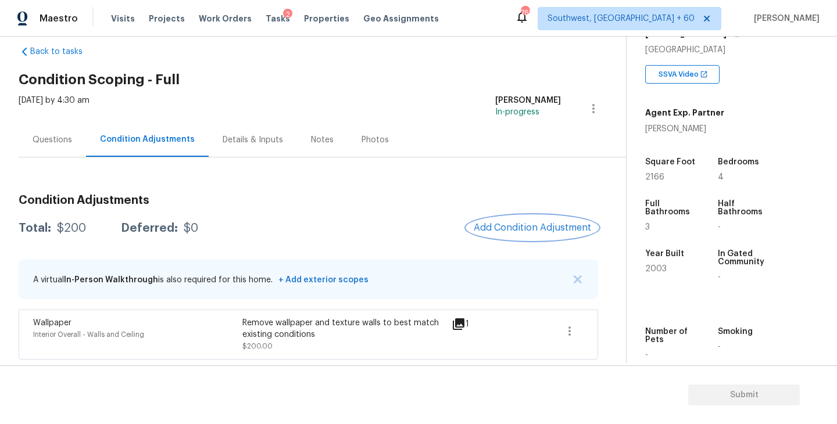
click at [531, 223] on span "Add Condition Adjustment" at bounding box center [532, 228] width 117 height 10
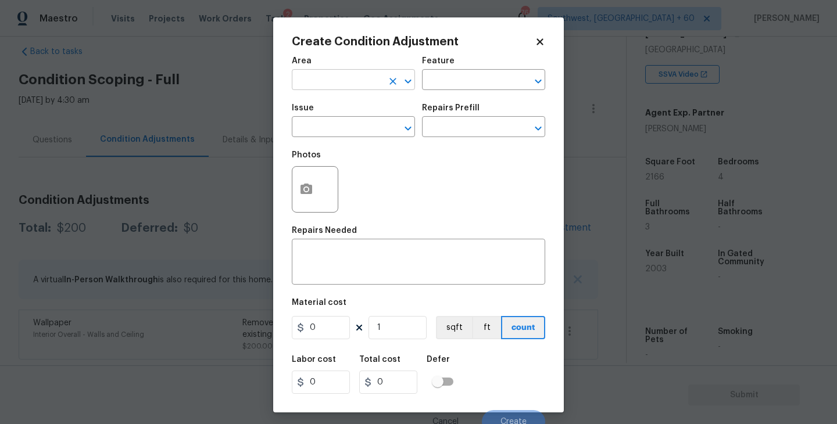
click at [324, 84] on input "text" at bounding box center [337, 81] width 91 height 18
click at [327, 102] on li "Roof" at bounding box center [353, 107] width 123 height 19
type input "Roof"
click at [450, 94] on div "Area Roof ​ Feature ​" at bounding box center [419, 73] width 254 height 47
click at [463, 85] on input "text" at bounding box center [467, 81] width 91 height 18
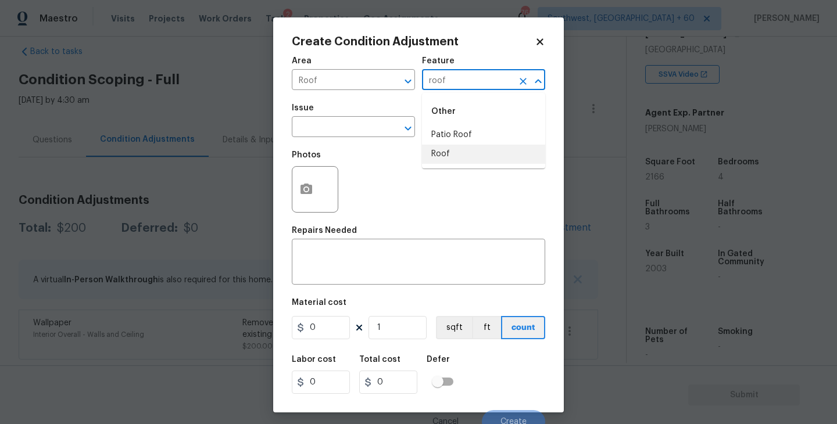
click at [451, 155] on li "Roof" at bounding box center [483, 154] width 123 height 19
type input "Roof"
click at [324, 132] on input "text" at bounding box center [337, 128] width 91 height 18
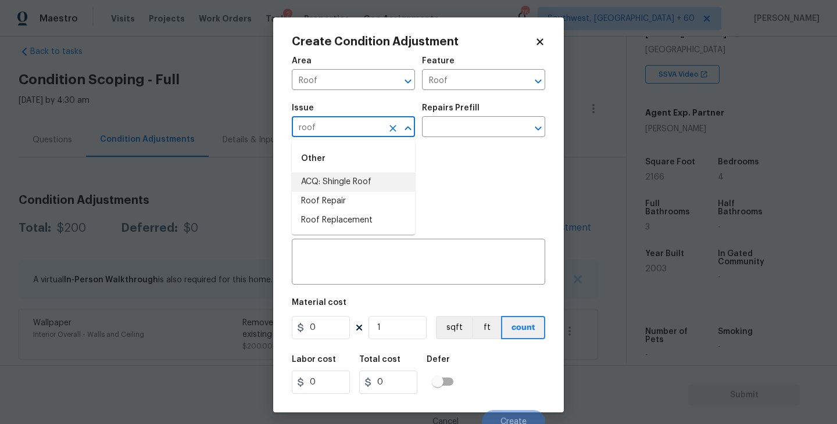
click at [349, 173] on li "ACQ: Shingle Roof" at bounding box center [353, 182] width 123 height 19
type input "ACQ: Shingle Roof"
click at [499, 103] on div "Issue ACQ: Shingle Roof ​ Repairs Prefill ​" at bounding box center [419, 120] width 254 height 47
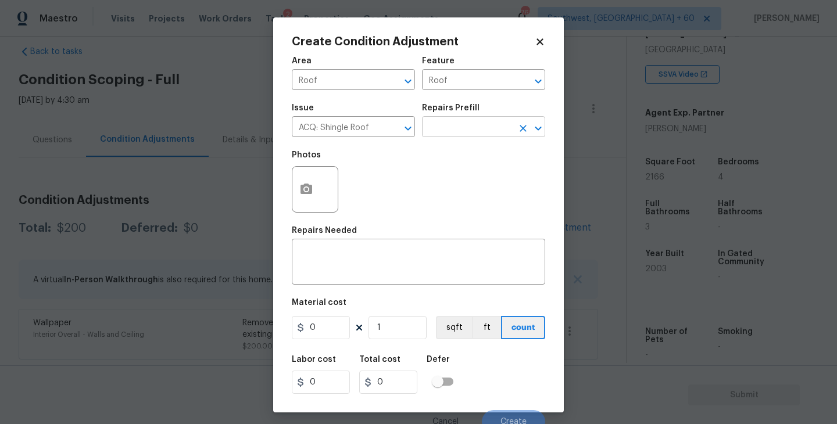
click at [485, 124] on input "text" at bounding box center [467, 128] width 91 height 18
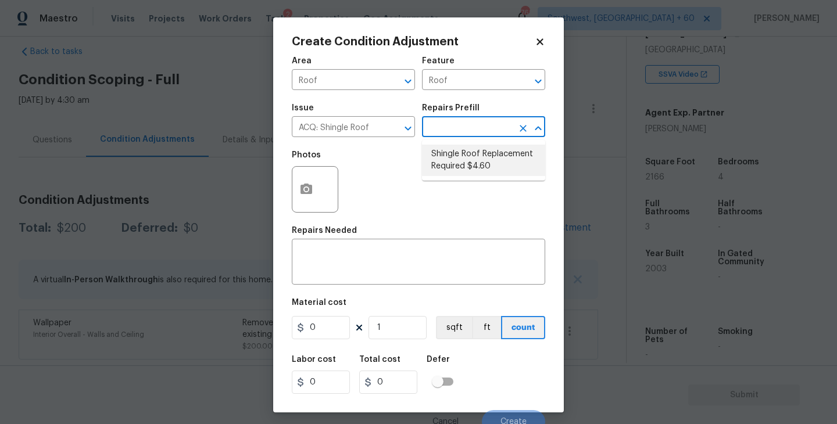
click at [491, 165] on li "Shingle Roof Replacement Required $4.60" at bounding box center [483, 160] width 123 height 31
type input "Acquisition"
type textarea "Acquisition Scope: Shingle Roof Replacement Required."
type input "4.6"
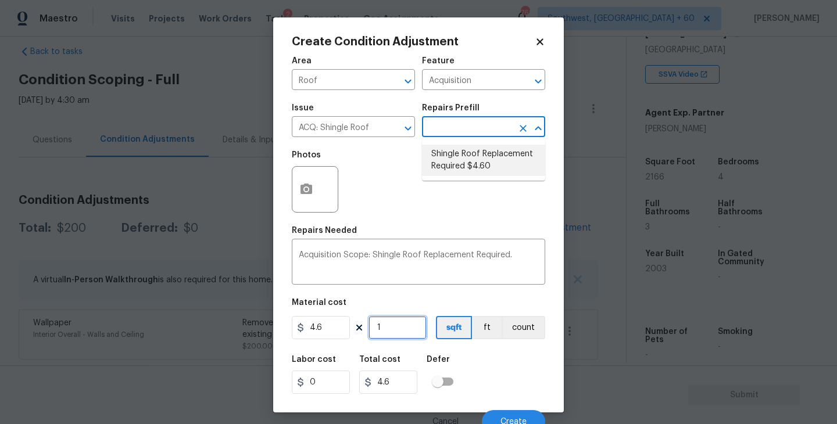
click at [416, 329] on input "1" at bounding box center [398, 327] width 58 height 23
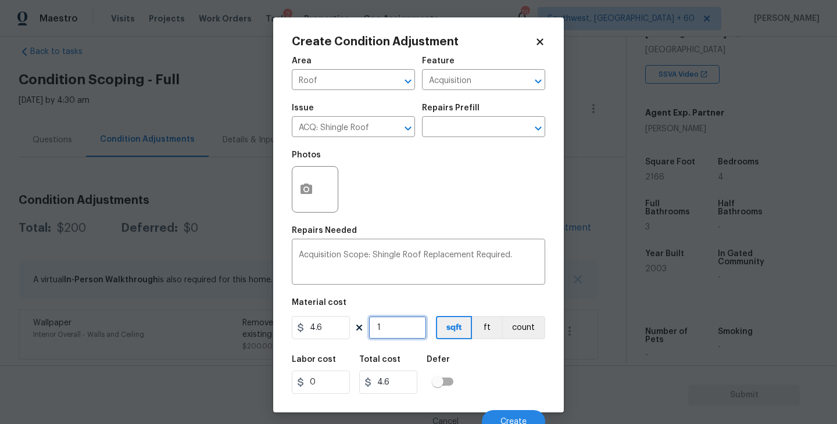
type input "0"
type input "2"
type input "9.2"
type input "21"
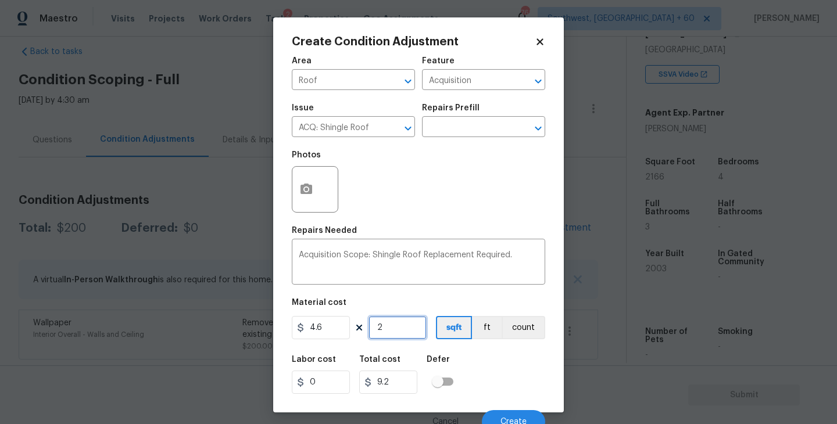
type input "96.6"
type input "216"
type input "993.6"
type input "2166"
type input "9963.6"
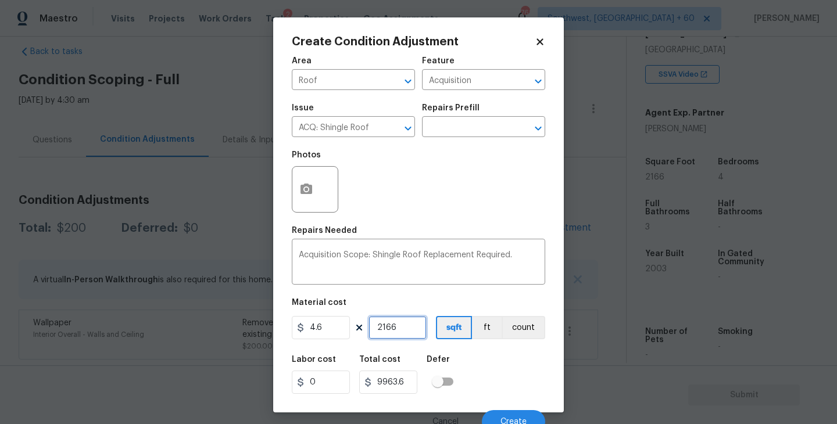
type input "2166"
click at [489, 377] on div "Labor cost 0 Total cost 9963.6 Defer" at bounding box center [419, 375] width 254 height 52
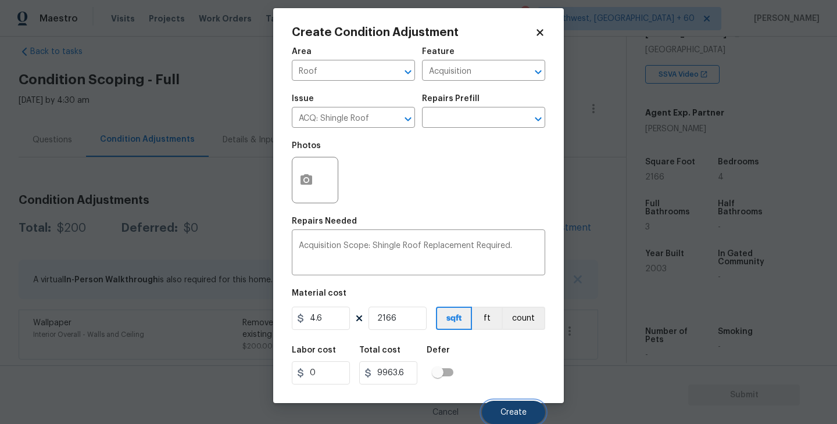
click at [499, 404] on button "Create" at bounding box center [513, 412] width 63 height 23
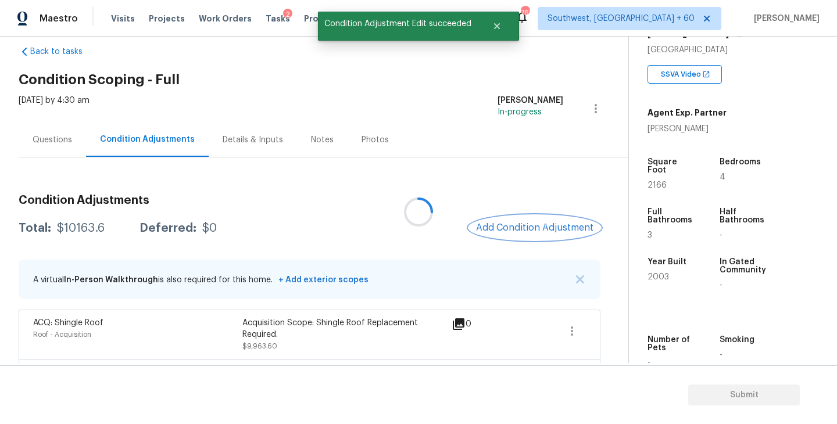
scroll to position [0, 0]
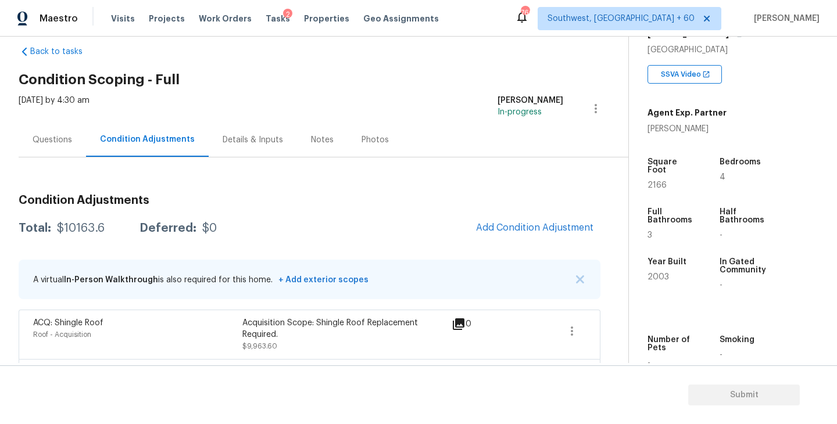
click at [364, 242] on div "Condition Adjustments Total: $10163.6 Deferred: $0 Add Condition Adjustment A v…" at bounding box center [310, 297] width 582 height 224
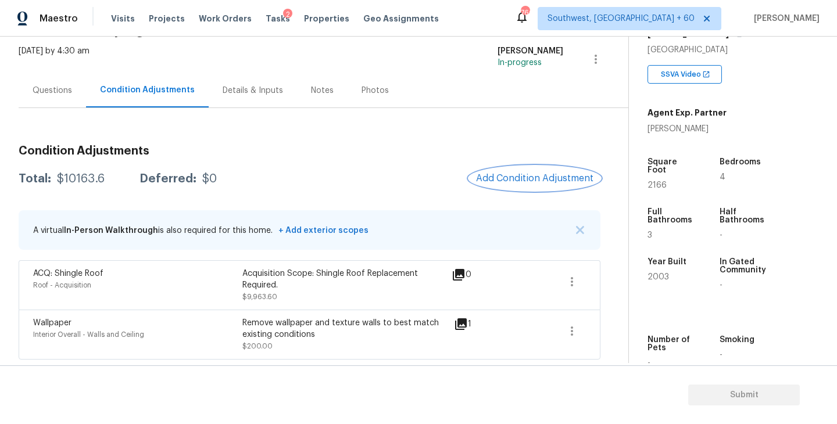
click at [504, 181] on span "Add Condition Adjustment" at bounding box center [534, 178] width 117 height 10
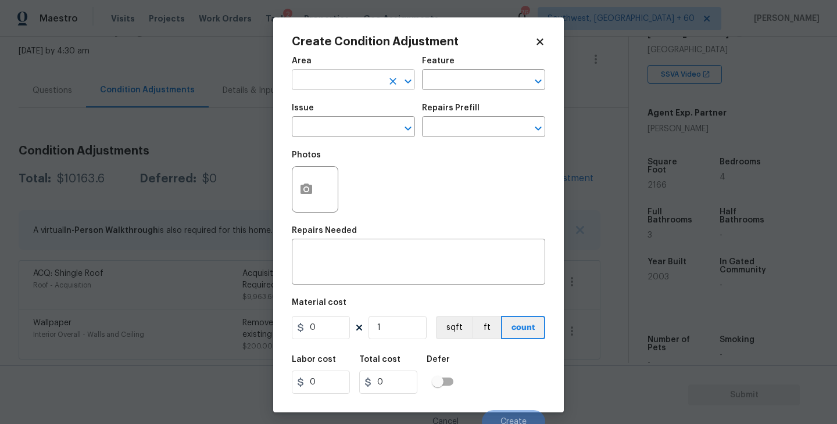
click at [335, 83] on input "text" at bounding box center [337, 81] width 91 height 18
click at [359, 135] on li "Exterior Overall" at bounding box center [353, 126] width 123 height 19
type input "Exterior Overall"
click at [448, 80] on input "text" at bounding box center [467, 81] width 91 height 18
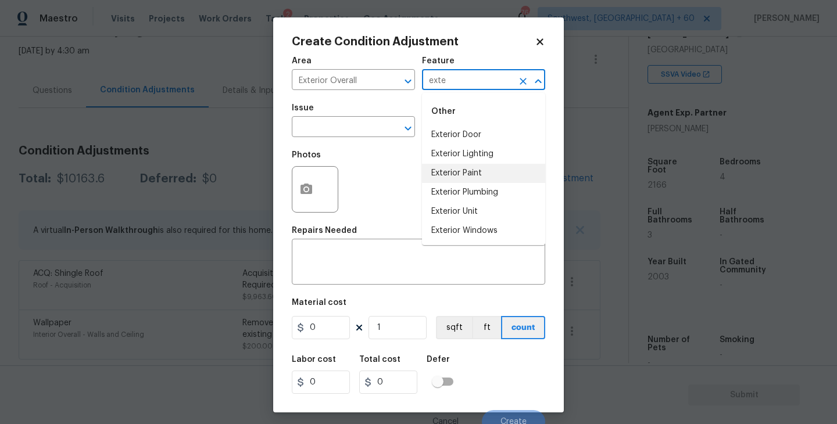
click at [458, 169] on li "Exterior Paint" at bounding box center [483, 173] width 123 height 19
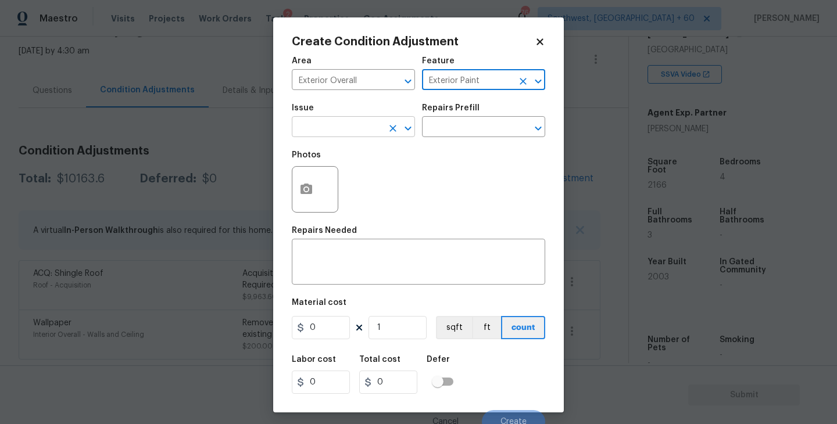
type input "Exterior Paint"
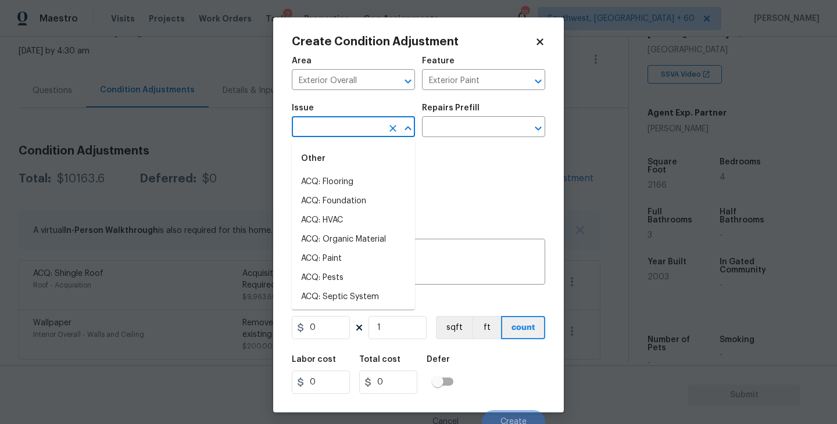
click at [349, 135] on input "text" at bounding box center [337, 128] width 91 height 18
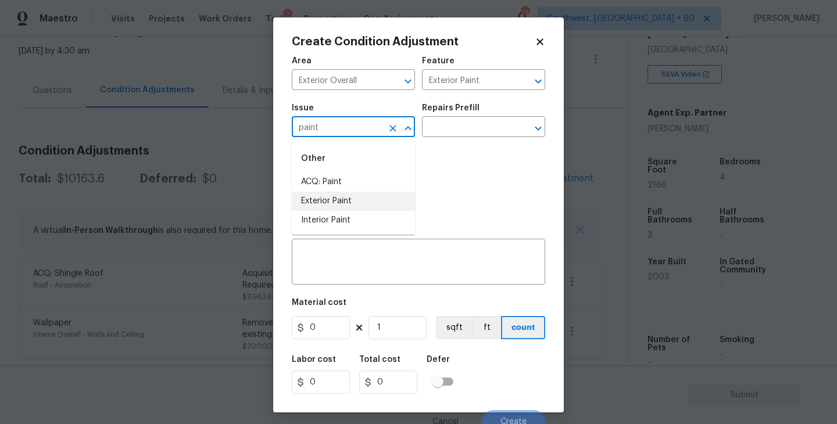
click at [347, 177] on li "ACQ: Paint" at bounding box center [353, 182] width 123 height 19
type input "ACQ: Paint"
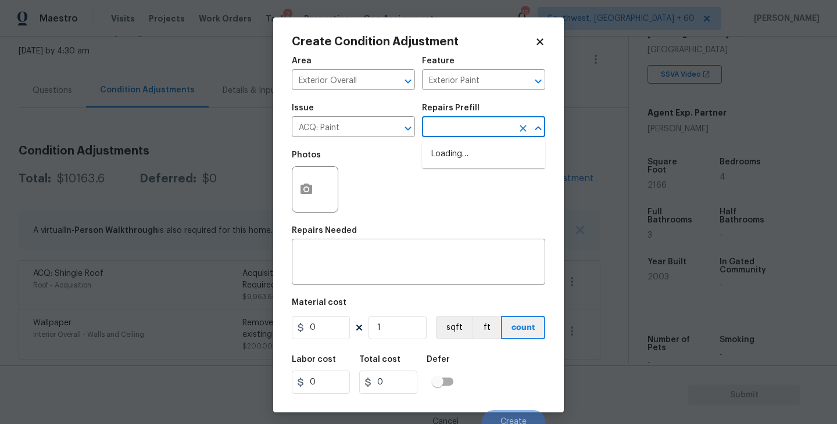
click at [450, 131] on input "text" at bounding box center [467, 128] width 91 height 18
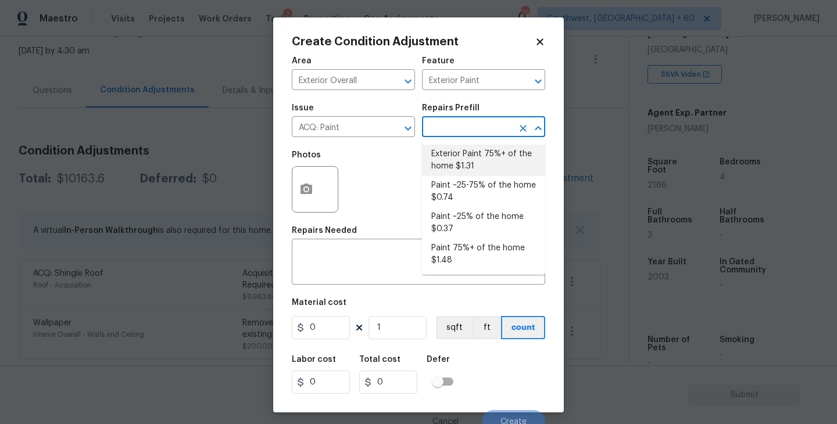
click at [475, 164] on li "Exterior Paint 75%+ of the home $1.31" at bounding box center [483, 160] width 123 height 31
type input "Acquisition"
type textarea "Acquisition Scope: 75%+ of the home exterior will likely require paint"
type input "1.31"
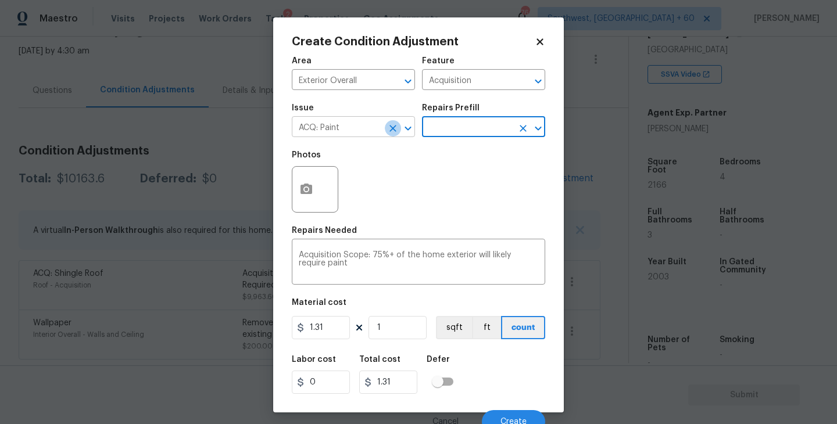
click at [399, 125] on button "Clear" at bounding box center [393, 128] width 16 height 16
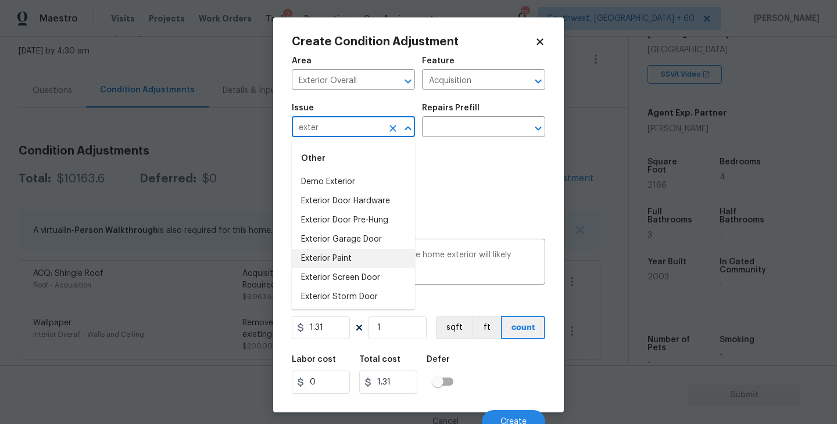
click at [355, 257] on li "Exterior Paint" at bounding box center [353, 258] width 123 height 19
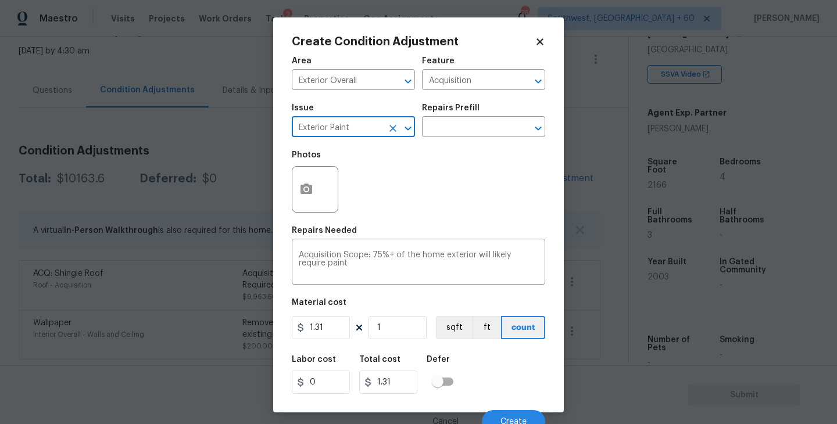
type input "Exterior Paint"
click at [310, 197] on button "button" at bounding box center [306, 189] width 28 height 45
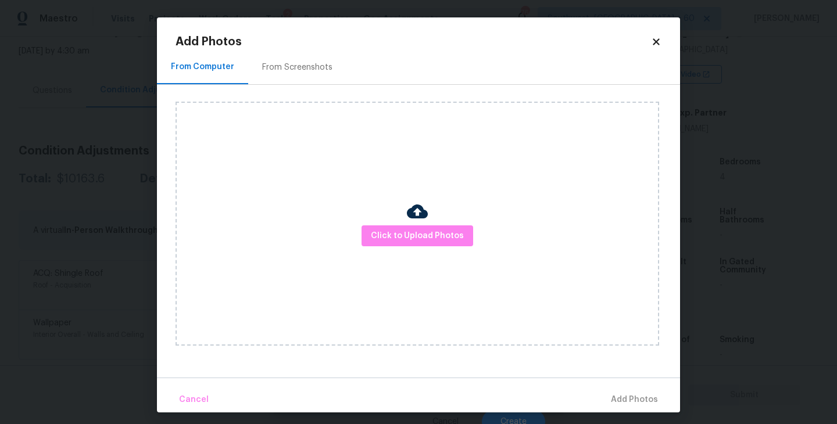
click at [386, 222] on div "Click to Upload Photos" at bounding box center [418, 224] width 484 height 244
click at [407, 231] on span "Click to Upload Photos" at bounding box center [417, 236] width 93 height 15
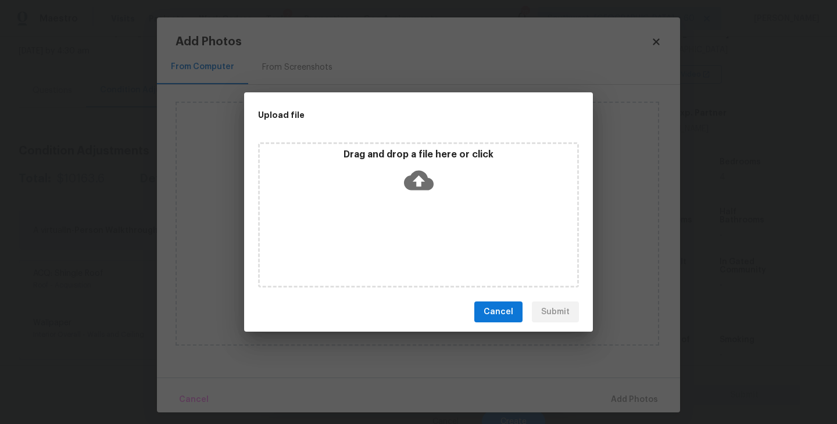
click at [412, 200] on div "Drag and drop a file here or click" at bounding box center [418, 214] width 321 height 145
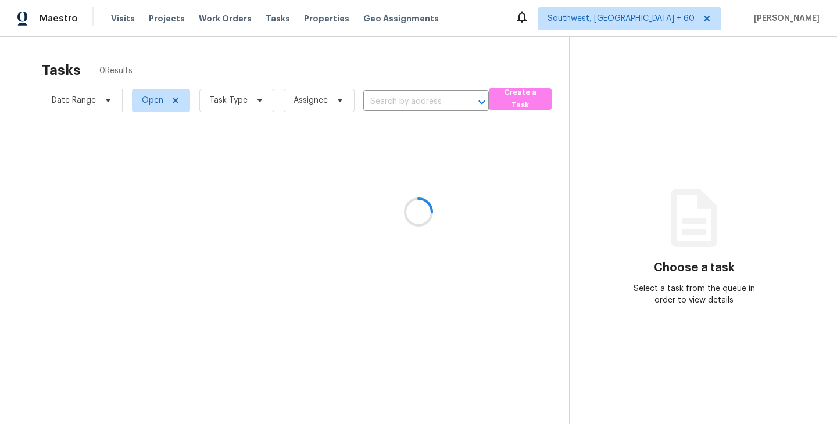
click at [230, 96] on div at bounding box center [418, 212] width 837 height 424
click at [241, 104] on div at bounding box center [418, 212] width 837 height 424
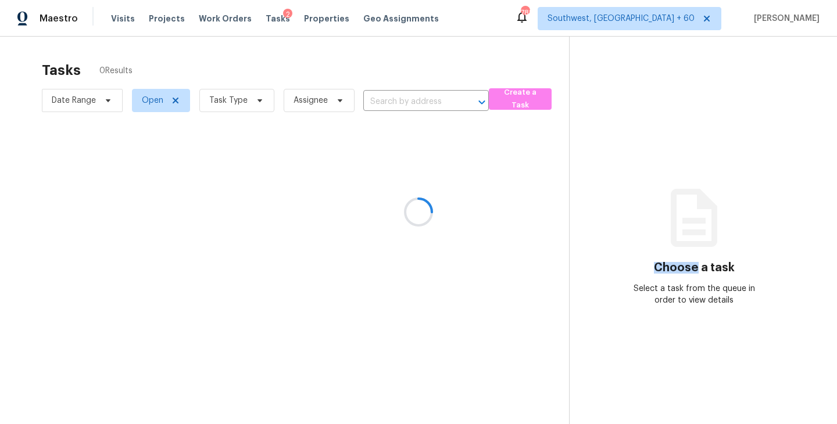
click at [241, 104] on div at bounding box center [418, 212] width 837 height 424
click at [242, 103] on div at bounding box center [418, 212] width 837 height 424
click at [245, 102] on div at bounding box center [418, 212] width 837 height 424
click at [250, 102] on div at bounding box center [418, 212] width 837 height 424
click at [253, 101] on div at bounding box center [418, 212] width 837 height 424
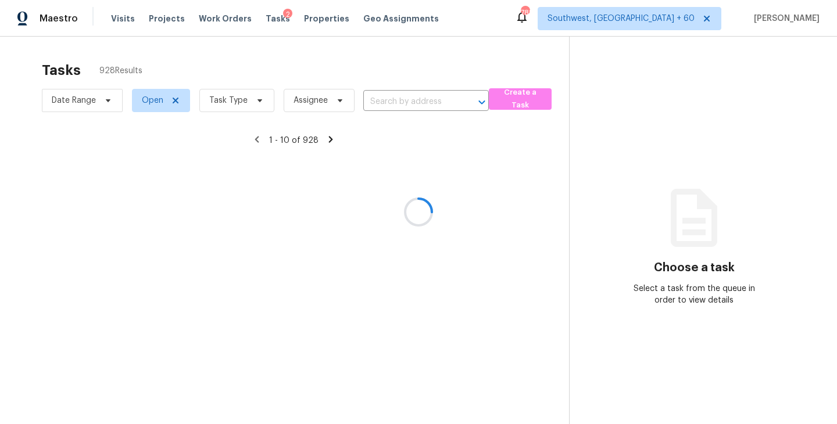
click at [255, 101] on div at bounding box center [418, 212] width 837 height 424
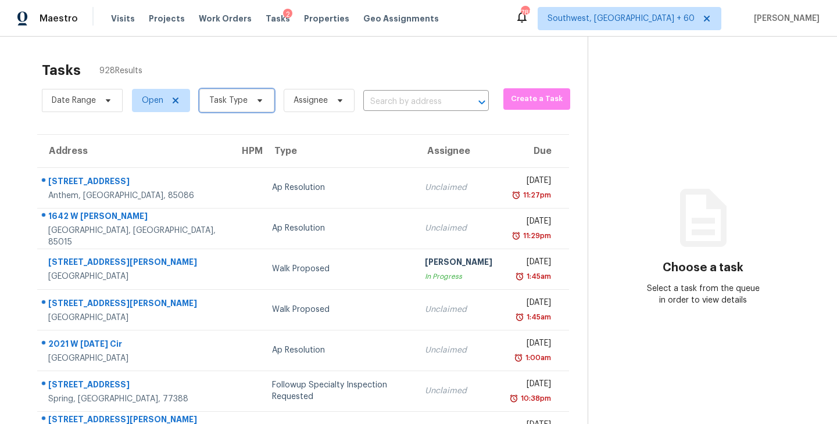
click at [255, 101] on icon at bounding box center [259, 100] width 9 height 9
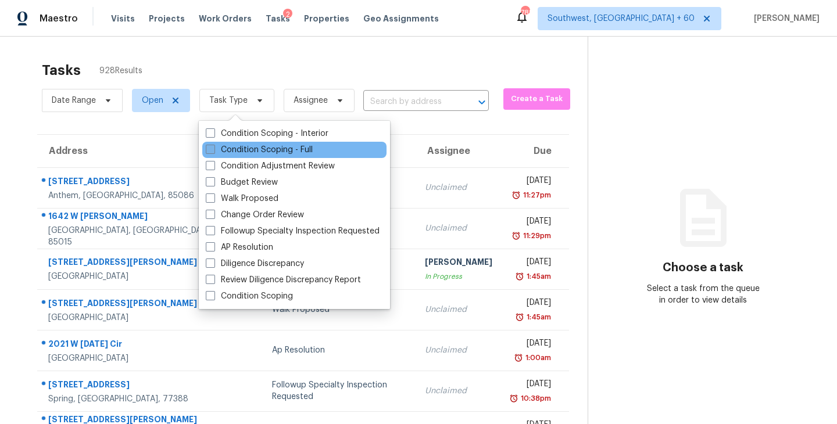
click at [254, 150] on label "Condition Scoping - Full" at bounding box center [259, 150] width 107 height 12
click at [213, 150] on input "Condition Scoping - Full" at bounding box center [210, 148] width 8 height 8
checkbox input "true"
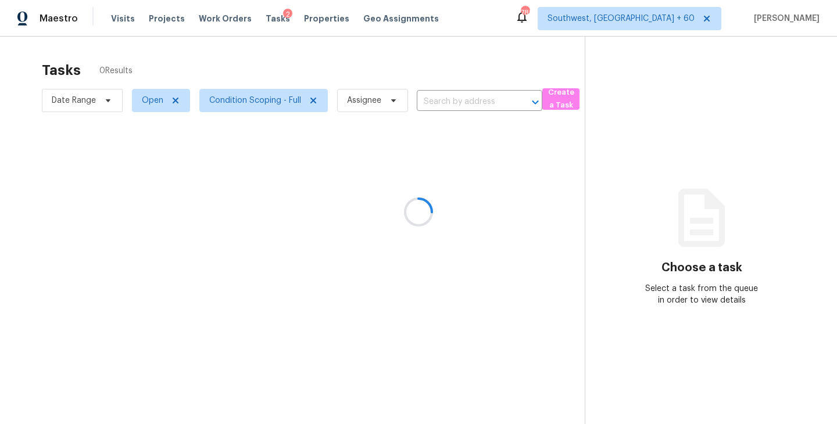
click at [467, 91] on div at bounding box center [418, 212] width 837 height 424
click at [448, 102] on div at bounding box center [418, 212] width 837 height 424
click at [449, 102] on div at bounding box center [418, 212] width 837 height 424
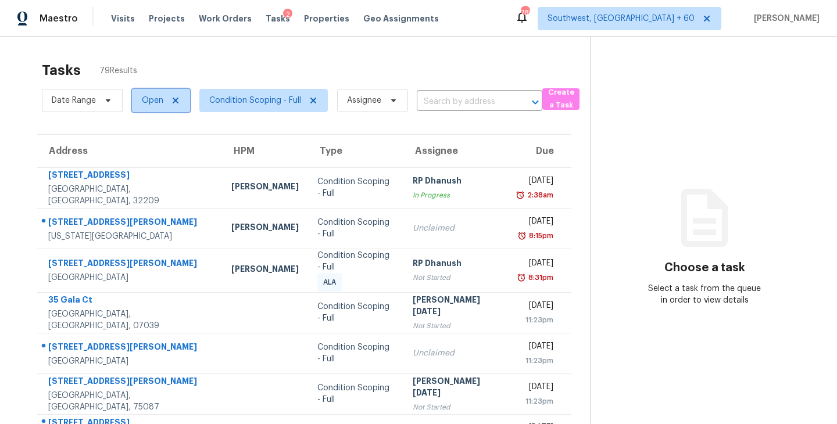
click at [141, 103] on span "Open" at bounding box center [161, 100] width 58 height 23
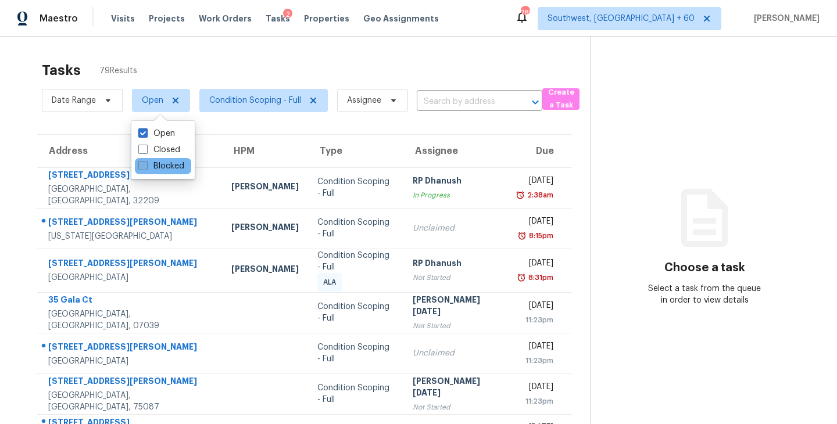
click at [175, 167] on label "Blocked" at bounding box center [161, 166] width 46 height 12
click at [146, 167] on input "Blocked" at bounding box center [142, 164] width 8 height 8
checkbox input "true"
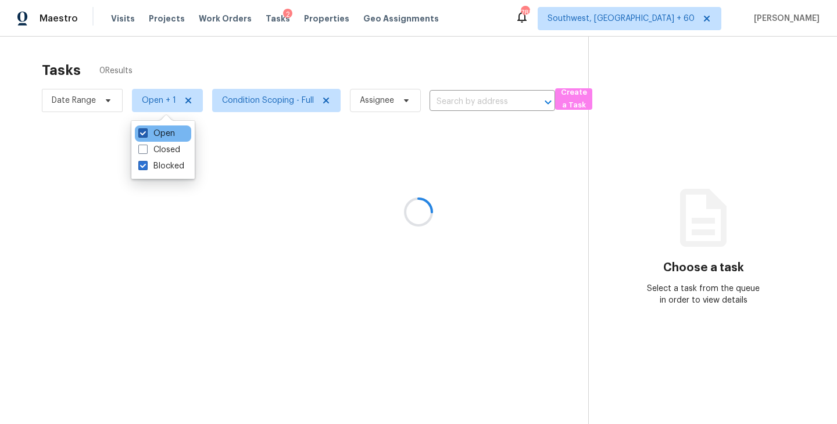
click at [170, 129] on label "Open" at bounding box center [156, 134] width 37 height 12
click at [146, 129] on input "Open" at bounding box center [142, 132] width 8 height 8
checkbox input "false"
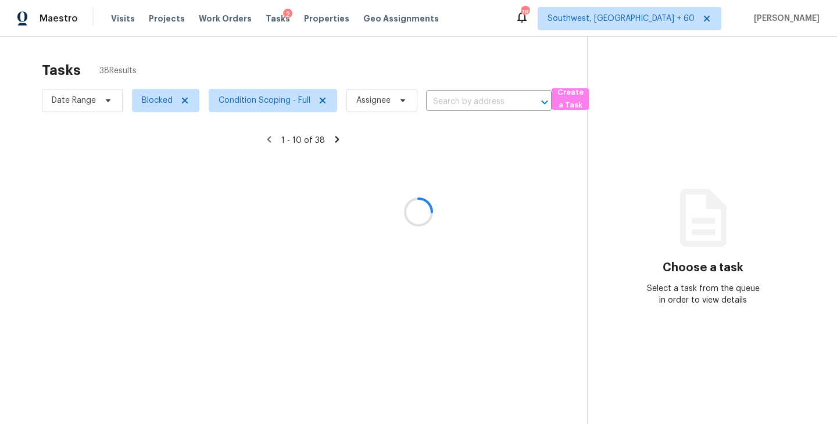
click at [455, 87] on div at bounding box center [418, 212] width 837 height 424
click at [454, 98] on div at bounding box center [418, 212] width 837 height 424
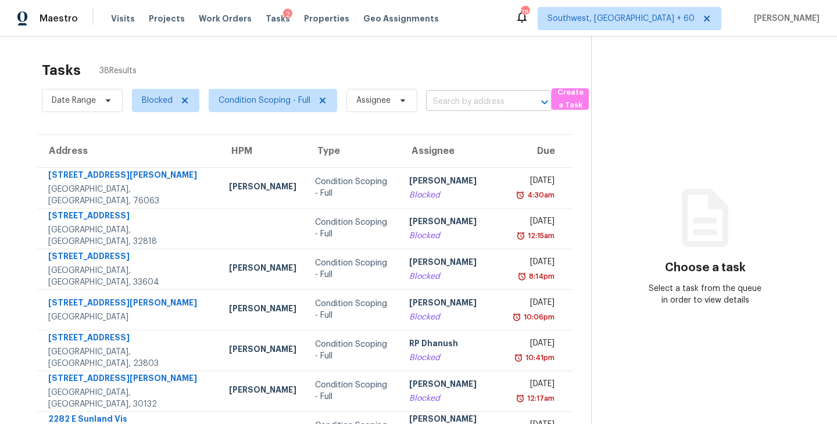
click at [455, 100] on input "text" at bounding box center [472, 102] width 93 height 18
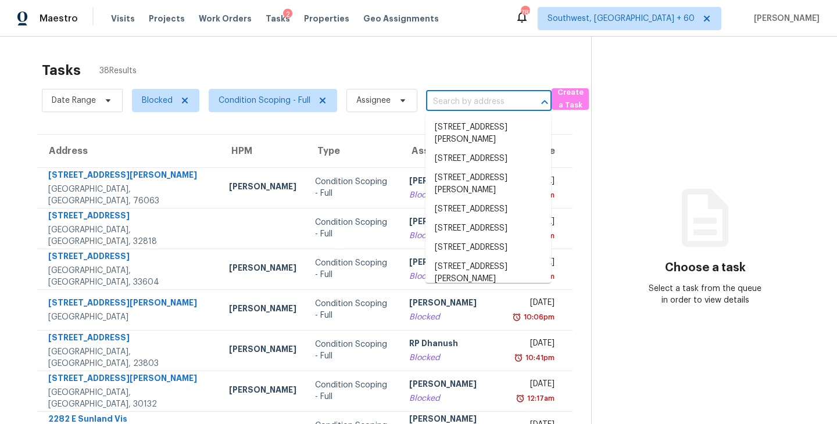
paste input "3210 Arbor Oaks Dr, Snellville, GA 30039"
type input "3210 Arbor Oaks Dr, Snellville, GA 30039"
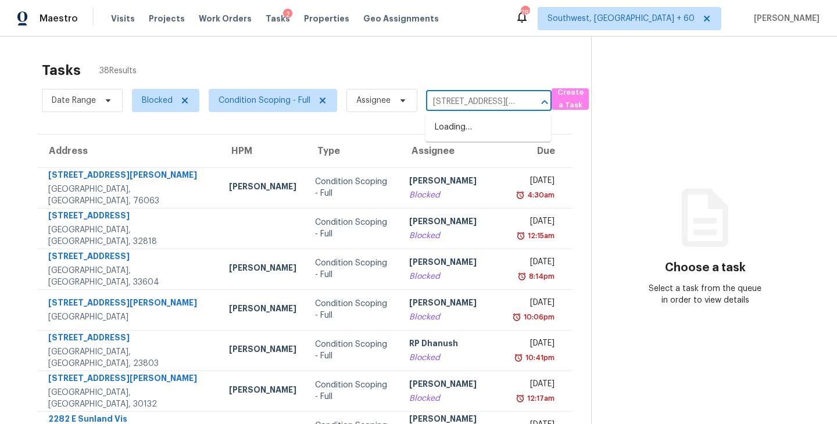
scroll to position [0, 70]
click at [454, 133] on li "3210 Arbor Oaks Dr, Snellville, GA 30039" at bounding box center [489, 133] width 126 height 31
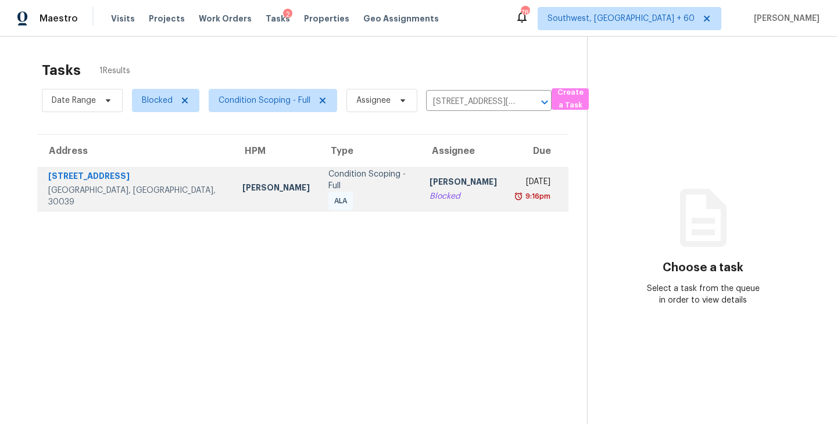
click at [356, 188] on div "Condition Scoping - Full ALA" at bounding box center [370, 190] width 83 height 42
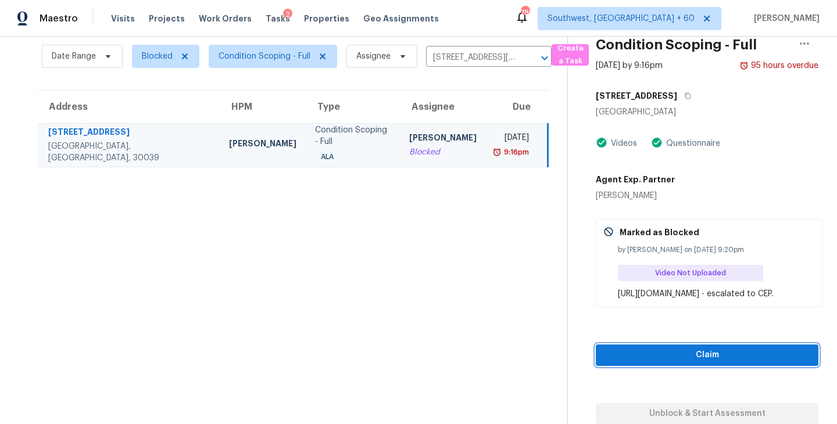
click at [662, 352] on span "Claim" at bounding box center [707, 355] width 204 height 15
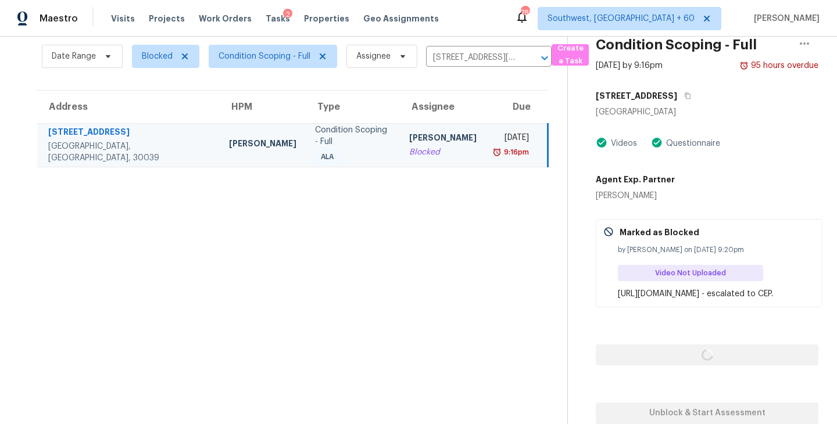
scroll to position [56, 0]
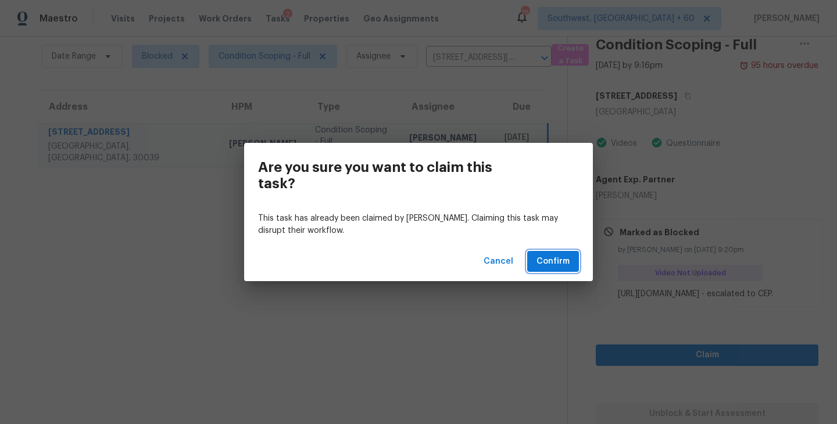
click at [555, 267] on span "Confirm" at bounding box center [553, 262] width 33 height 15
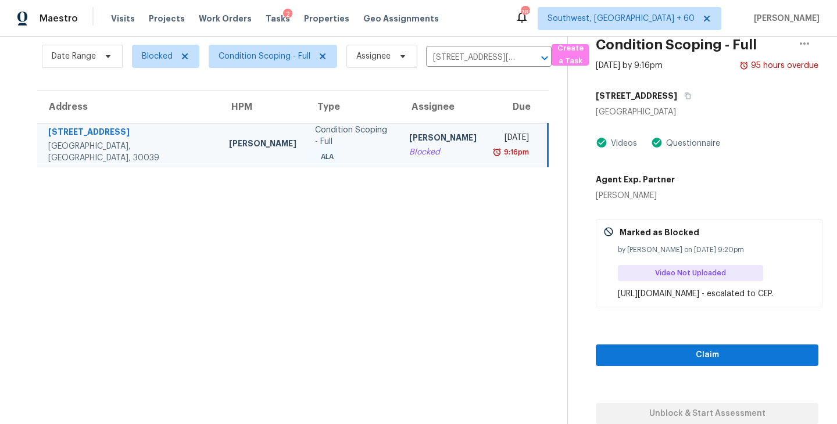
scroll to position [37, 0]
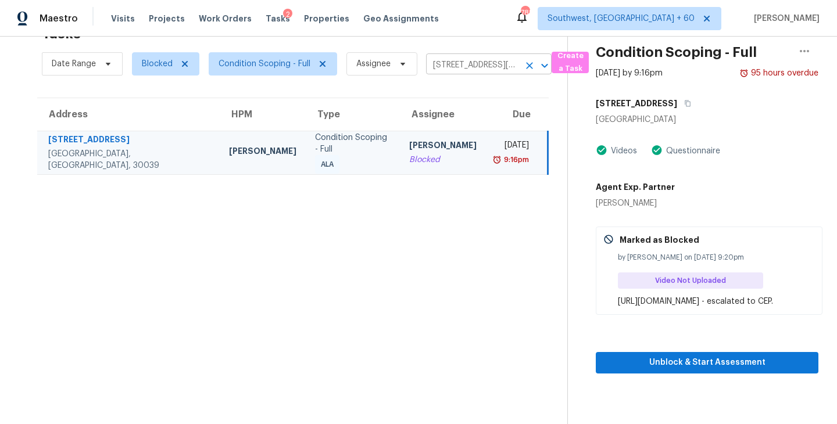
click at [531, 68] on icon "Clear" at bounding box center [530, 66] width 12 height 12
